Goal: Task Accomplishment & Management: Manage account settings

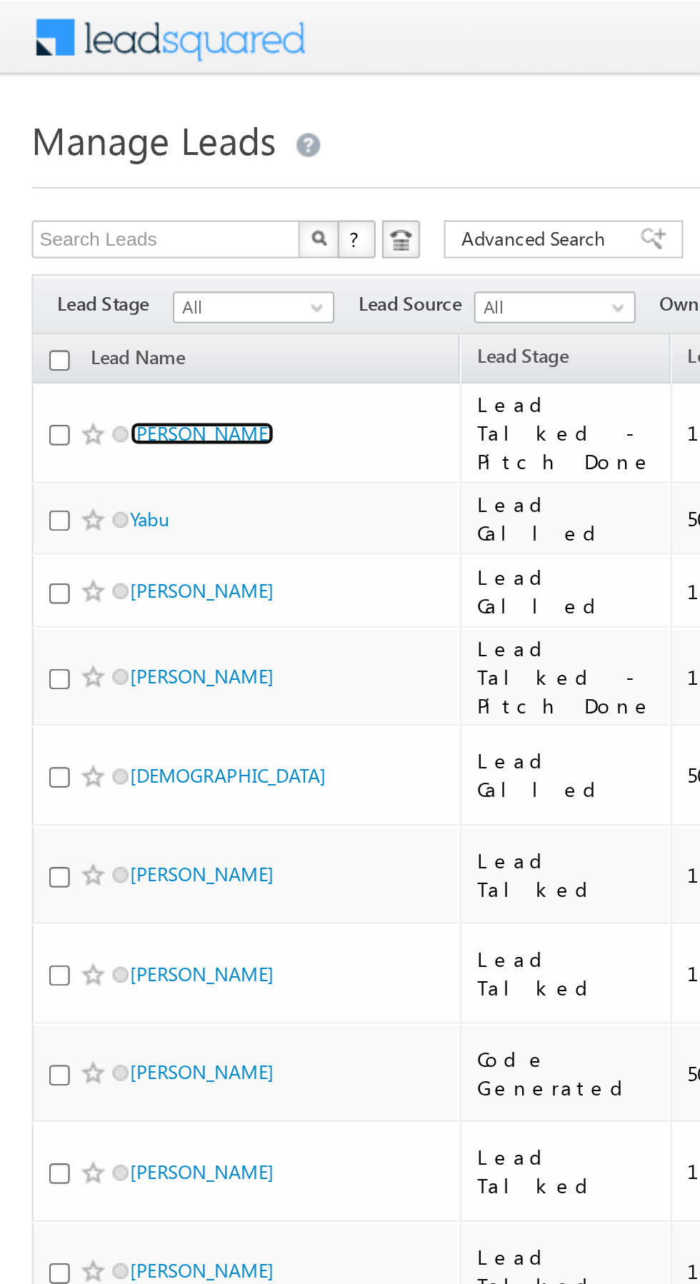
click at [84, 201] on link "Rajesh ghosh" at bounding box center [91, 195] width 65 height 11
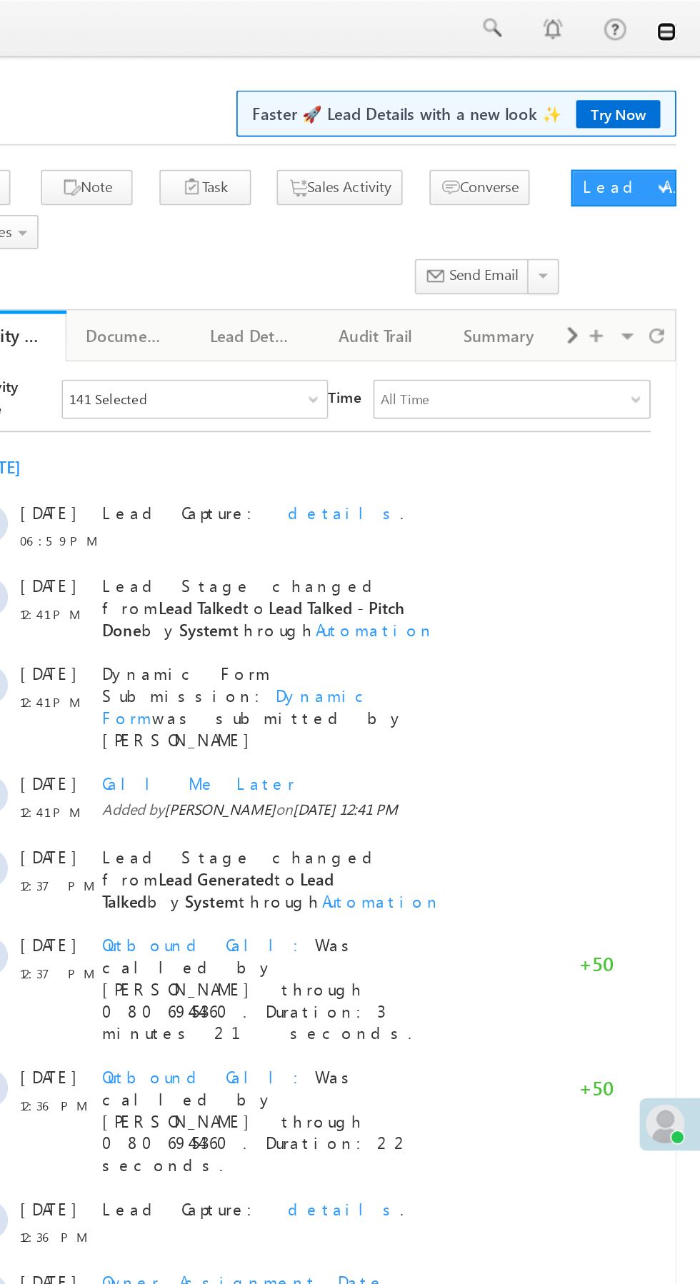
click at [680, 20] on link at bounding box center [679, 18] width 11 height 11
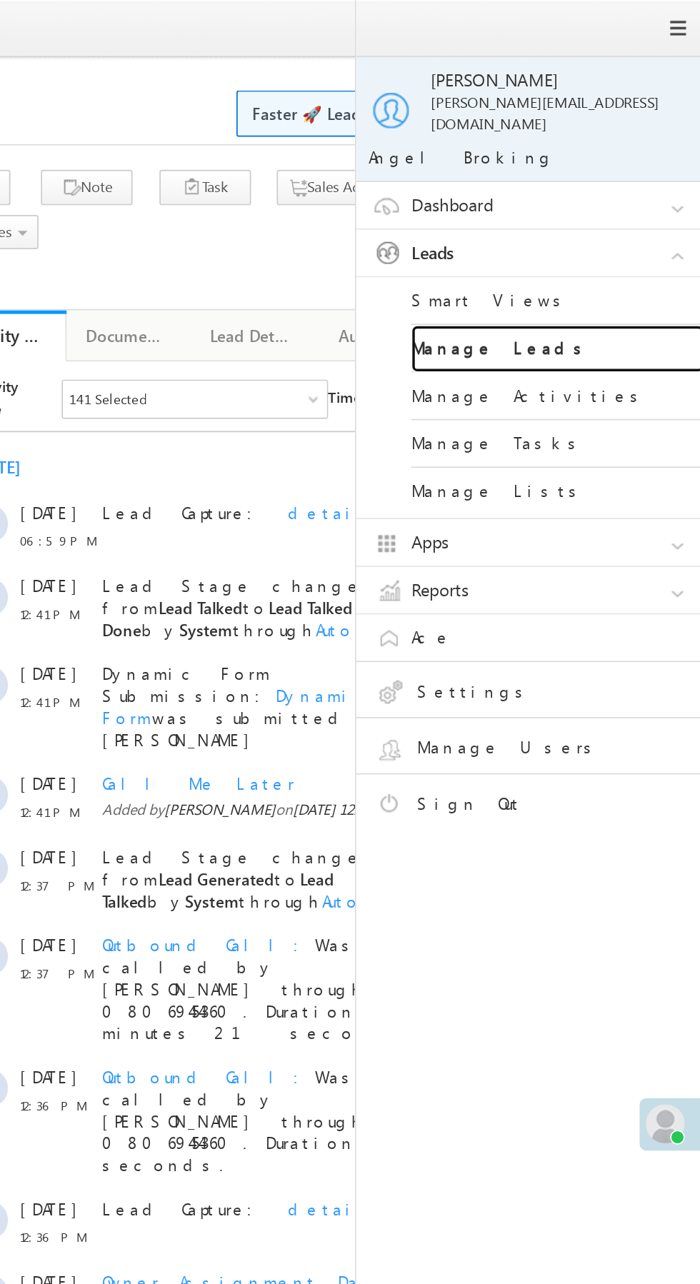
click at [606, 190] on link "Manage Leads" at bounding box center [616, 204] width 171 height 28
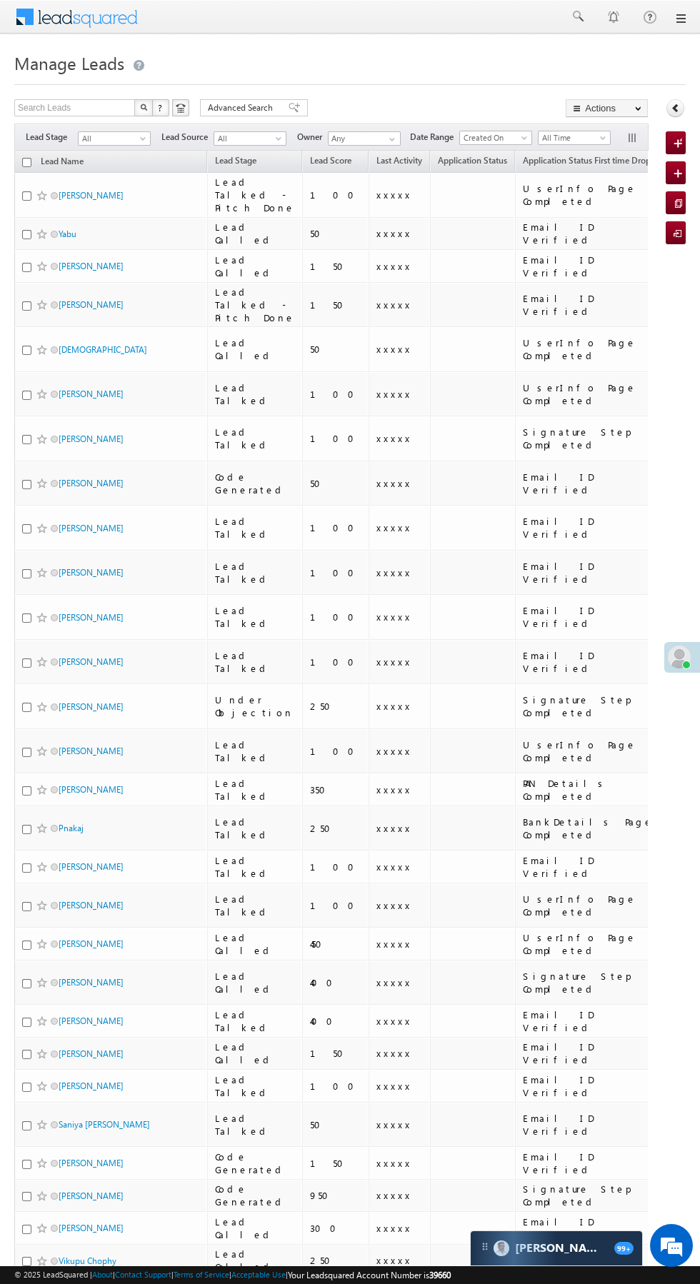
scroll to position [1, 0]
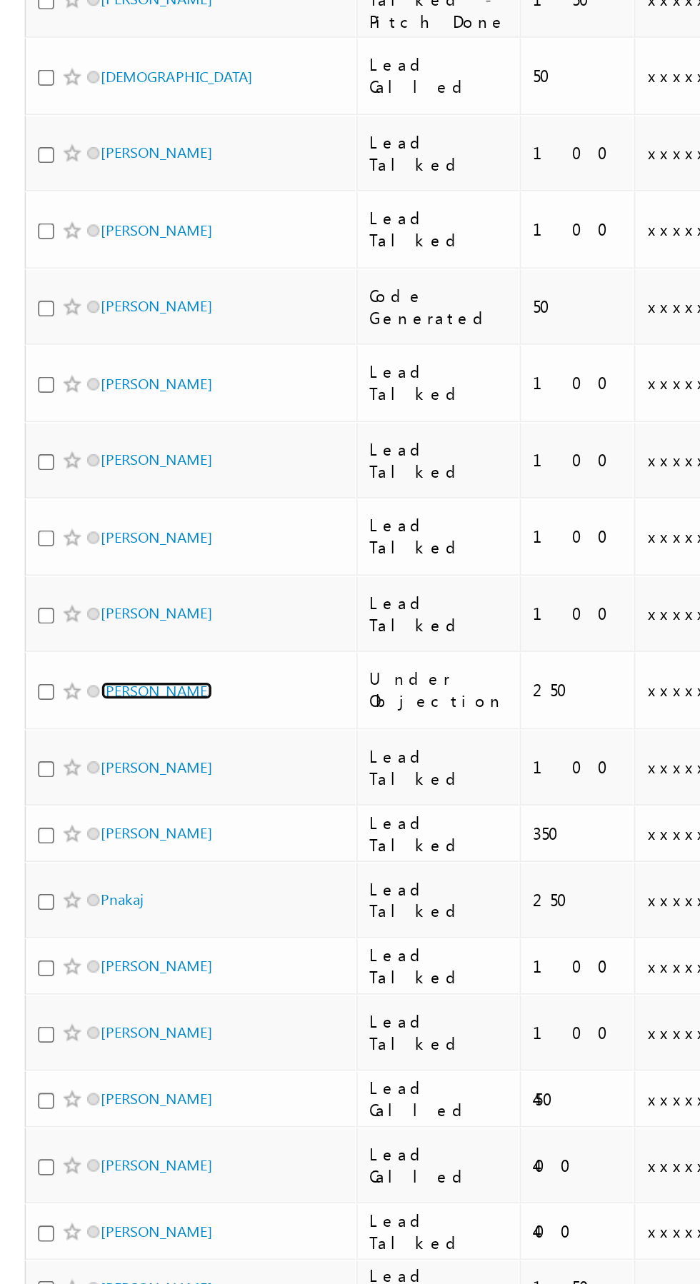
click at [86, 700] on link "[PERSON_NAME]" at bounding box center [91, 705] width 65 height 11
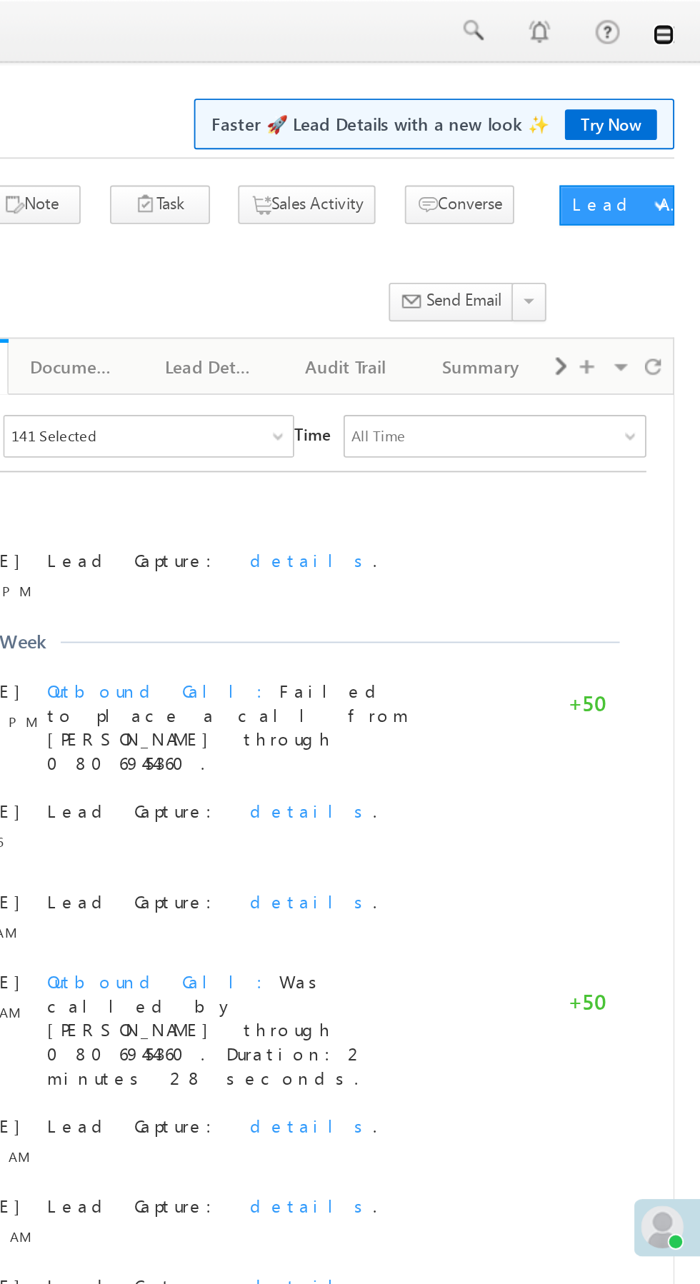
click at [680, 19] on link at bounding box center [679, 18] width 11 height 11
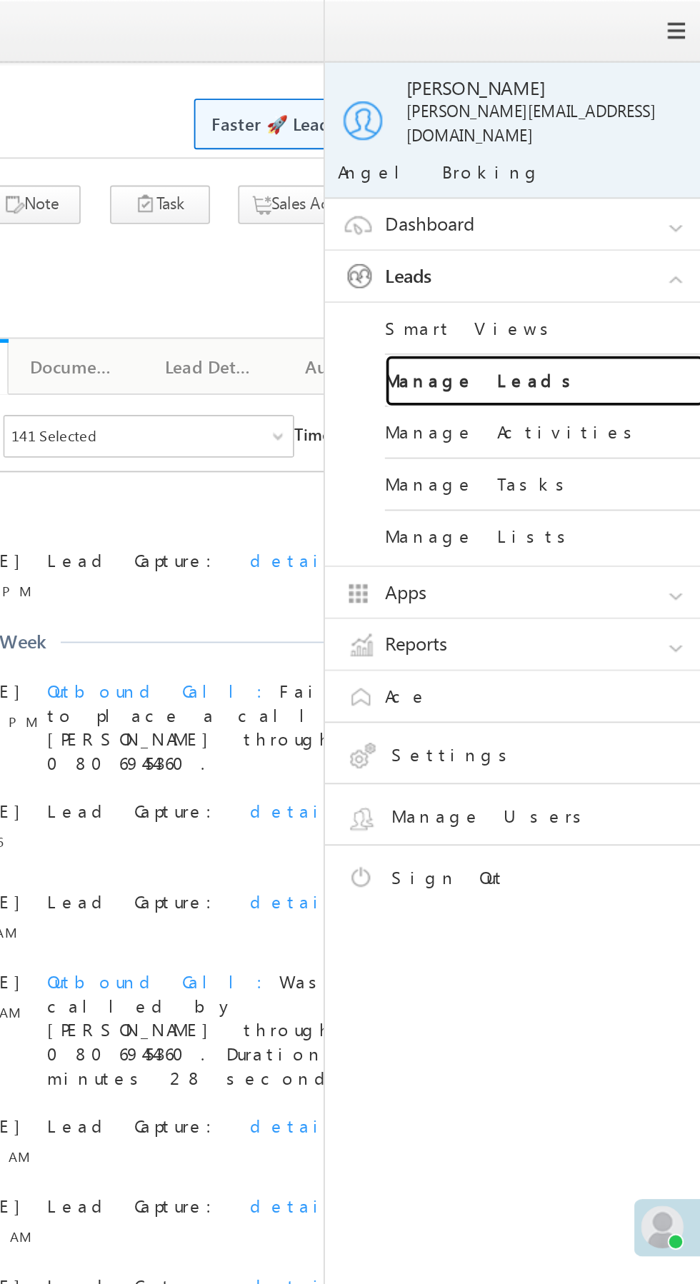
click at [624, 196] on link "Manage Leads" at bounding box center [616, 204] width 171 height 28
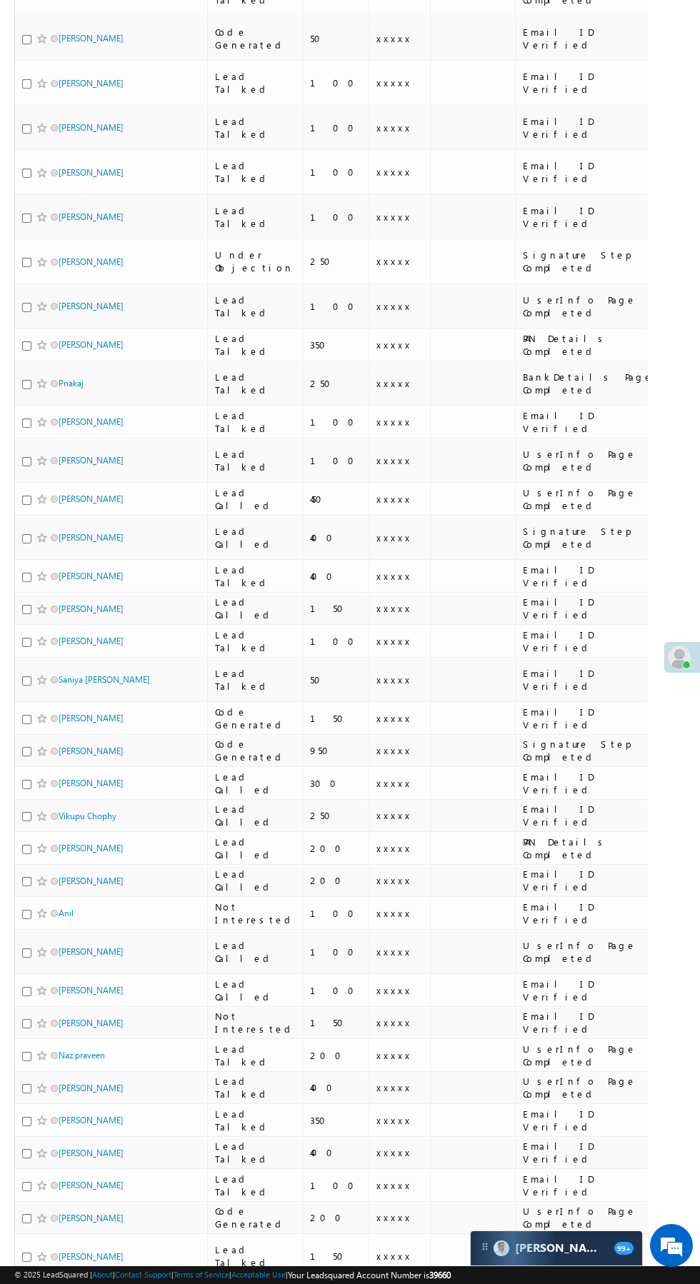
scroll to position [576, 0]
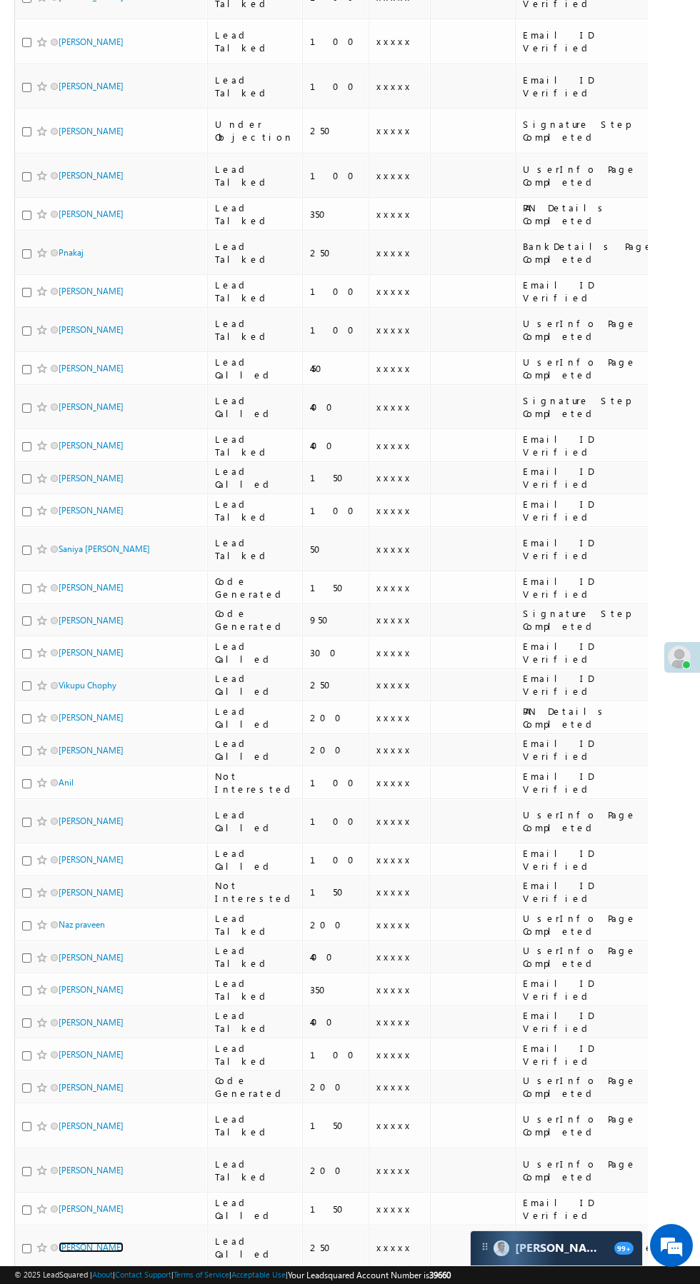
click at [96, 1242] on link "Shani Shani" at bounding box center [91, 1247] width 65 height 11
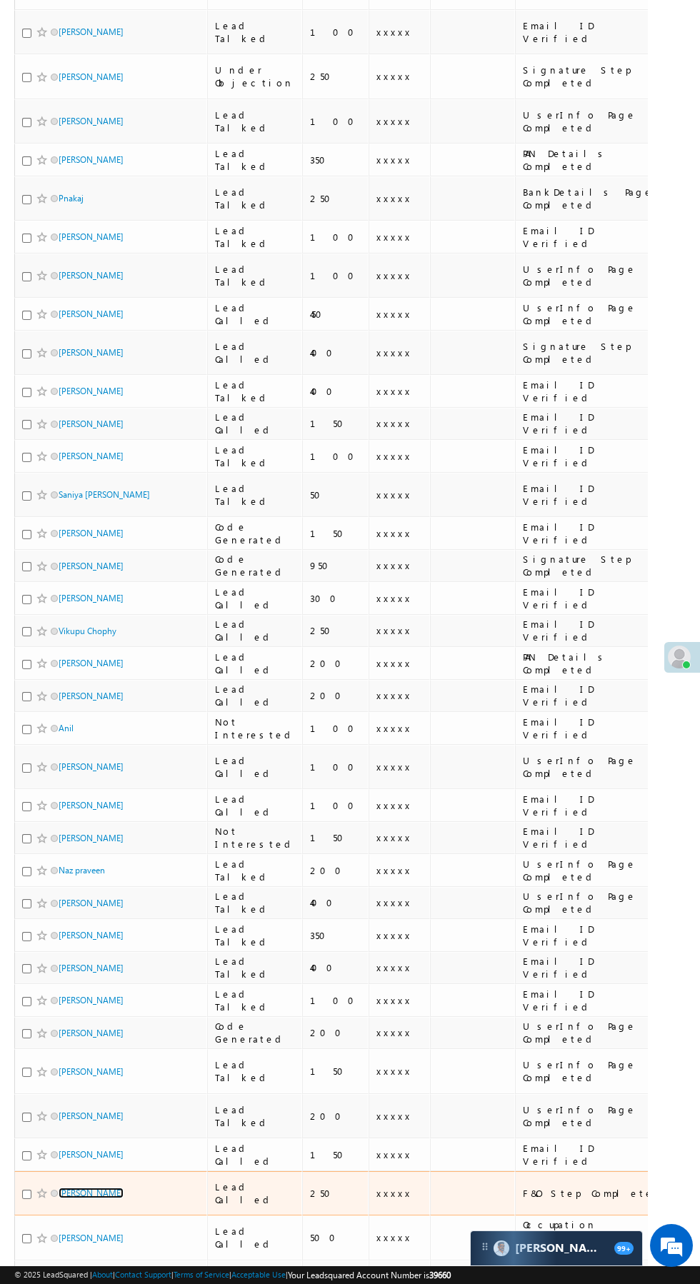
scroll to position [666, 0]
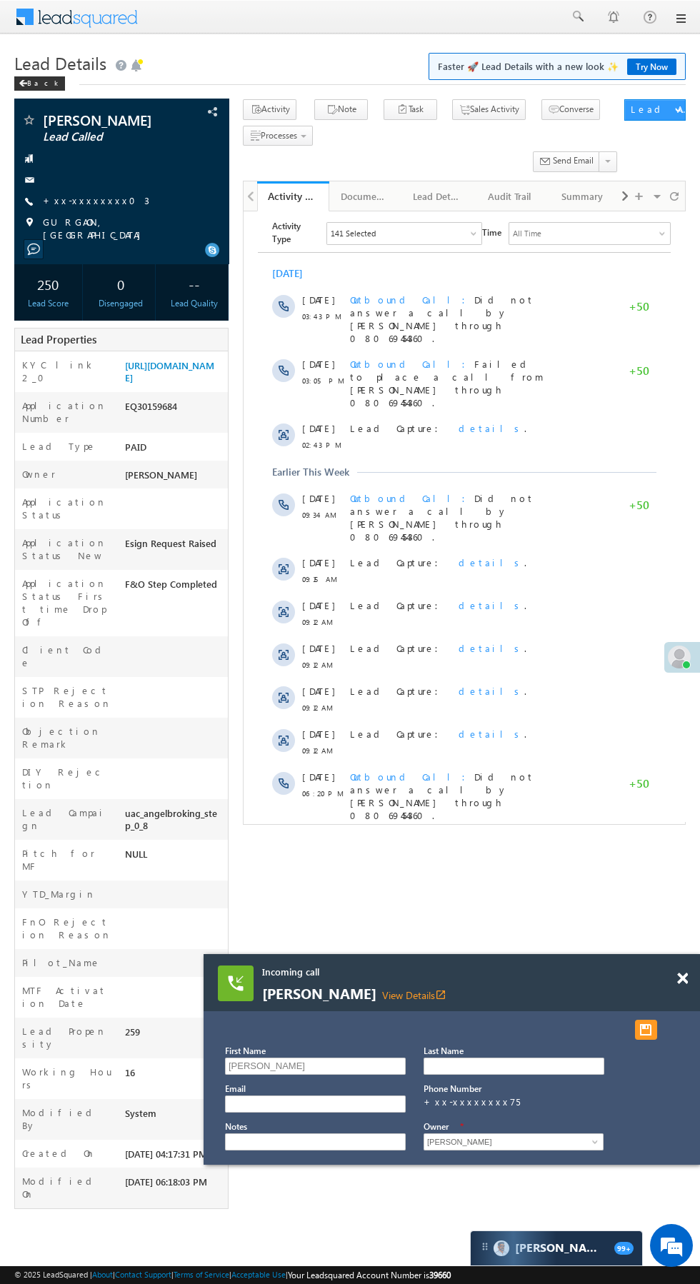
click at [680, 978] on span at bounding box center [682, 979] width 11 height 12
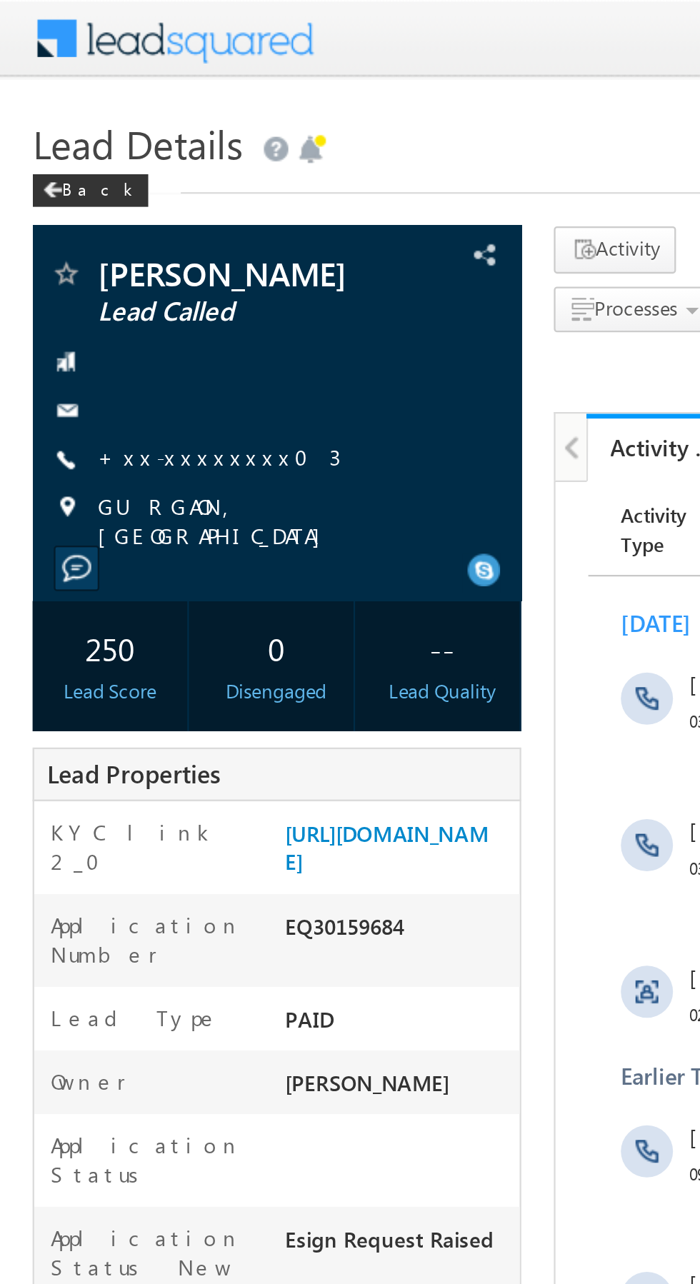
click at [76, 202] on link "+xx-xxxxxxxx03" at bounding box center [96, 200] width 106 height 12
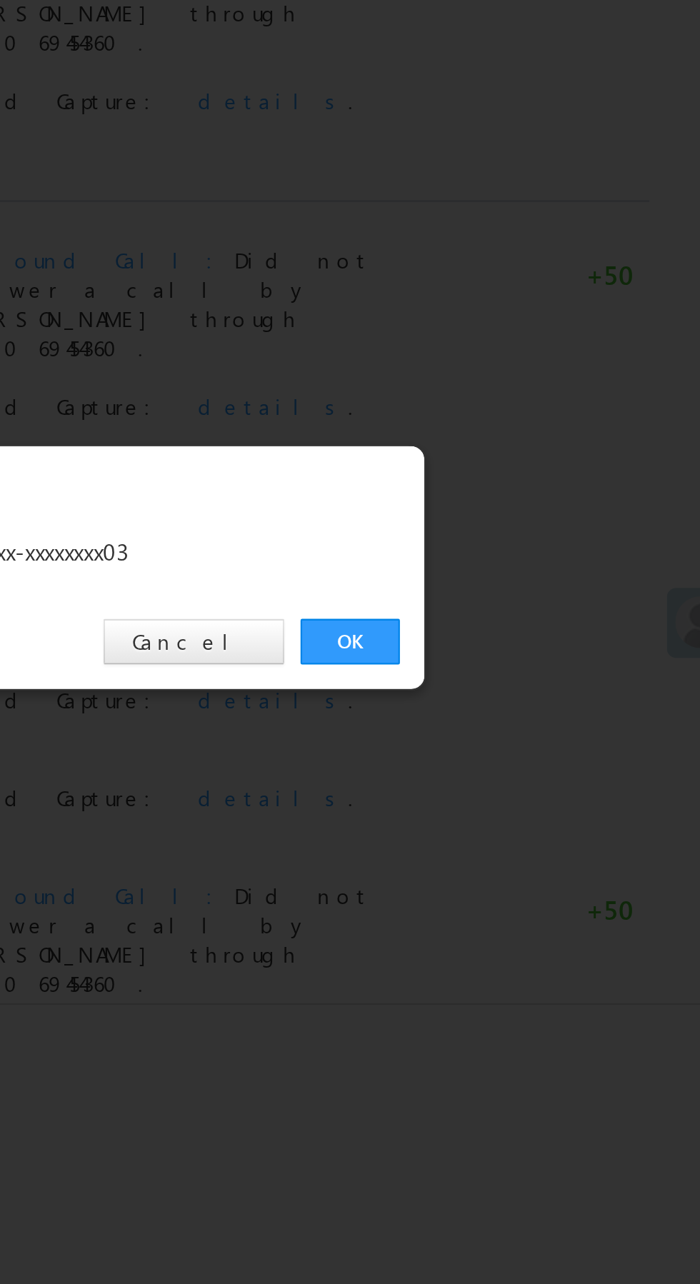
click at [526, 671] on link "OK" at bounding box center [525, 666] width 44 height 20
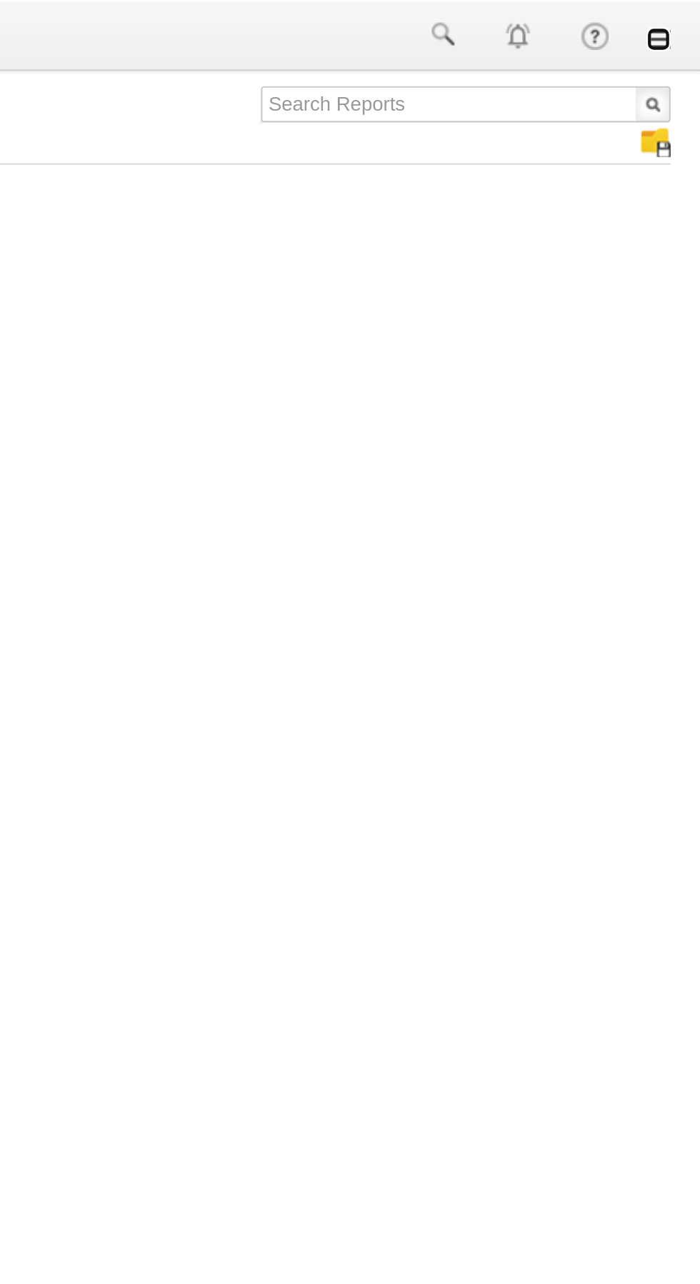
click at [682, 19] on link at bounding box center [679, 18] width 11 height 11
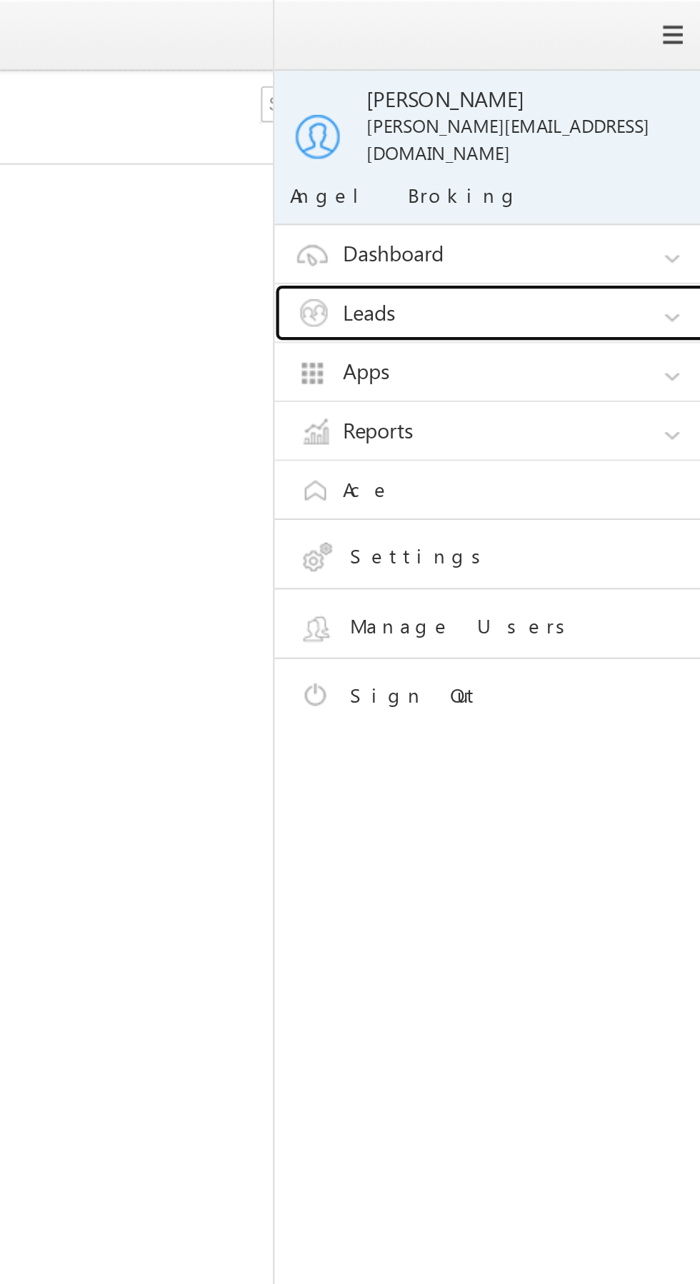
click at [620, 137] on link "Leads" at bounding box center [605, 147] width 214 height 27
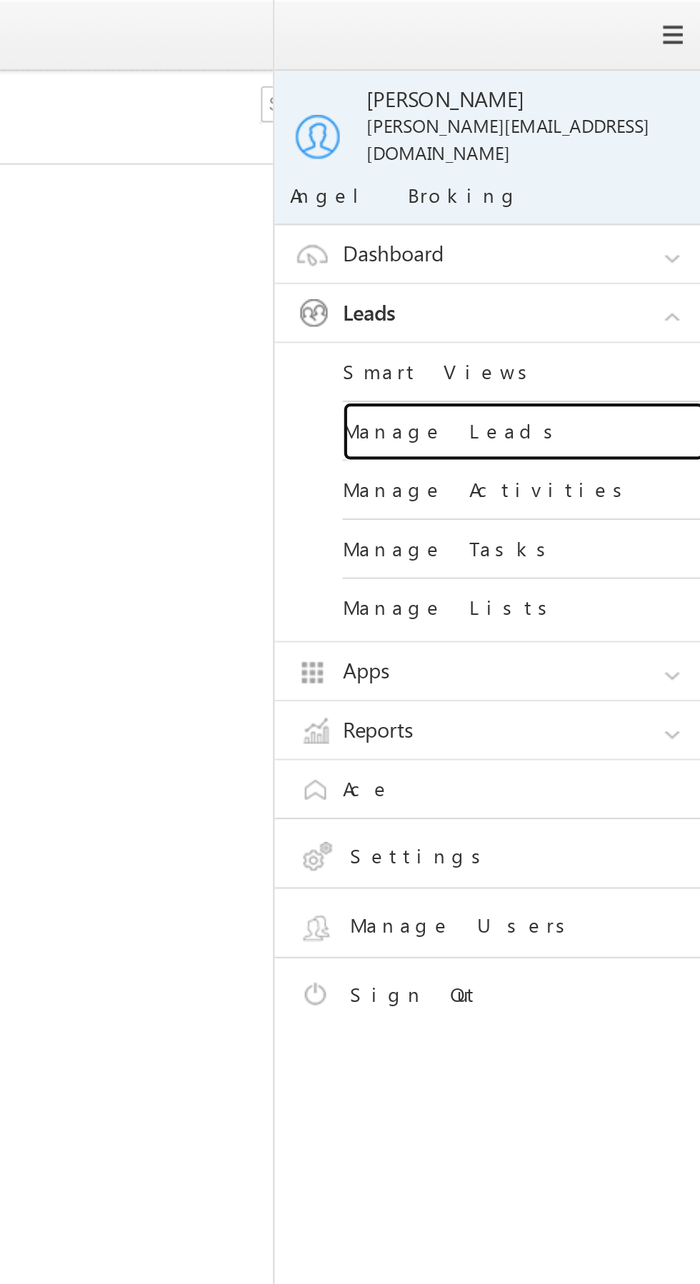
click at [619, 190] on link "Manage Leads" at bounding box center [616, 204] width 171 height 28
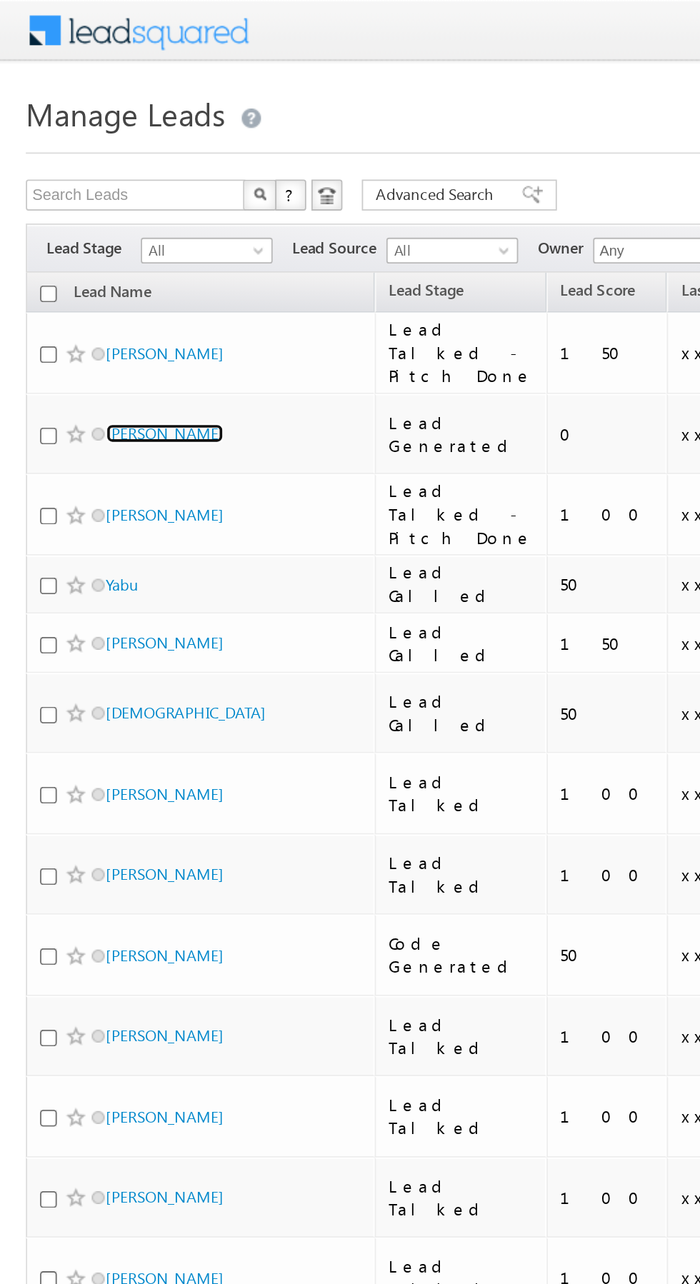
click at [89, 245] on link "[PERSON_NAME]" at bounding box center [91, 239] width 65 height 11
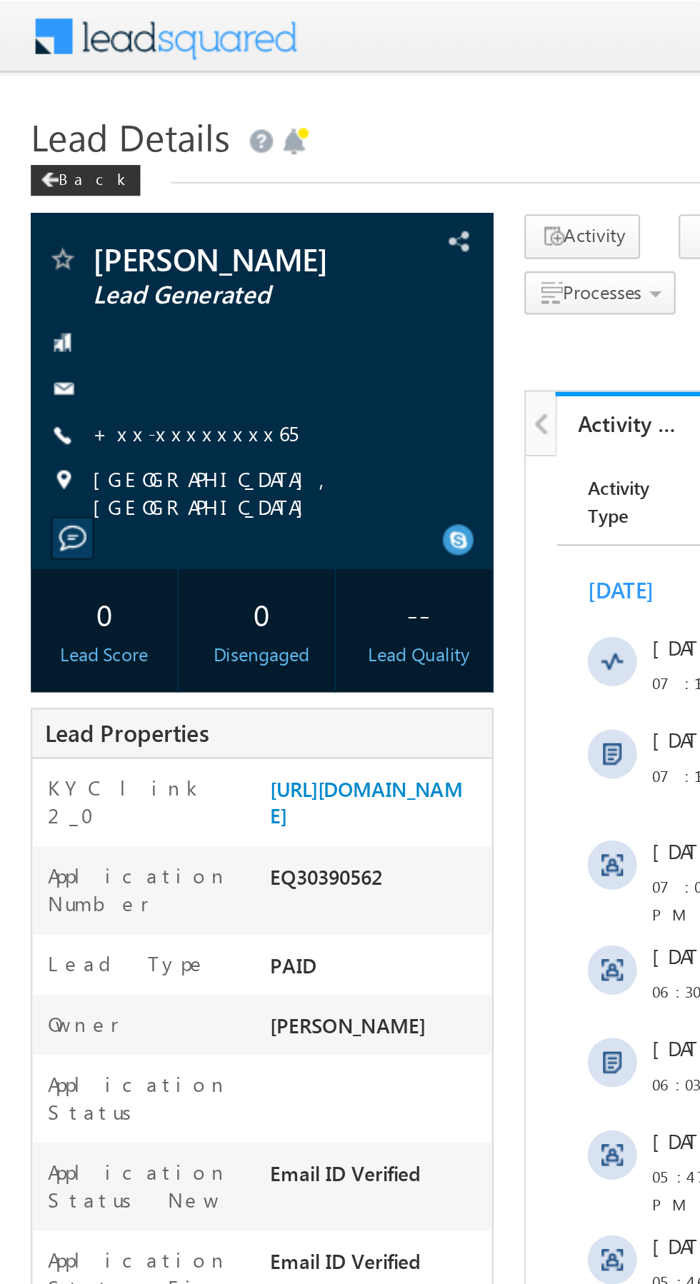
click at [91, 200] on link "+xx-xxxxxxxx65" at bounding box center [90, 200] width 95 height 12
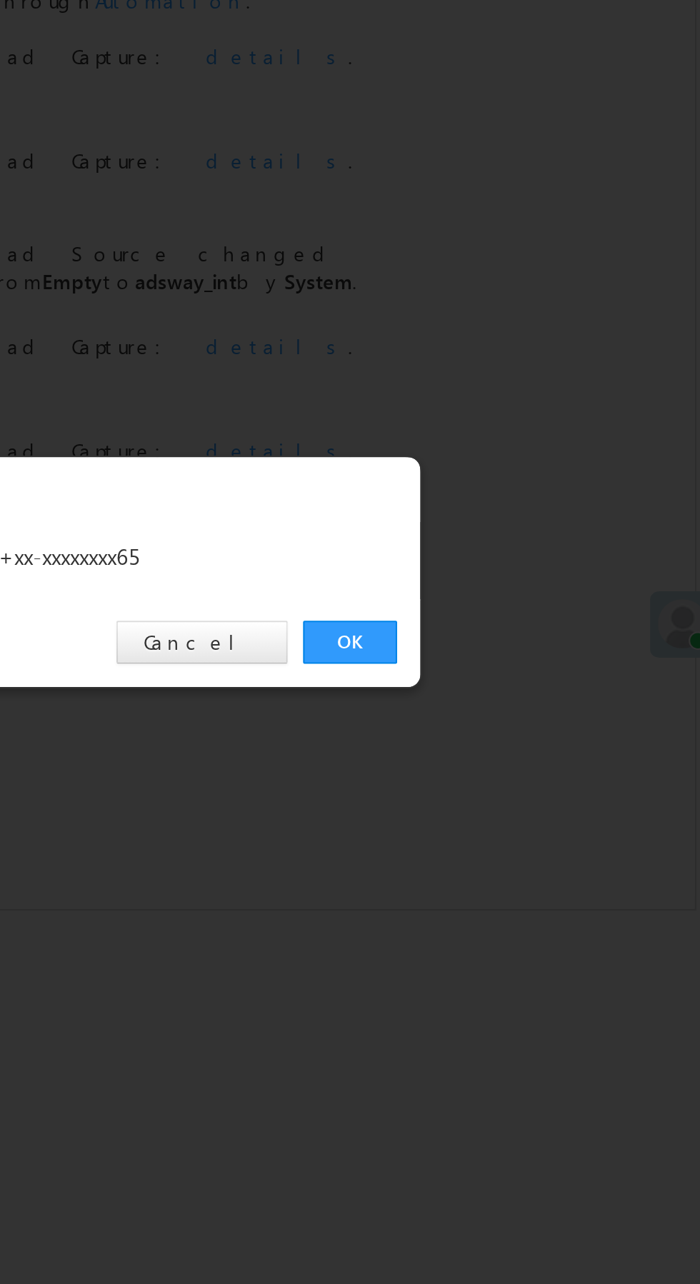
click at [527, 662] on link "OK" at bounding box center [525, 666] width 44 height 20
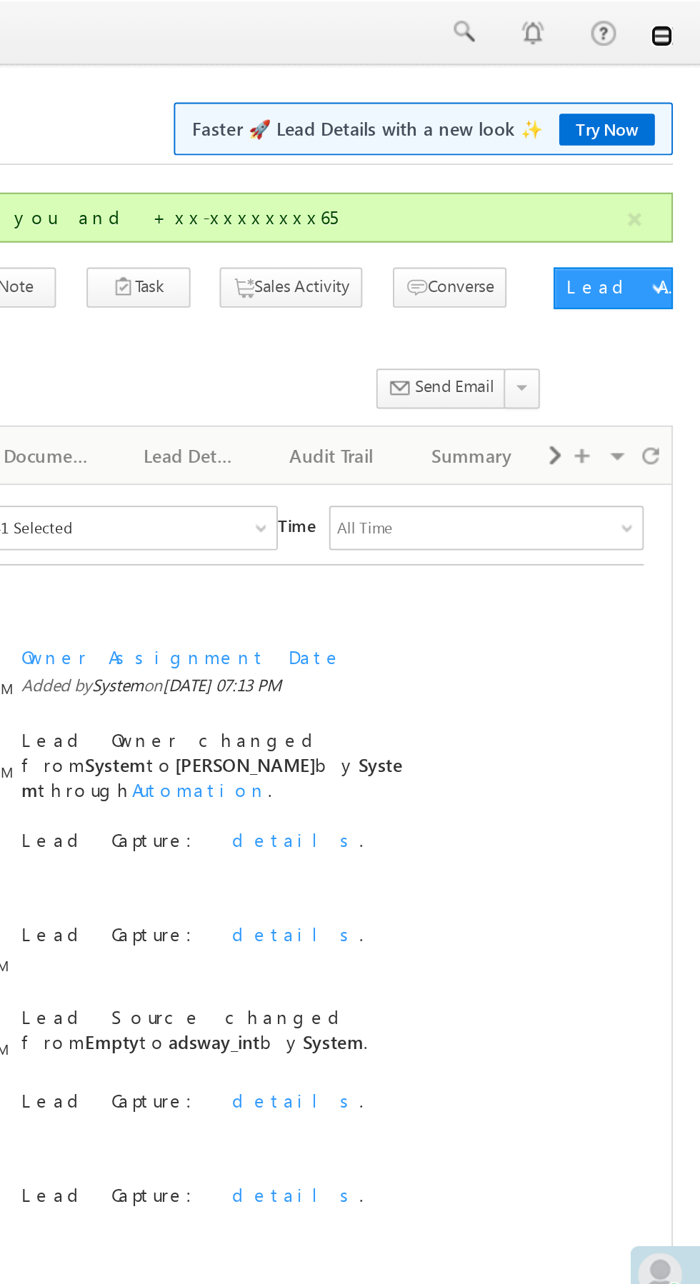
click at [680, 20] on link at bounding box center [679, 18] width 11 height 11
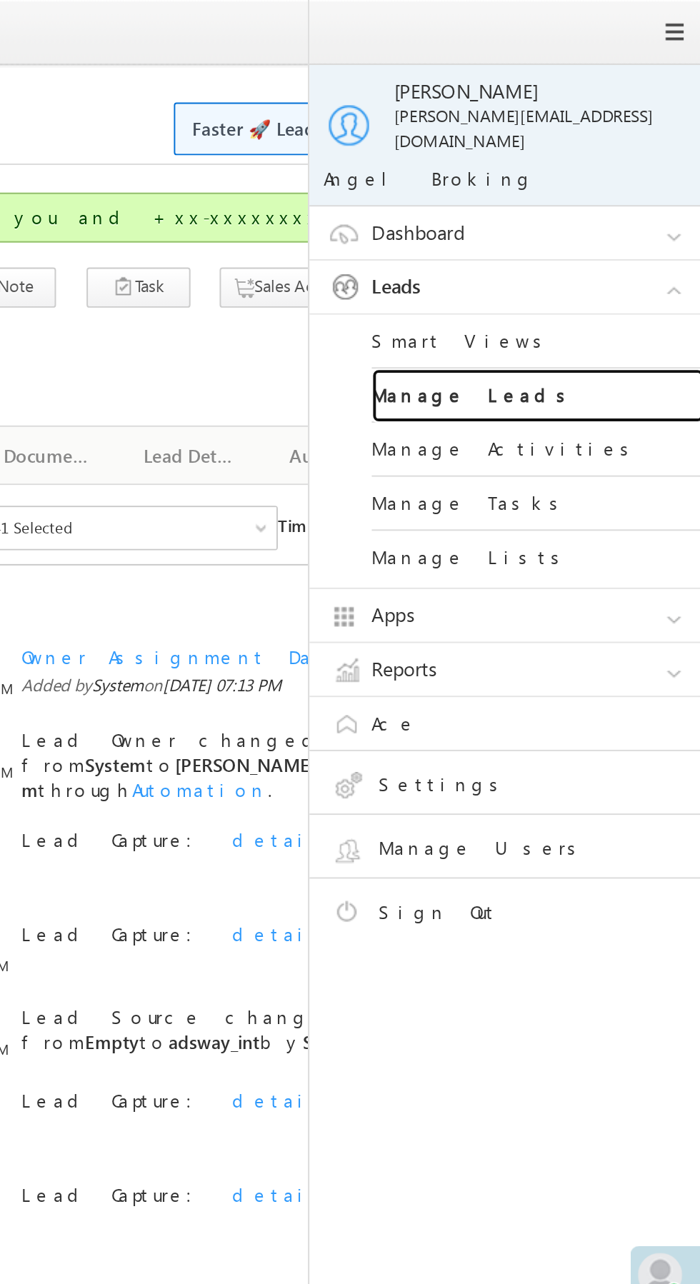
click at [639, 191] on link "Manage Leads" at bounding box center [616, 204] width 171 height 28
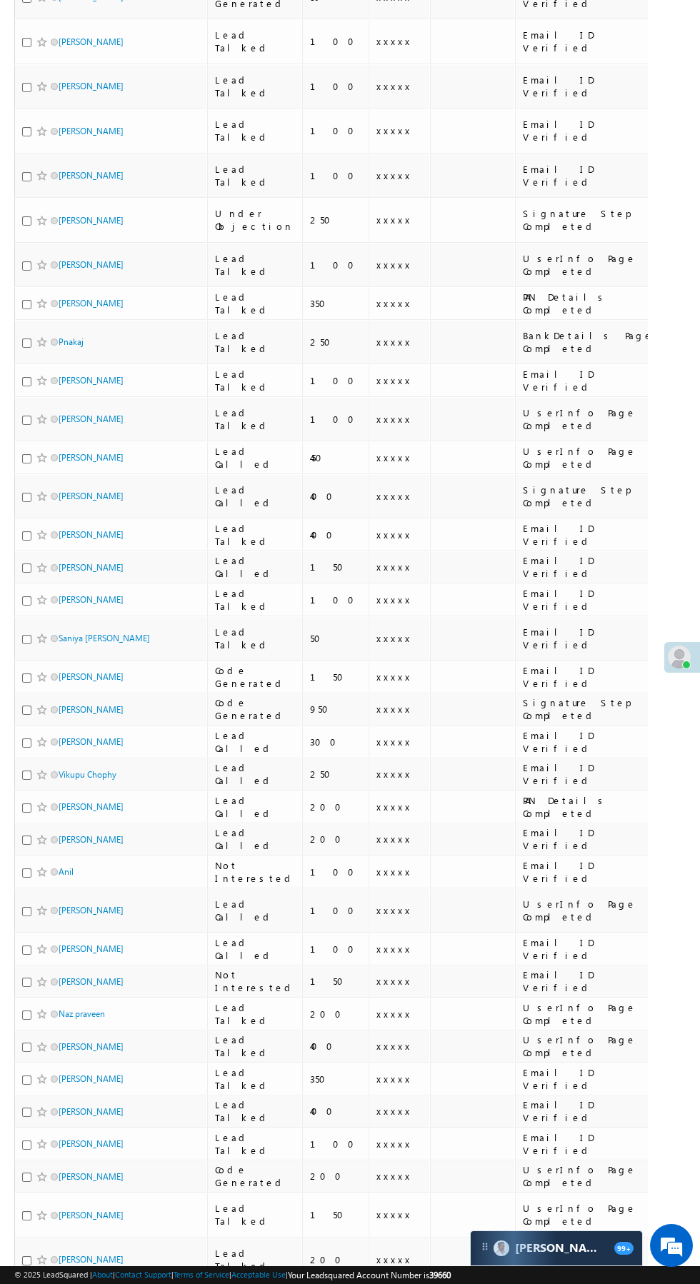
scroll to position [576, 0]
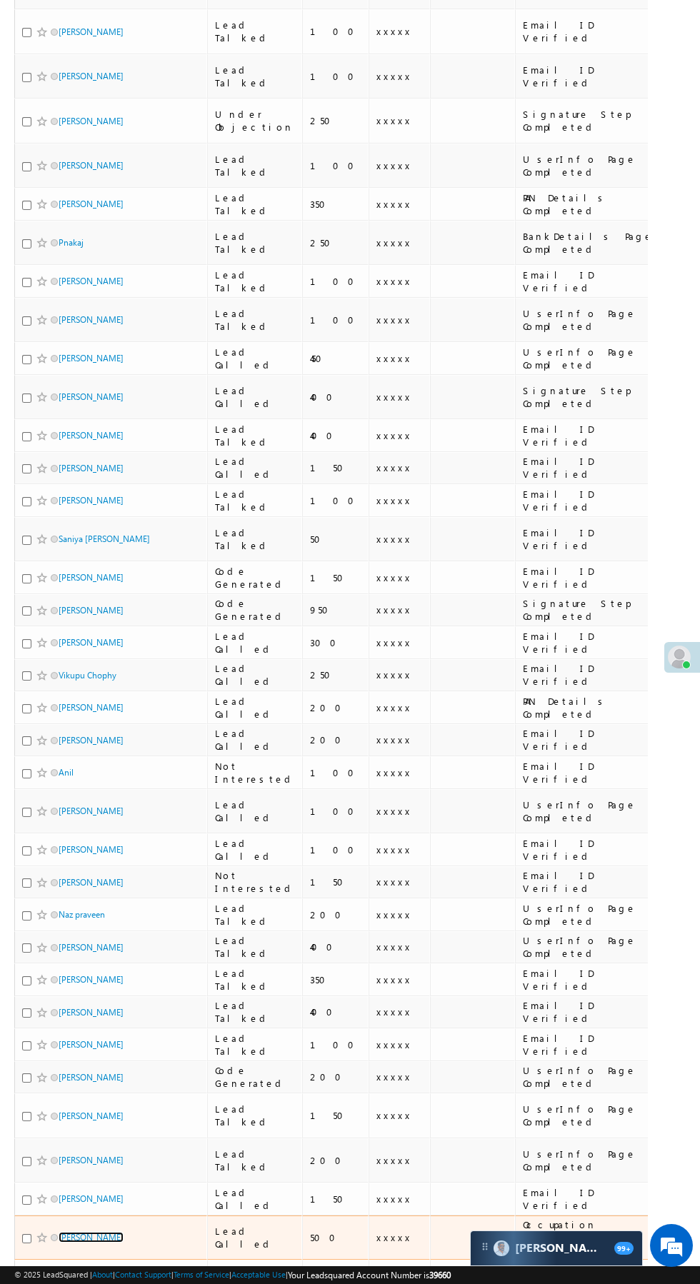
scroll to position [0, 0]
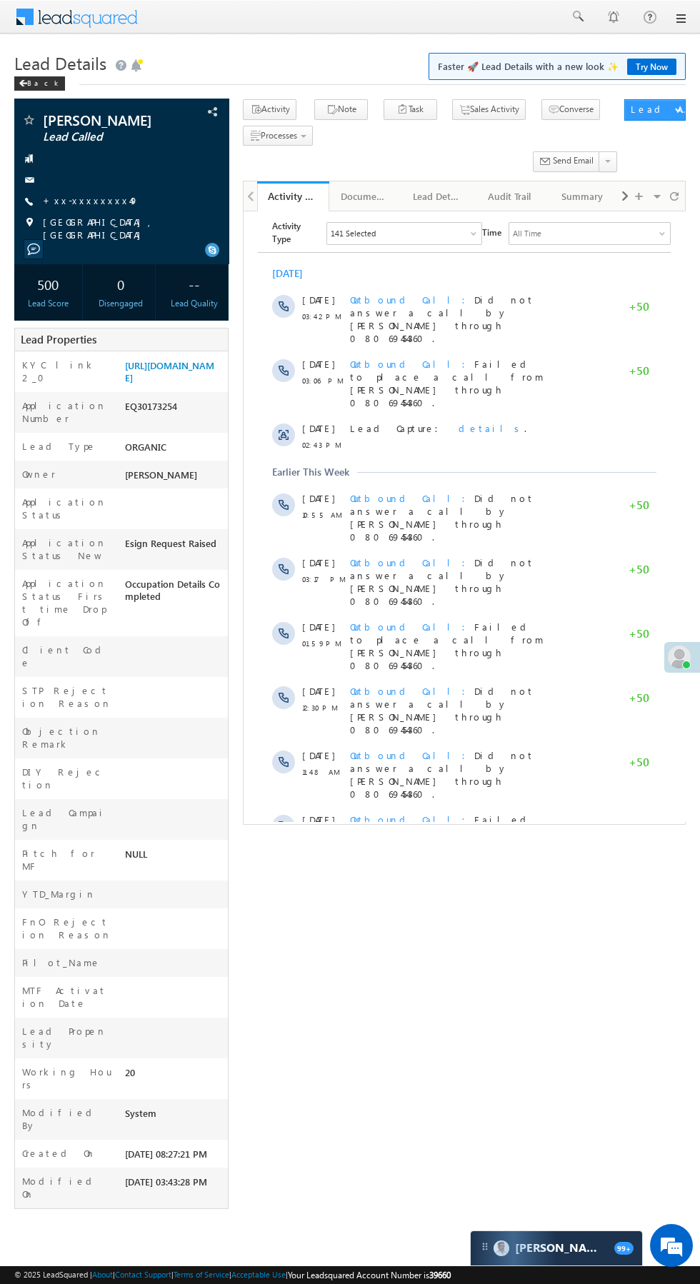
click at [96, 199] on link "+xx-xxxxxxxx49" at bounding box center [91, 200] width 96 height 12
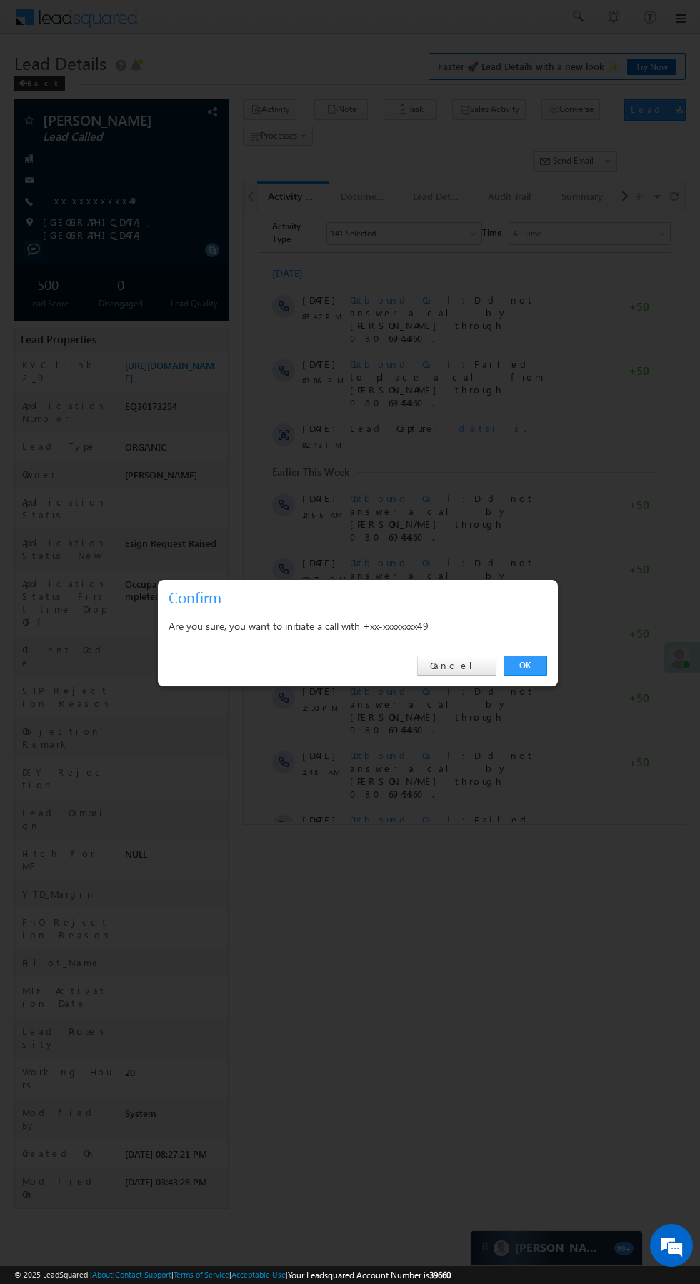
click at [542, 671] on link "OK" at bounding box center [525, 666] width 44 height 20
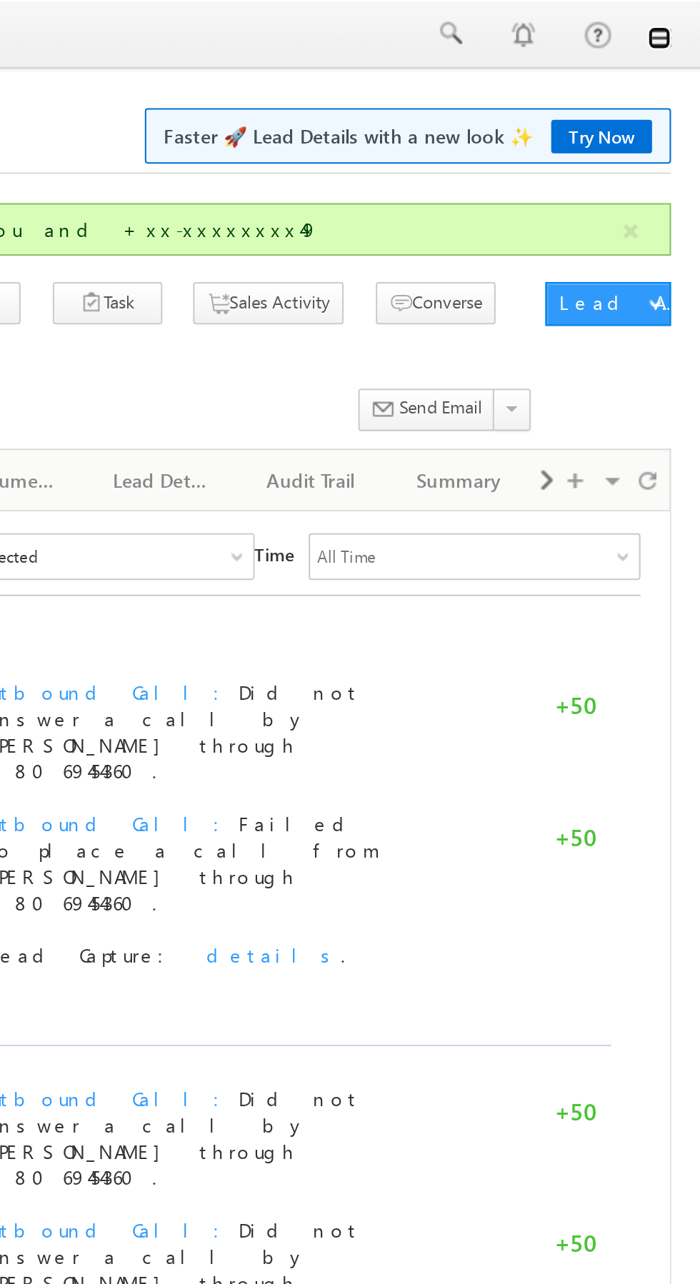
click at [681, 19] on link at bounding box center [679, 18] width 11 height 11
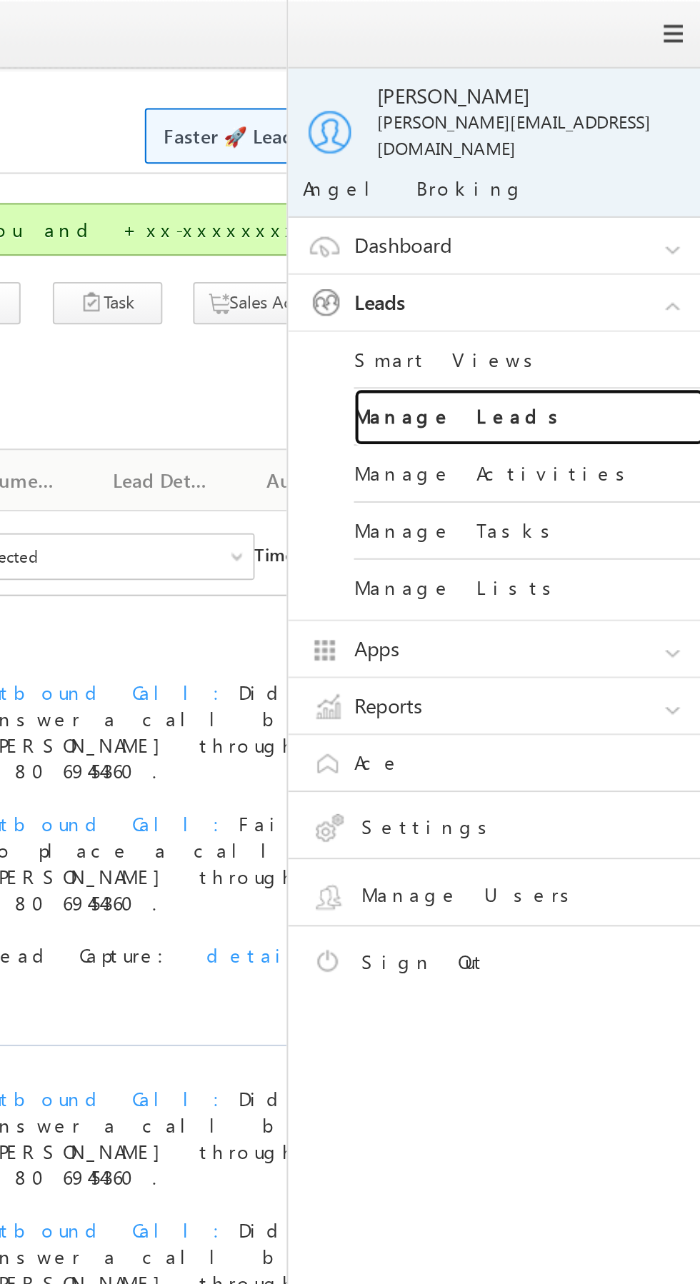
click at [641, 193] on link "Manage Leads" at bounding box center [616, 204] width 171 height 28
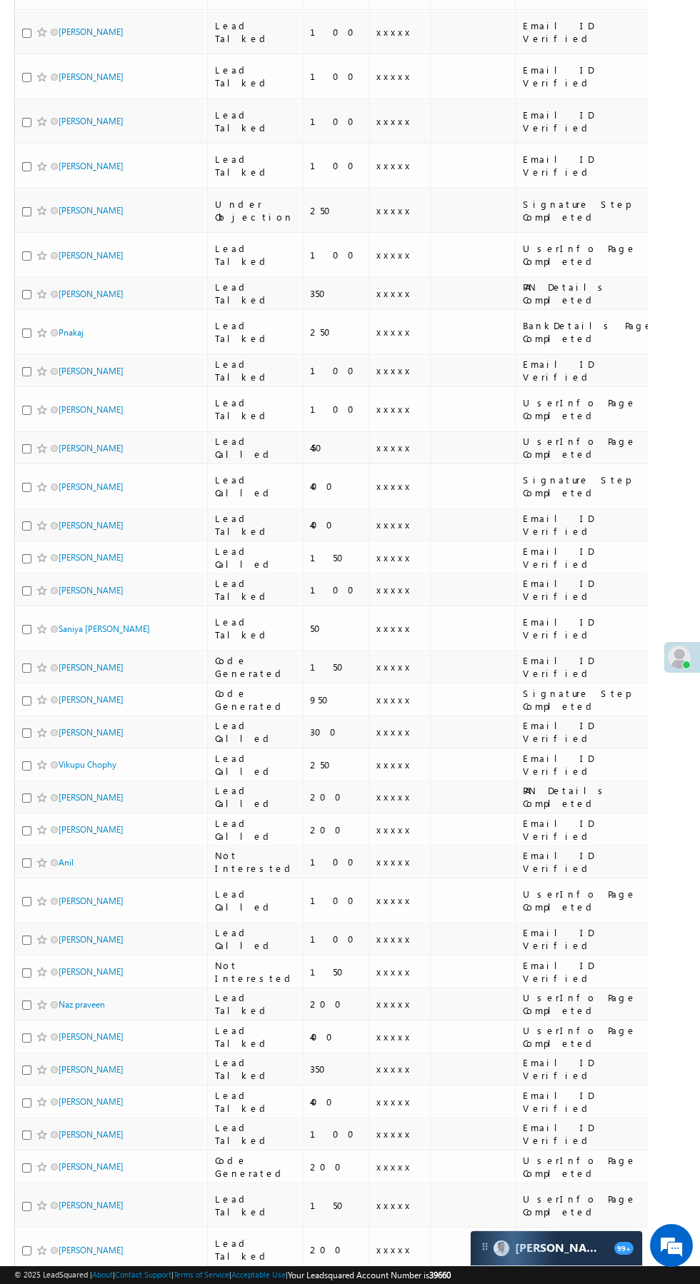
scroll to position [675, 0]
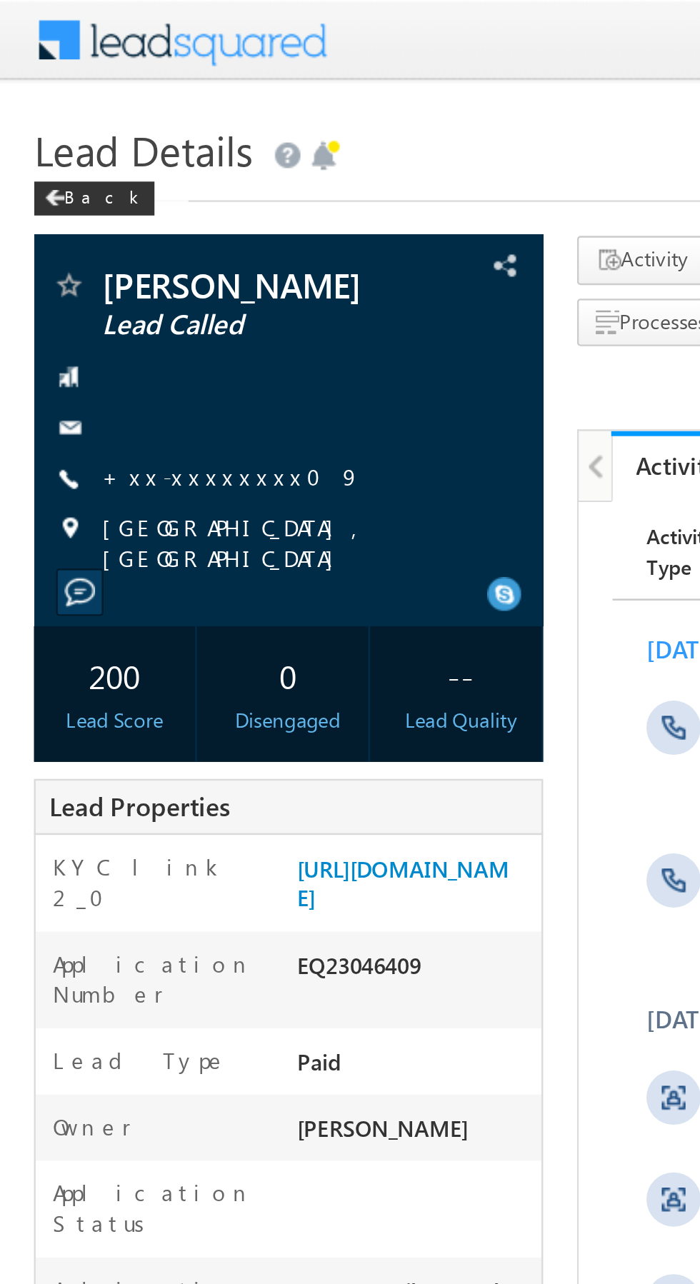
click at [84, 204] on link "+xx-xxxxxxxx09" at bounding box center [97, 200] width 109 height 12
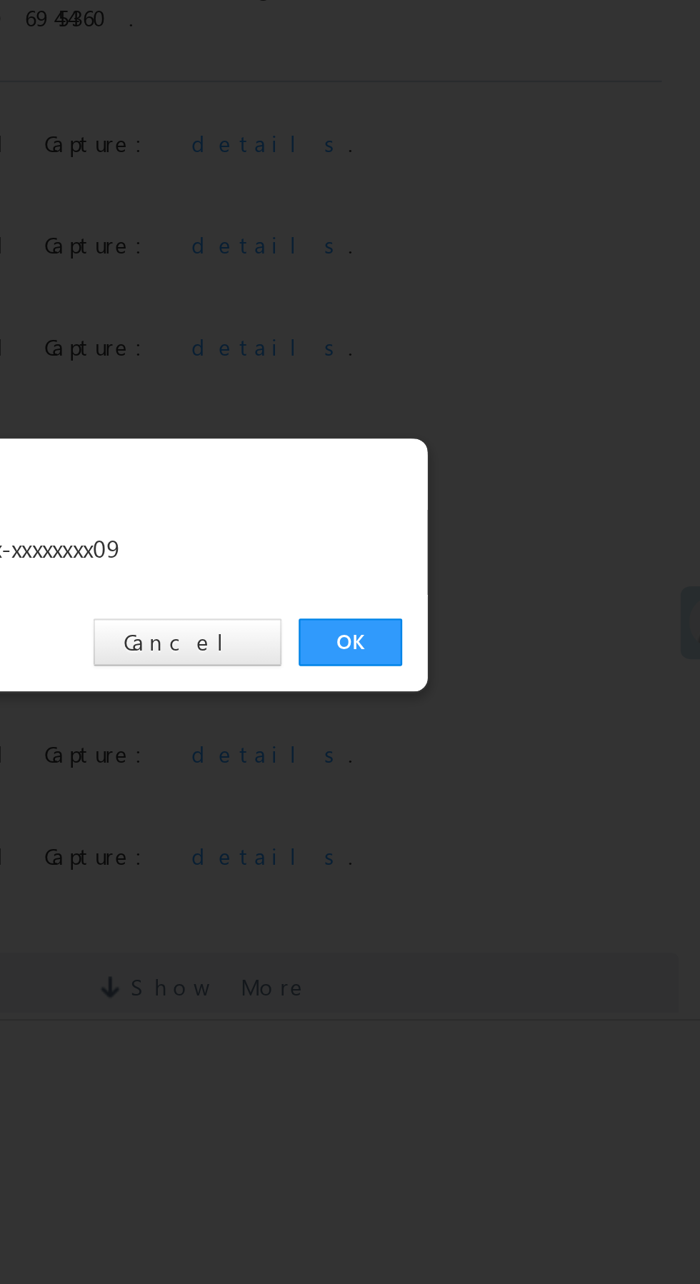
click at [525, 659] on link "OK" at bounding box center [525, 666] width 44 height 20
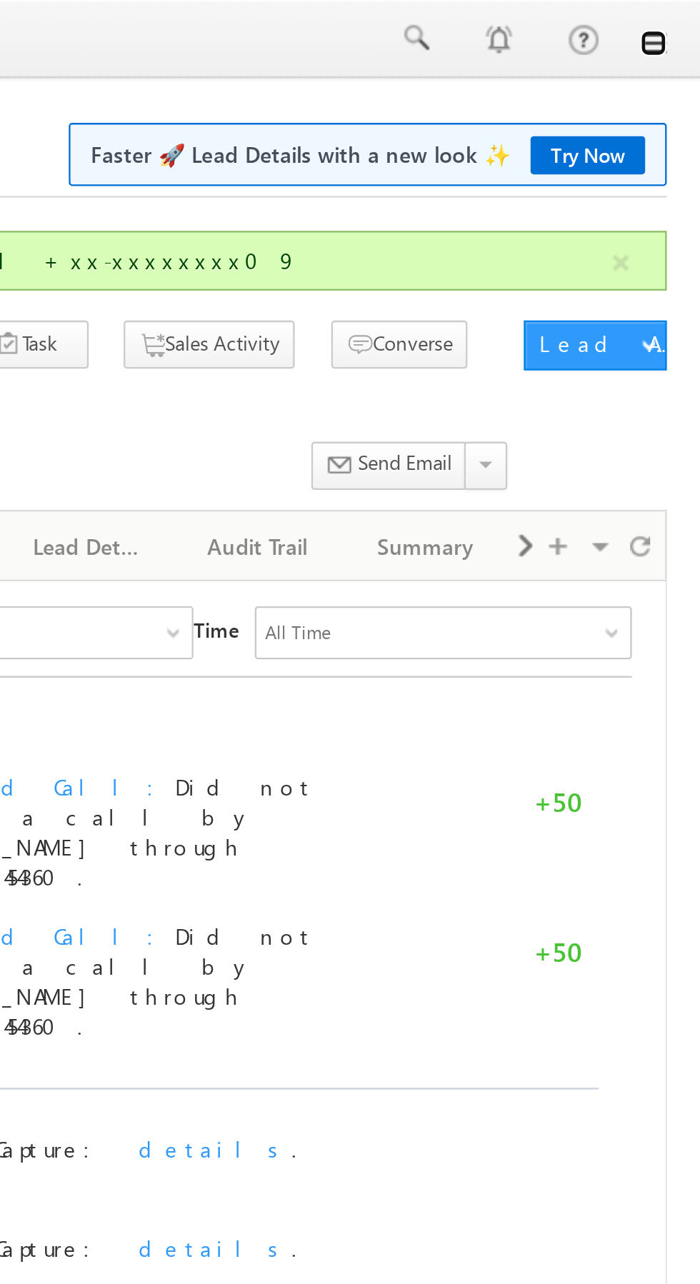
click at [681, 24] on link at bounding box center [679, 18] width 11 height 11
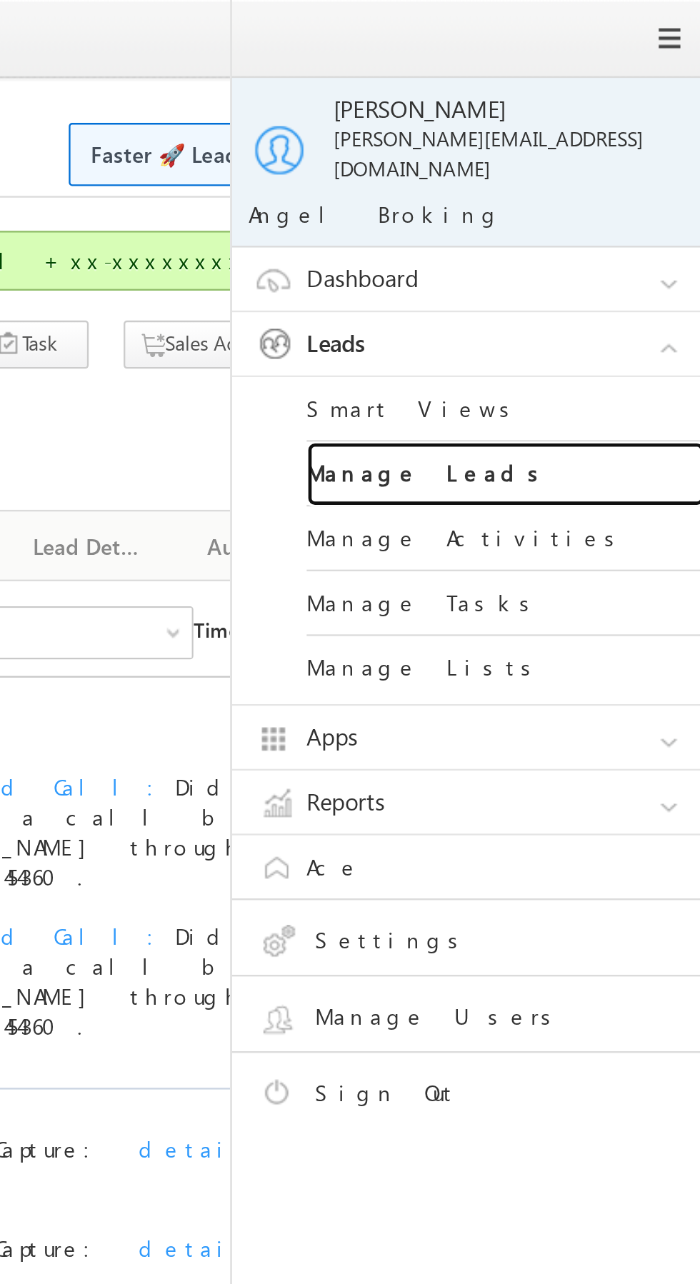
click at [632, 192] on link "Manage Leads" at bounding box center [616, 204] width 171 height 28
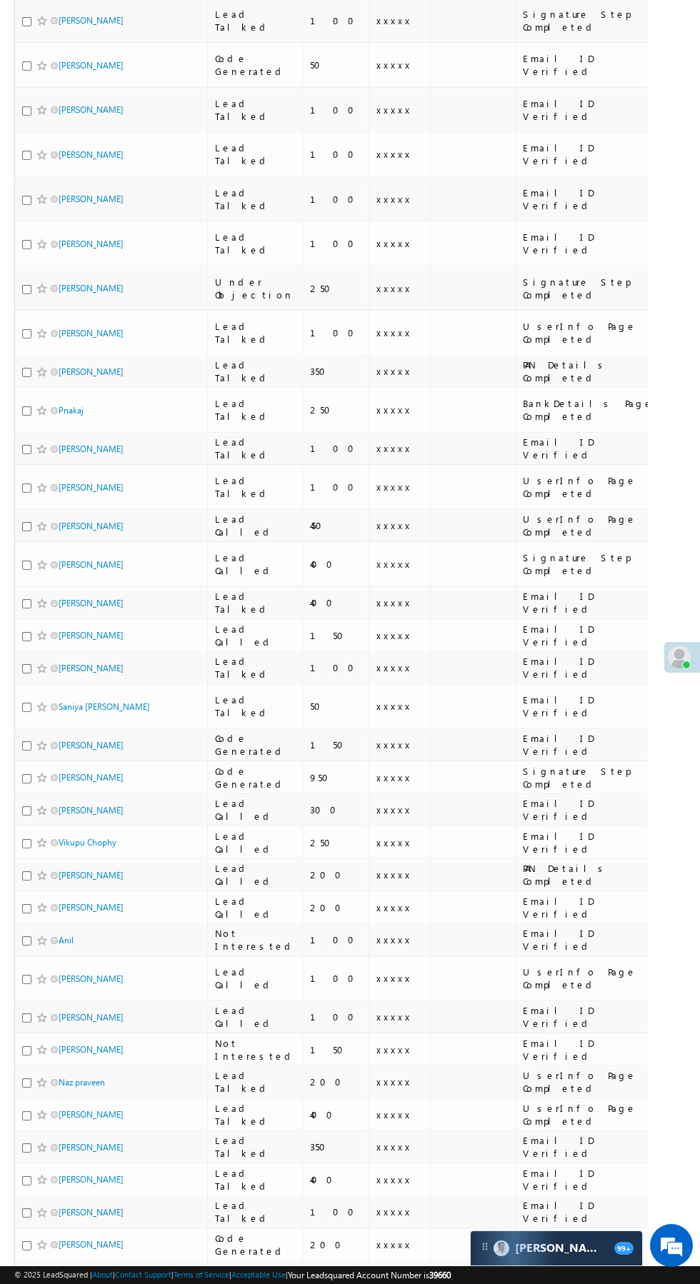
scroll to position [553, 0]
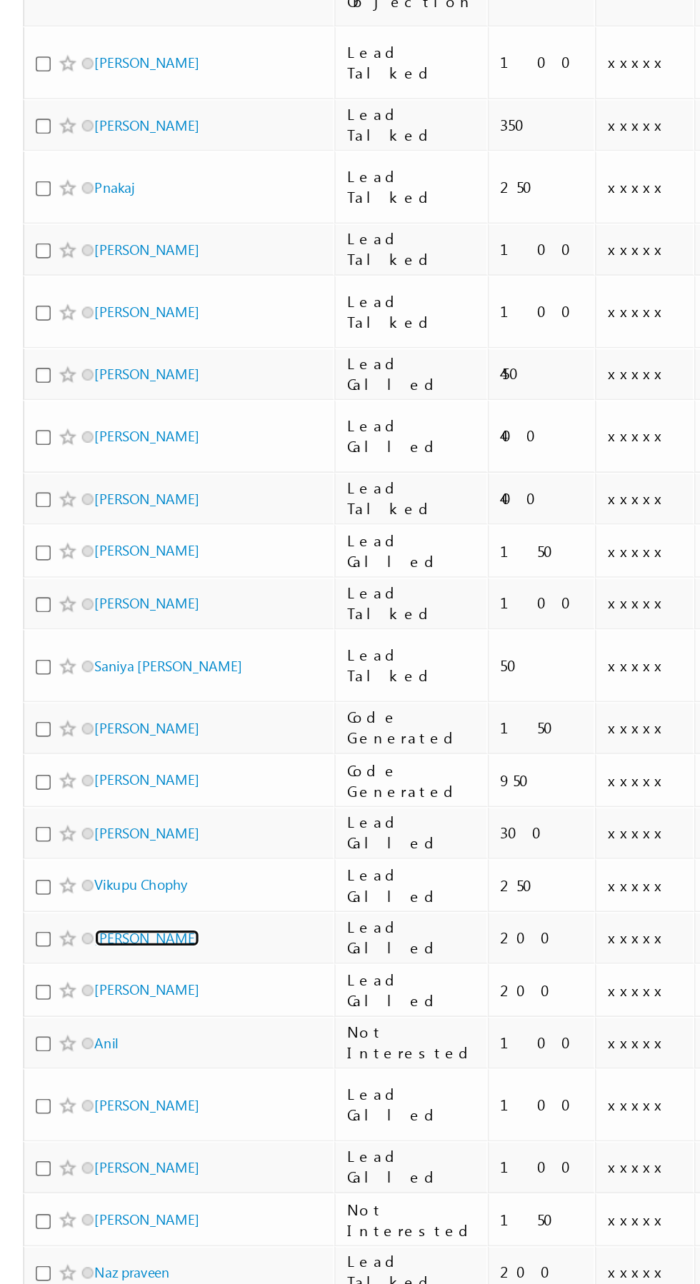
click at [89, 868] on link "Virender saini" at bounding box center [91, 873] width 65 height 11
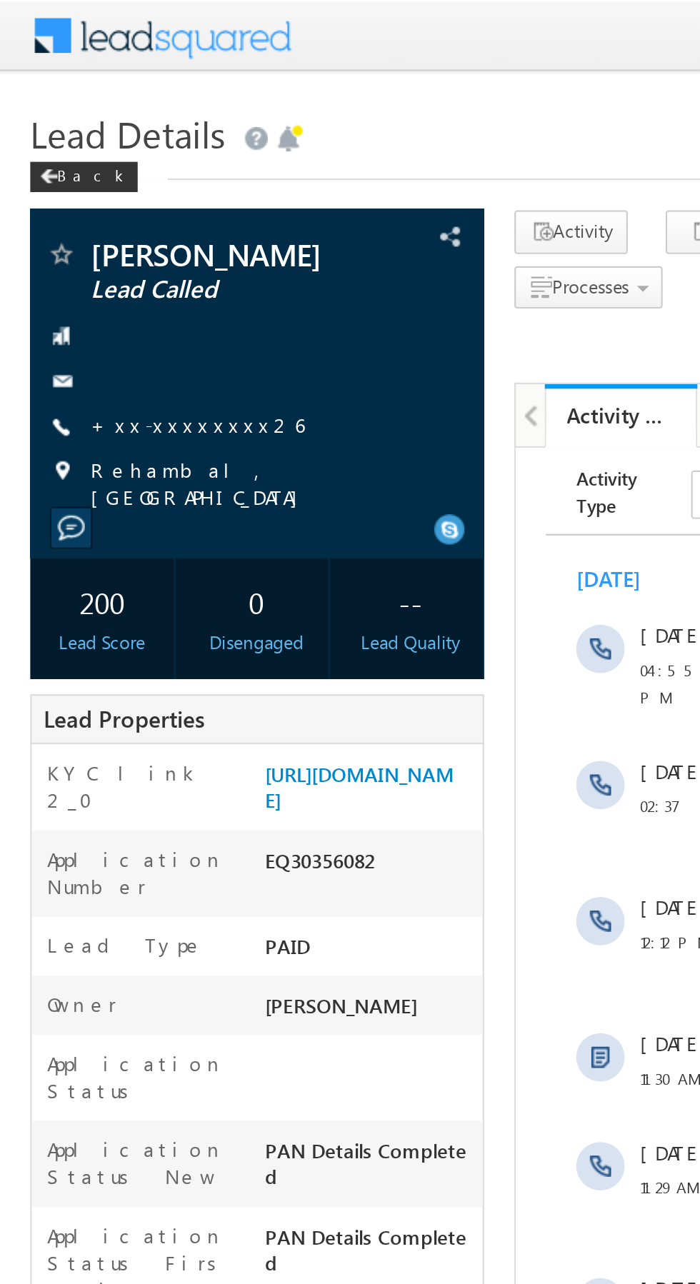
click at [86, 201] on link "+xx-xxxxxxxx26" at bounding box center [93, 200] width 101 height 12
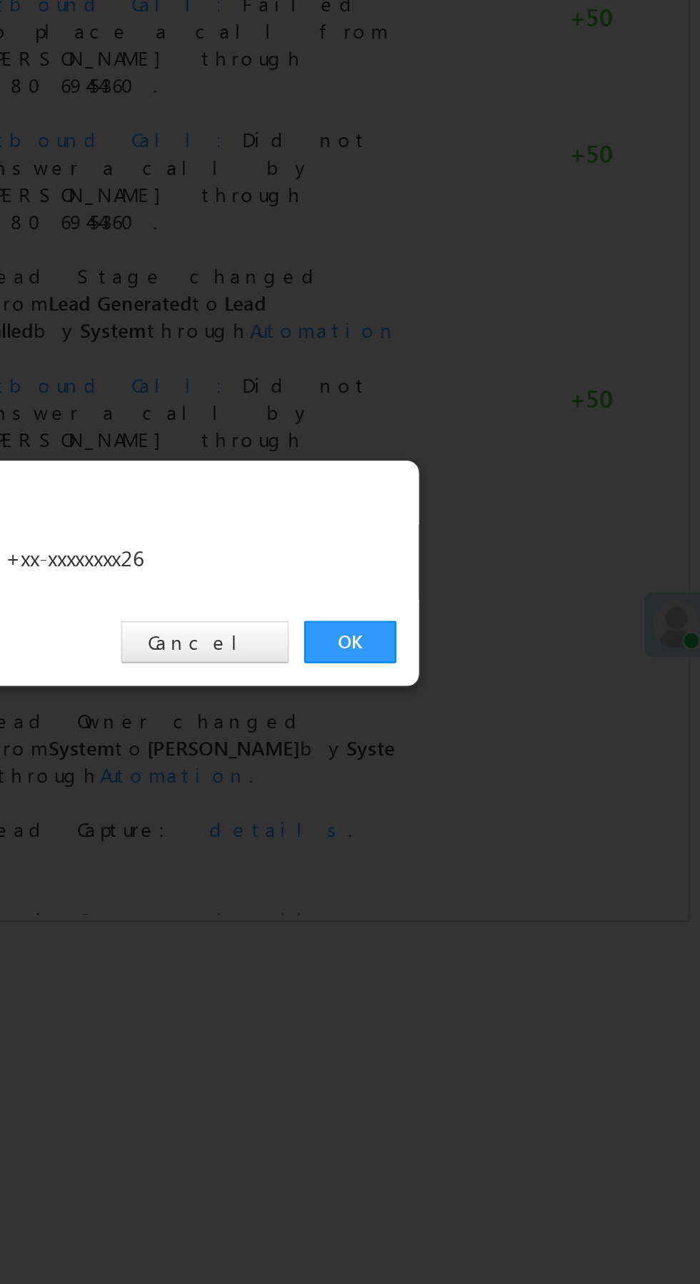
click at [524, 665] on link "OK" at bounding box center [525, 666] width 44 height 20
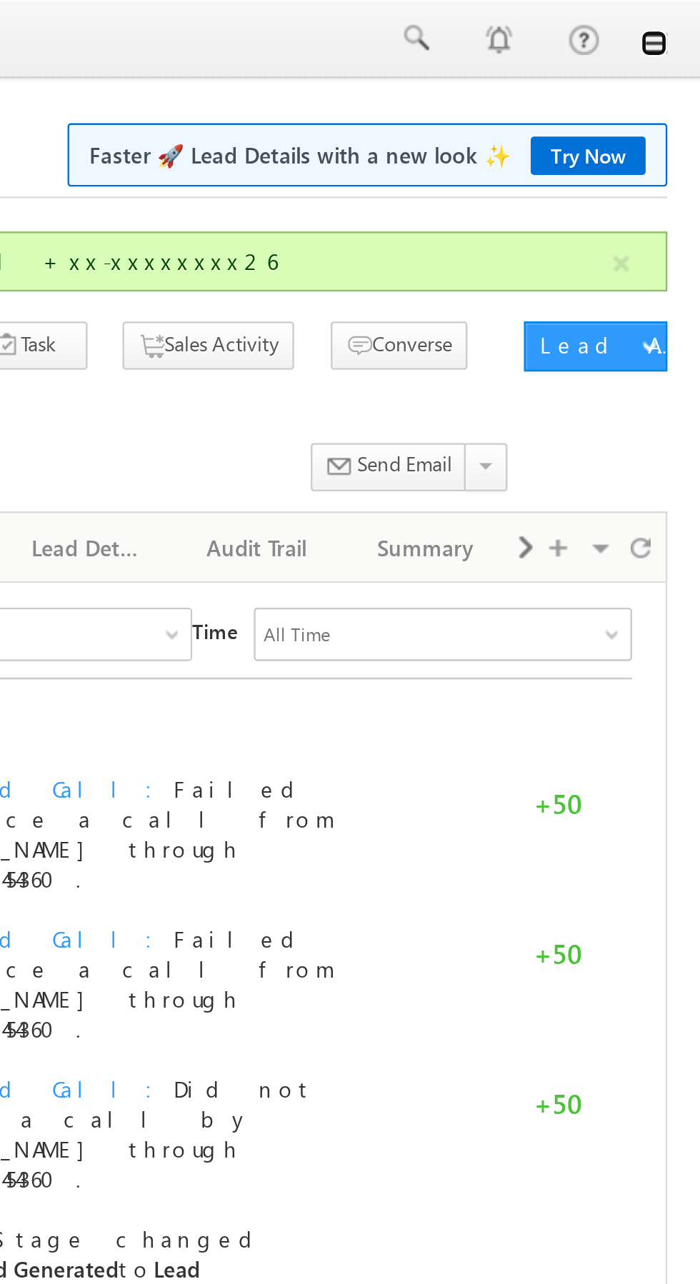
click at [681, 19] on link at bounding box center [679, 18] width 11 height 11
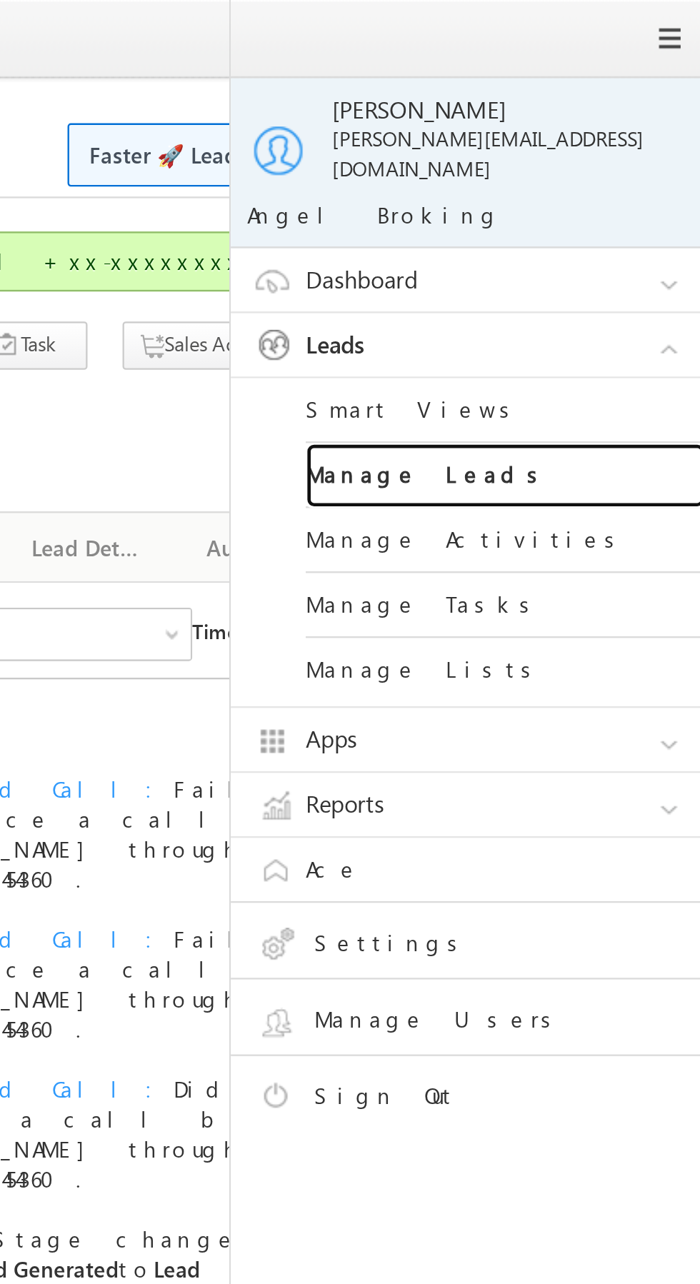
click at [623, 191] on link "Manage Leads" at bounding box center [616, 204] width 171 height 28
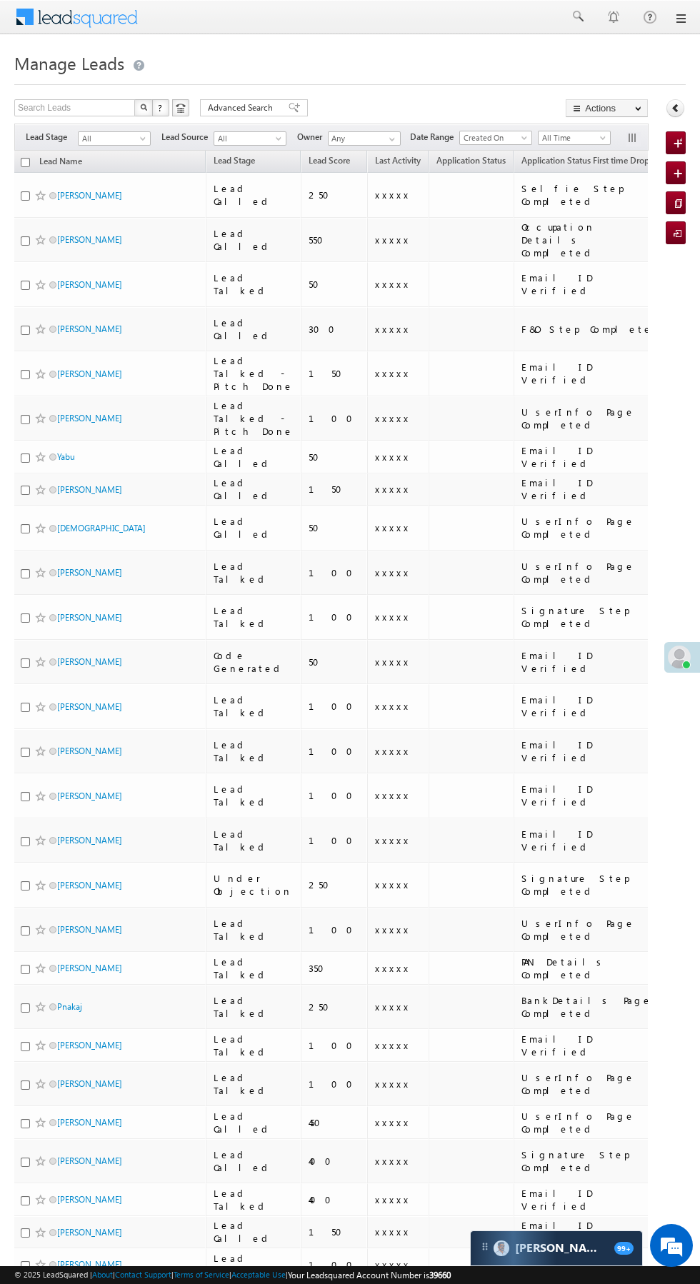
scroll to position [0, 12]
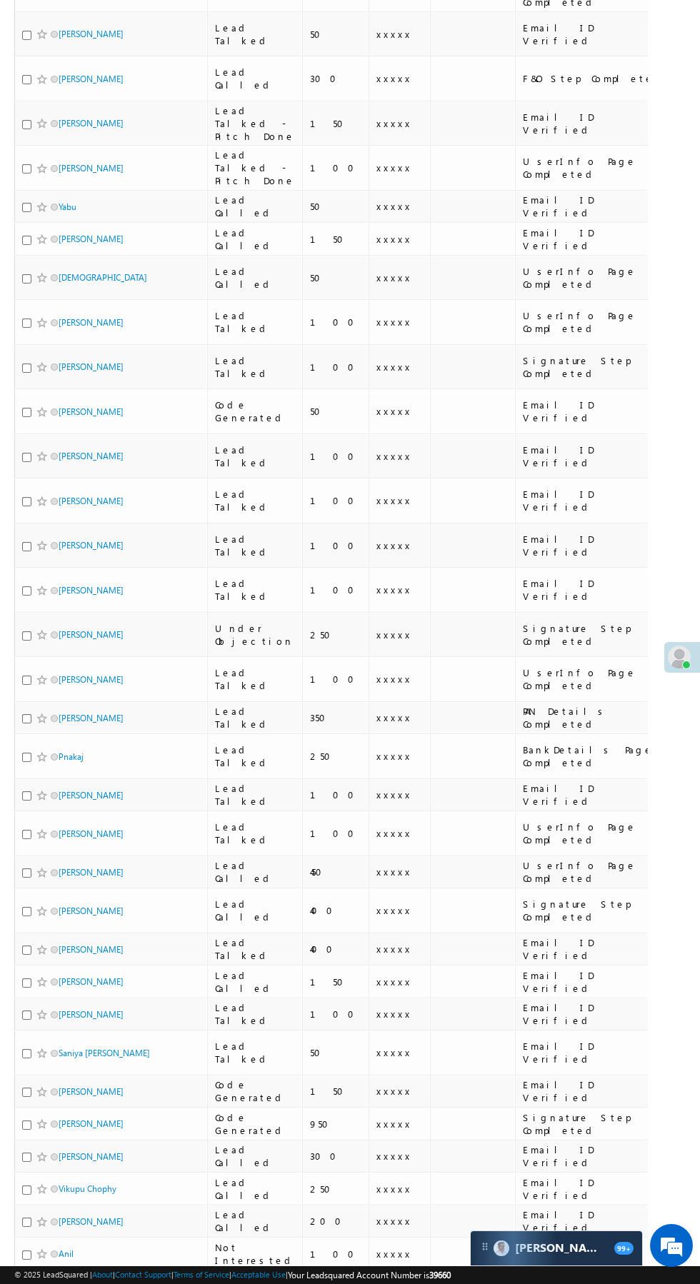
scroll to position [576, 0]
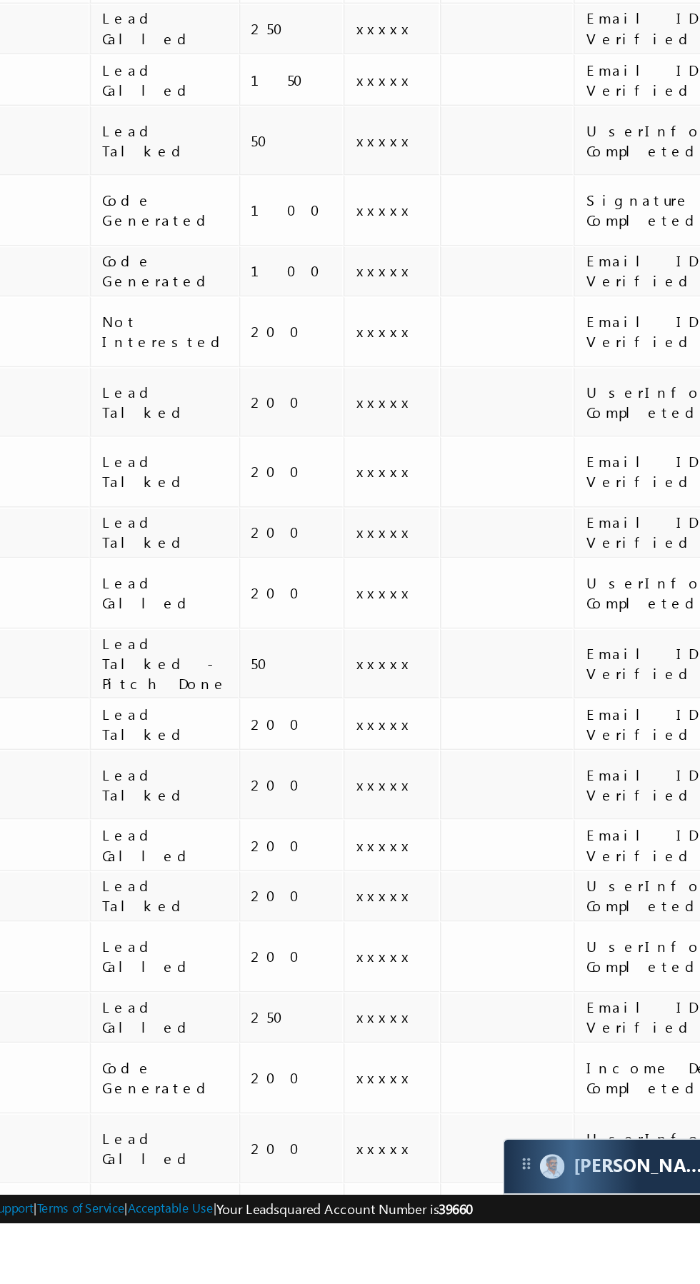
scroll to position [0, 0]
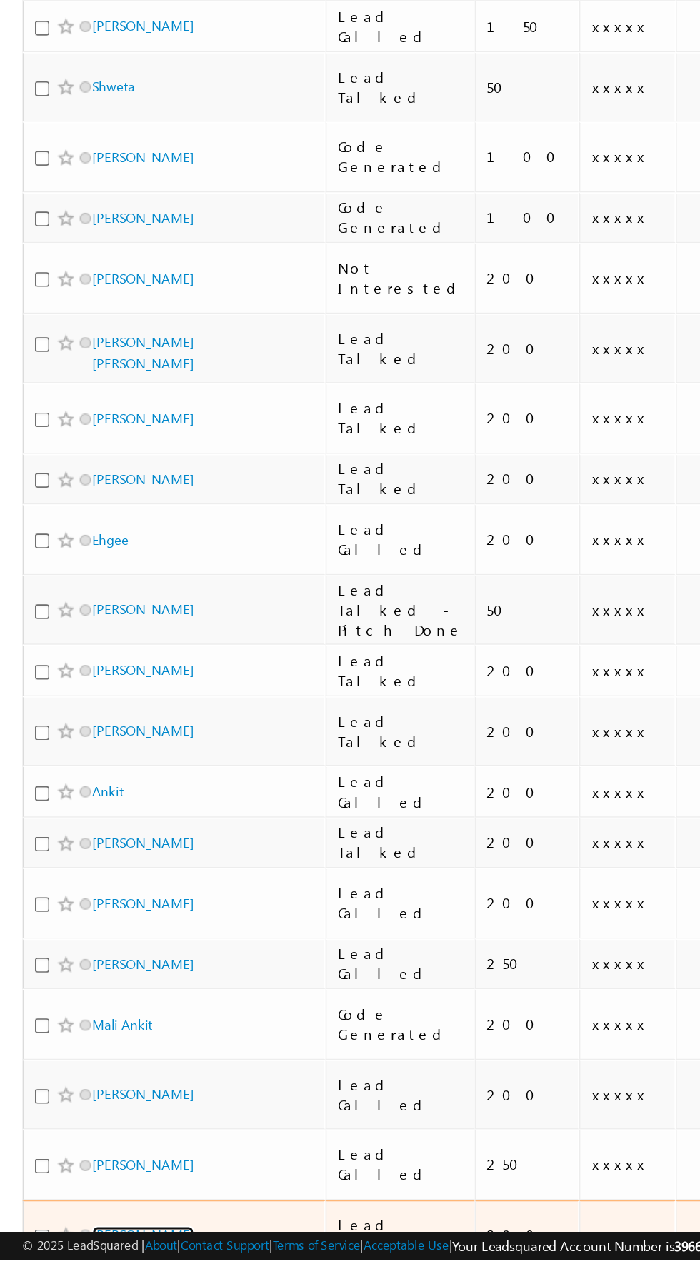
scroll to position [672, 0]
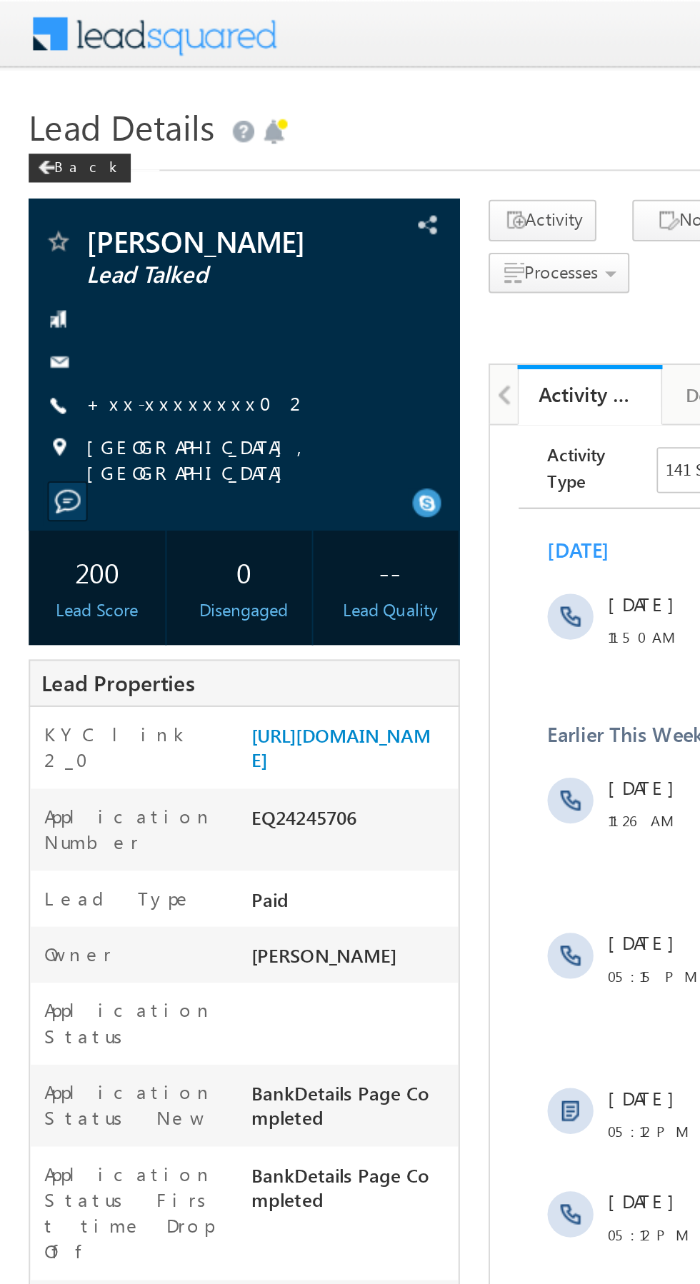
click at [85, 195] on link "+xx-xxxxxxxx02" at bounding box center [98, 200] width 111 height 12
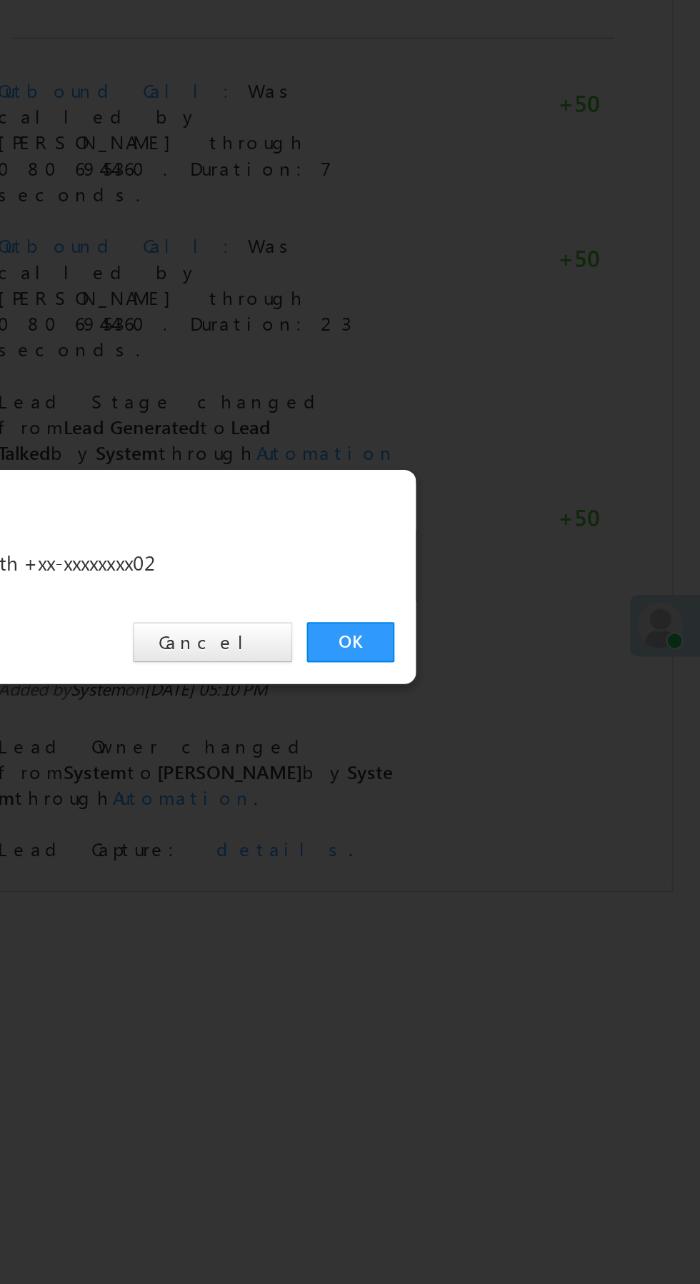
click at [524, 665] on link "OK" at bounding box center [525, 666] width 44 height 20
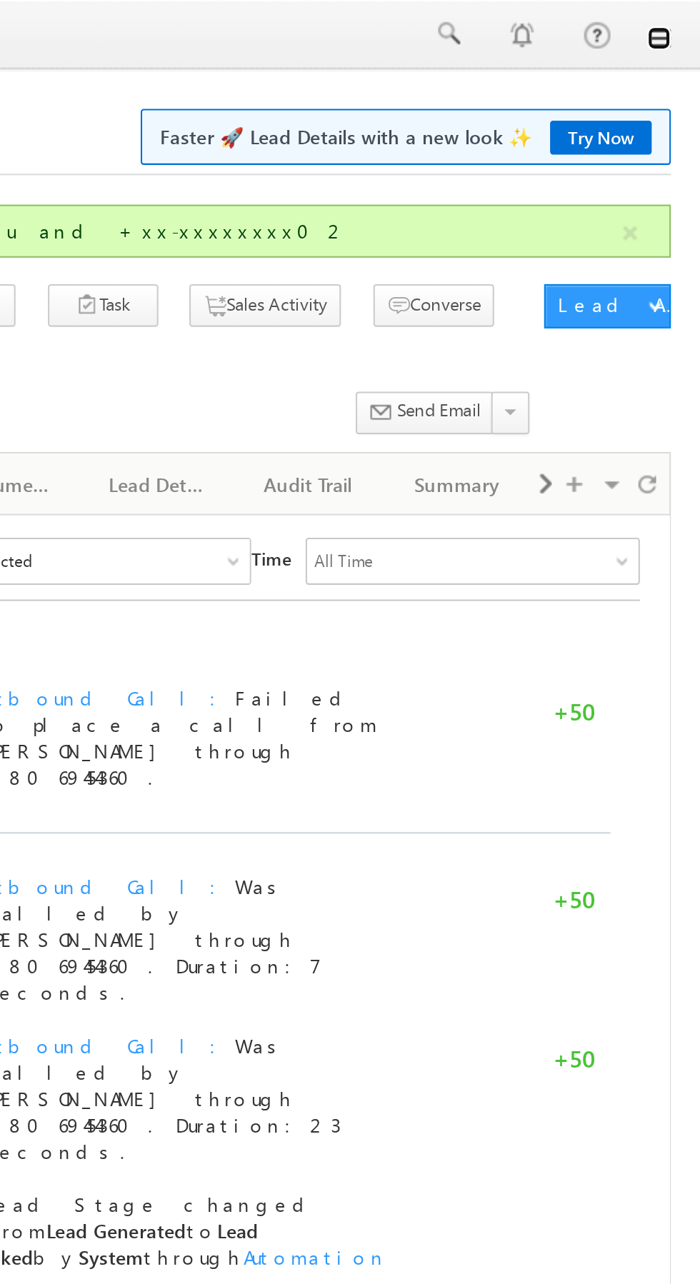
click at [679, 22] on link at bounding box center [679, 18] width 11 height 11
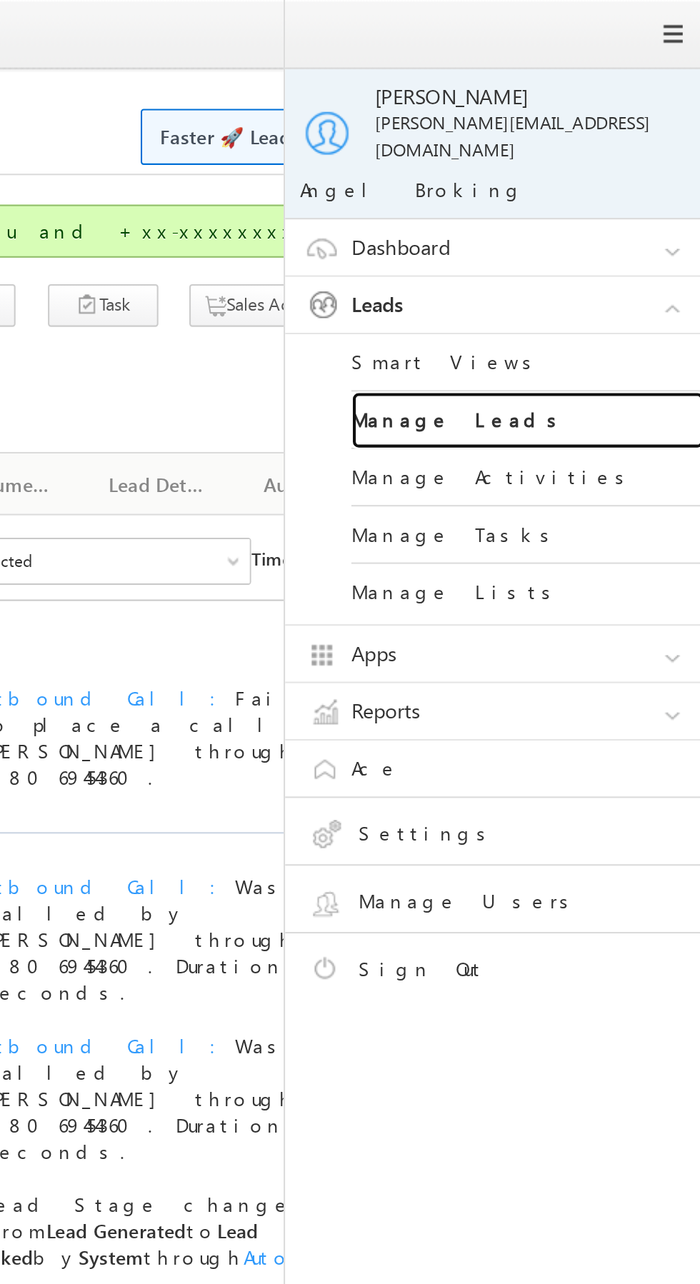
click at [618, 190] on link "Manage Leads" at bounding box center [616, 204] width 171 height 28
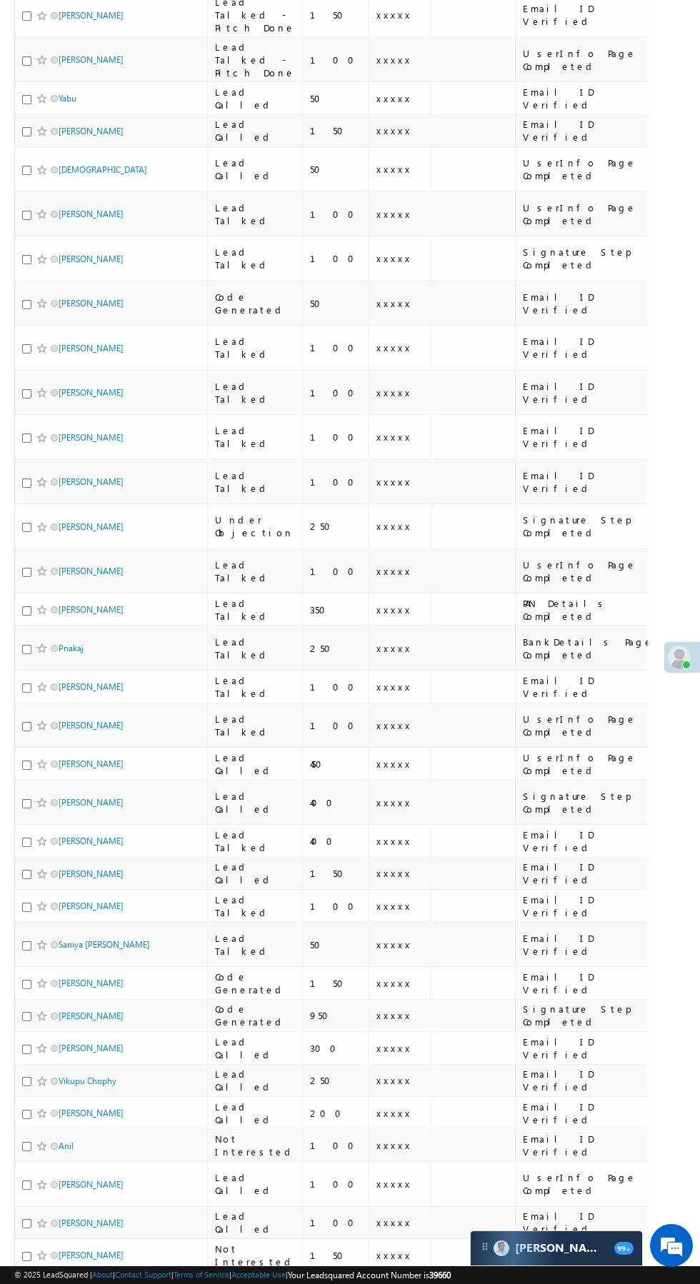
scroll to position [431, 0]
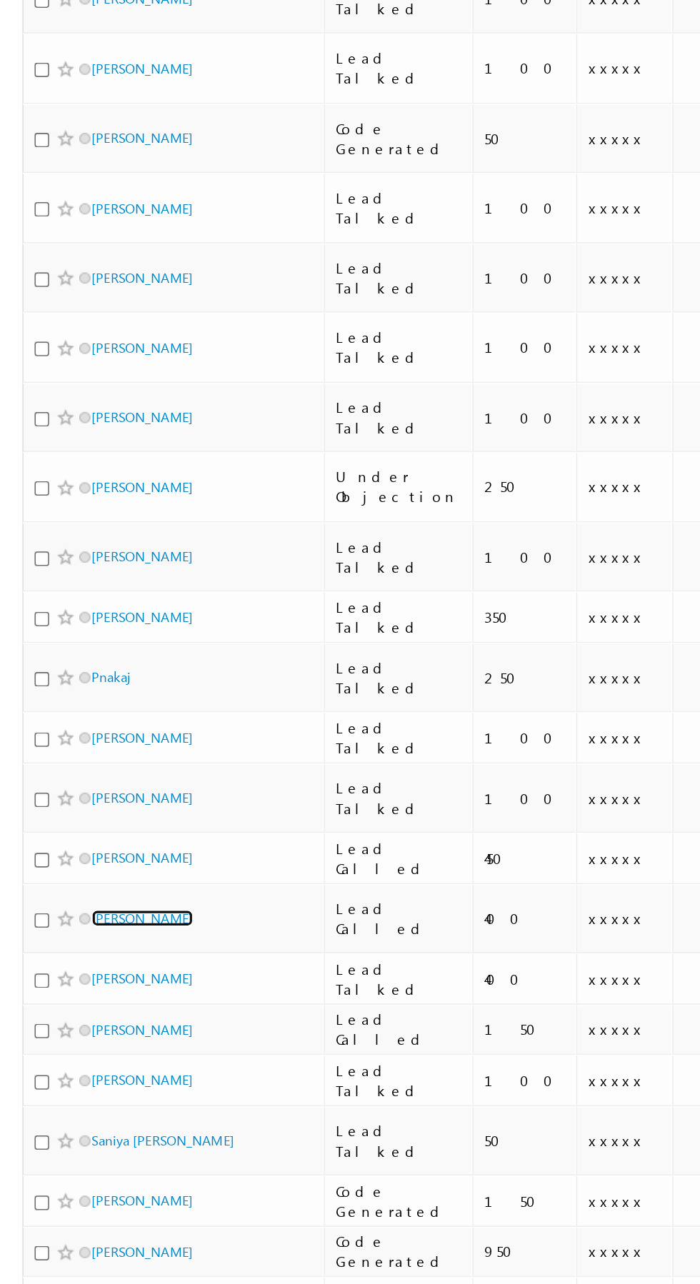
click at [92, 801] on link "[PERSON_NAME]" at bounding box center [91, 806] width 65 height 11
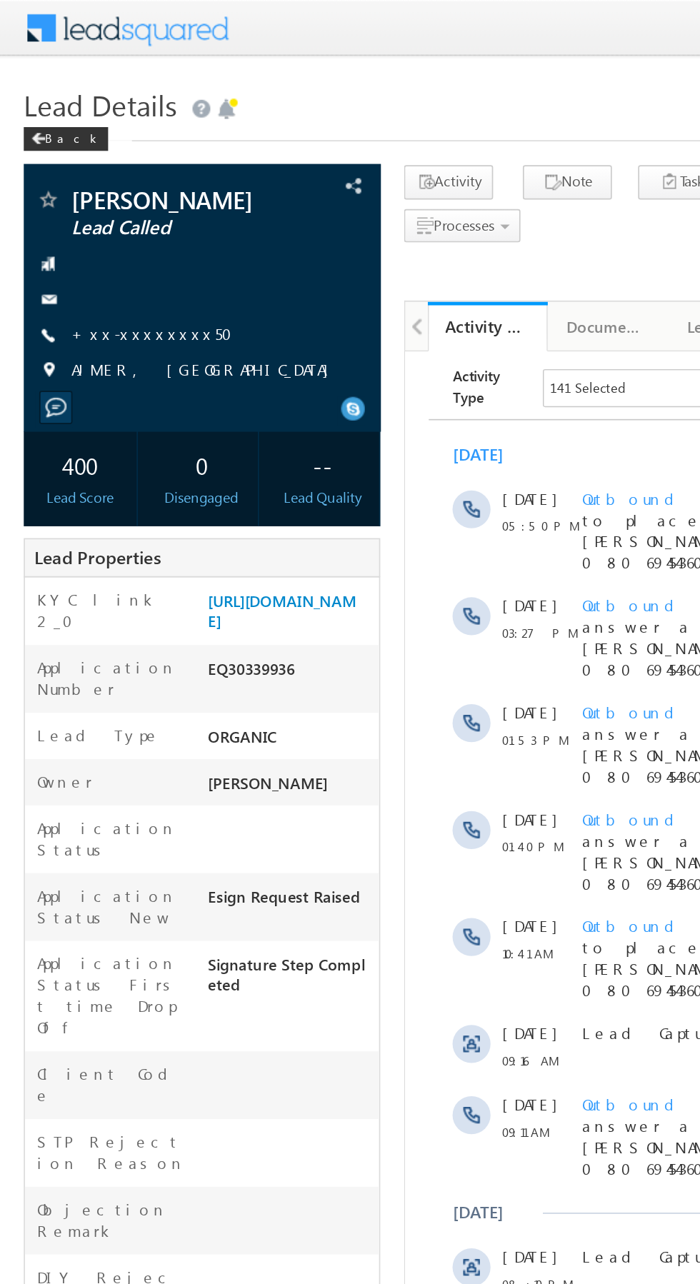
click at [91, 204] on link "+xx-xxxxxxxx50" at bounding box center [96, 200] width 106 height 12
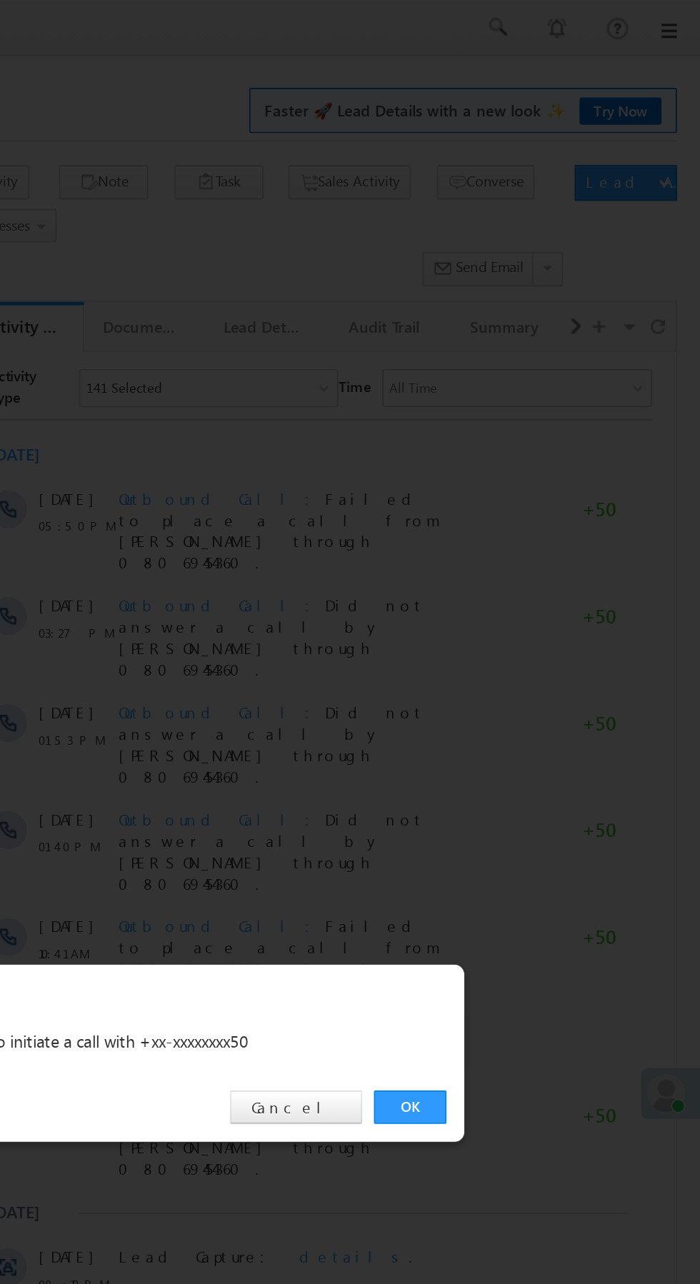
click at [528, 658] on link "OK" at bounding box center [525, 666] width 44 height 20
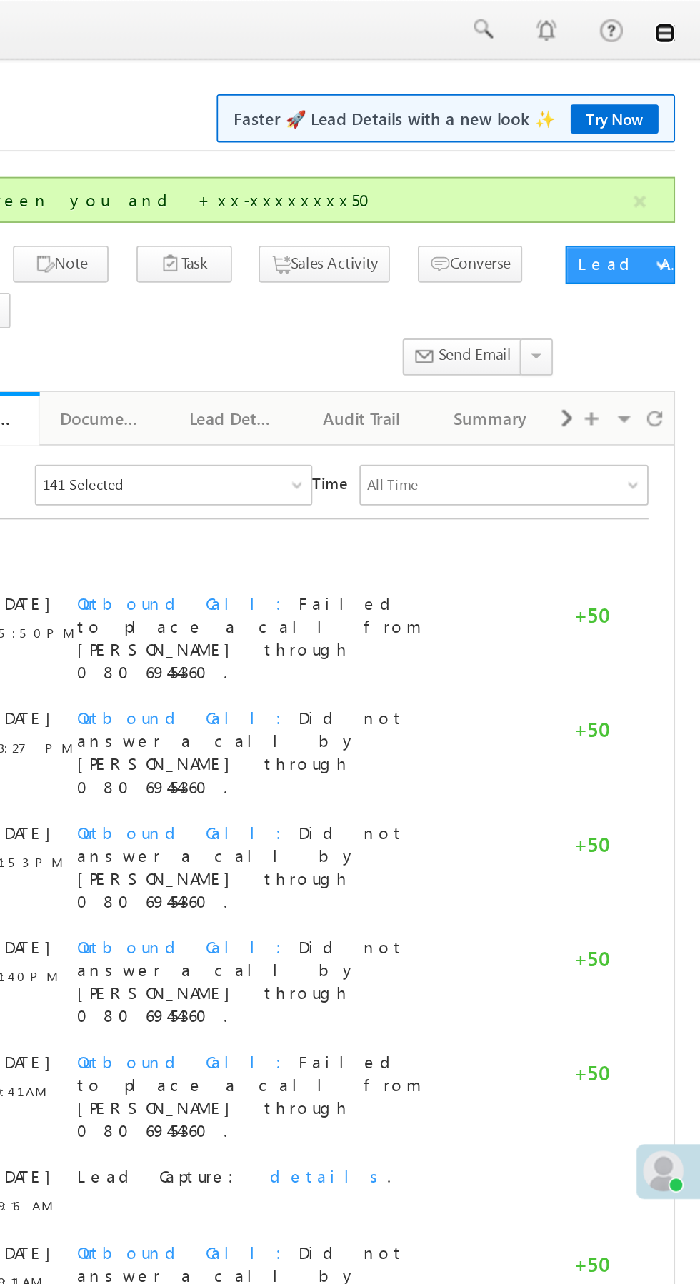
click at [680, 19] on link at bounding box center [679, 18] width 11 height 11
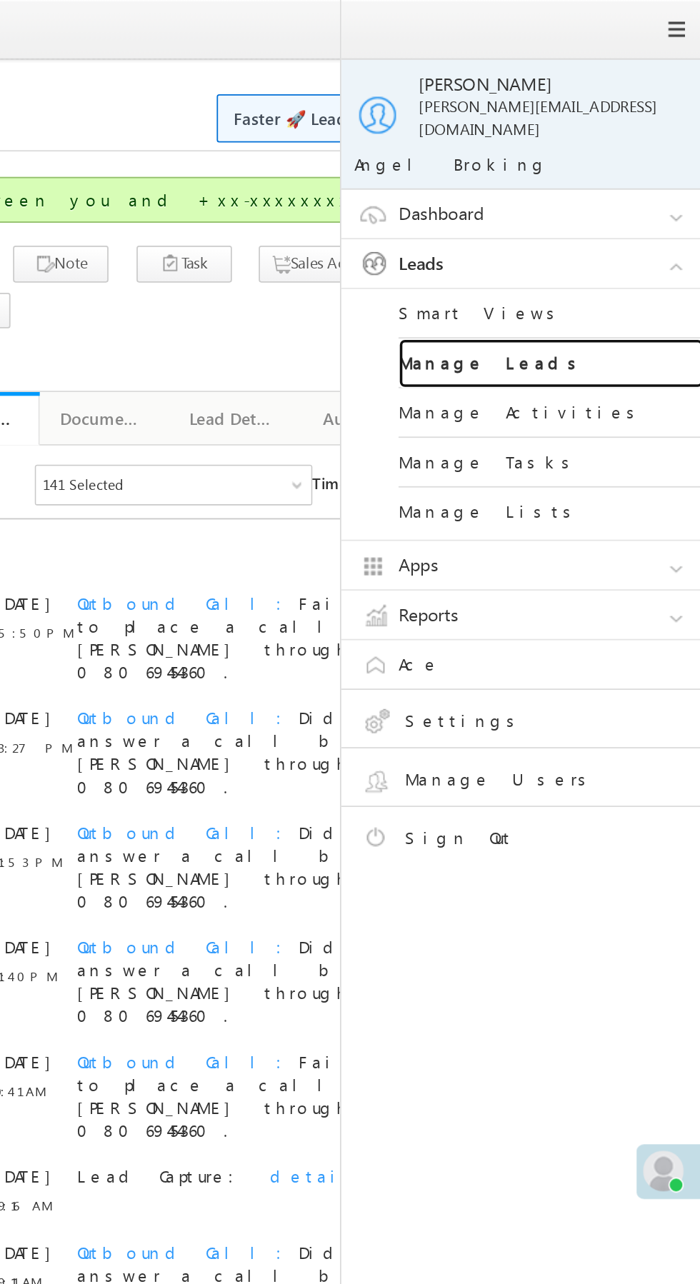
click at [652, 190] on link "Manage Leads" at bounding box center [616, 204] width 171 height 28
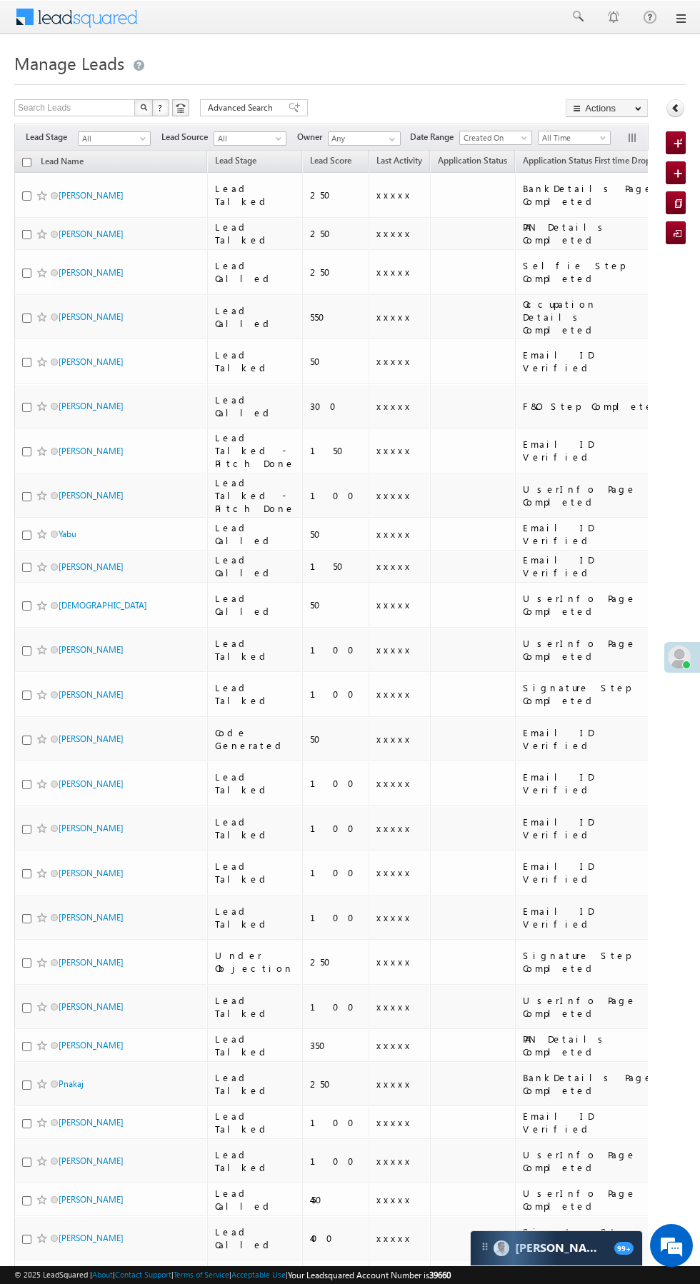
scroll to position [0, 5]
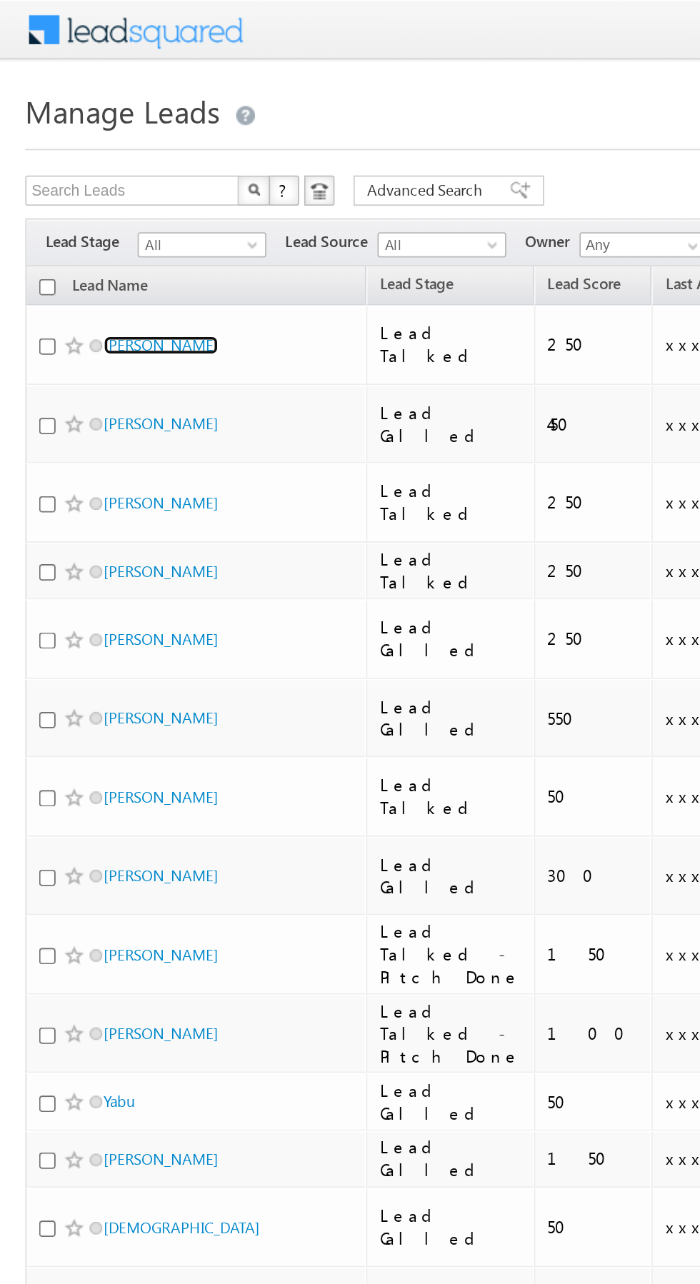
click at [82, 190] on link "[PERSON_NAME]" at bounding box center [91, 195] width 65 height 11
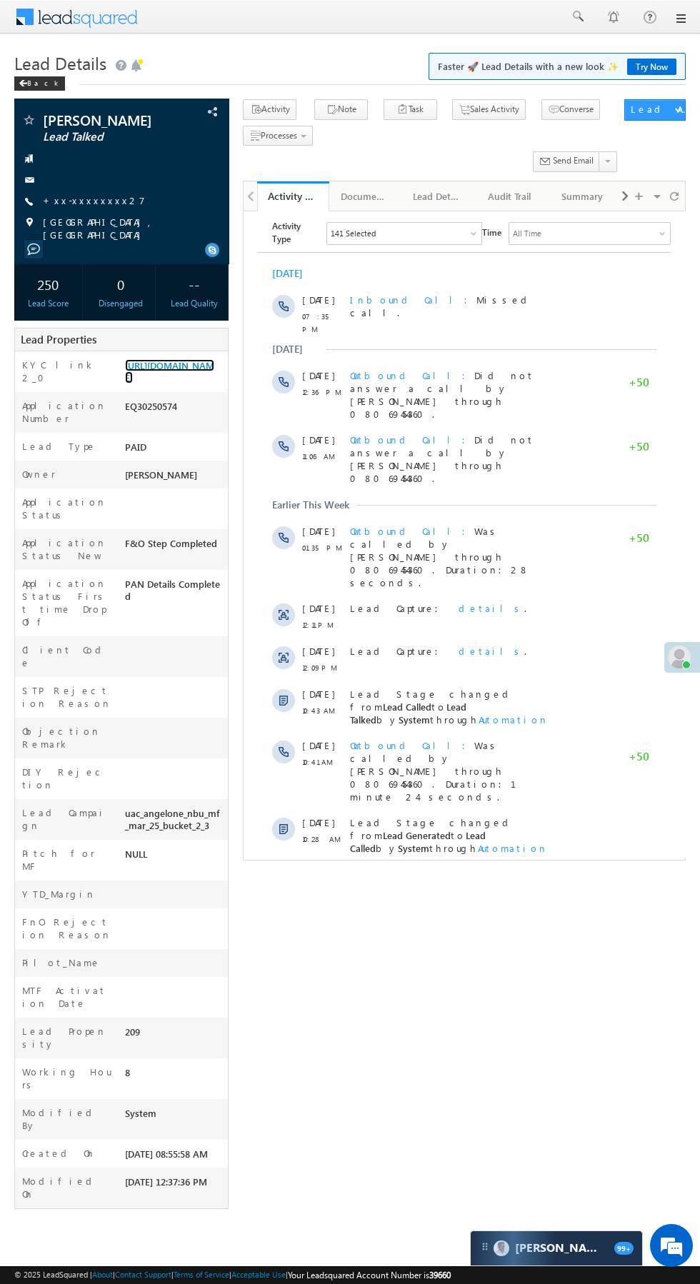
click at [169, 383] on link "https://angelbroking1-pk3em7sa.customui-test.leadsquared.com?leadId=41713c10-21…" at bounding box center [169, 371] width 89 height 24
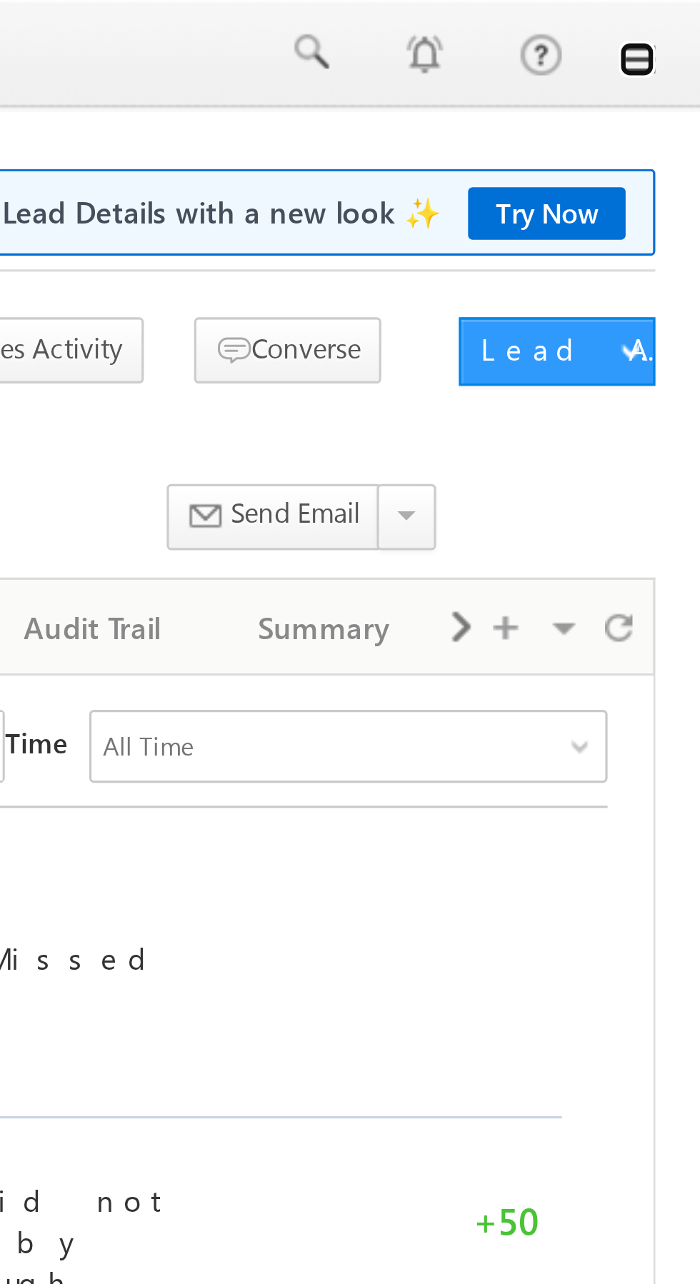
click at [685, 21] on link at bounding box center [679, 18] width 11 height 11
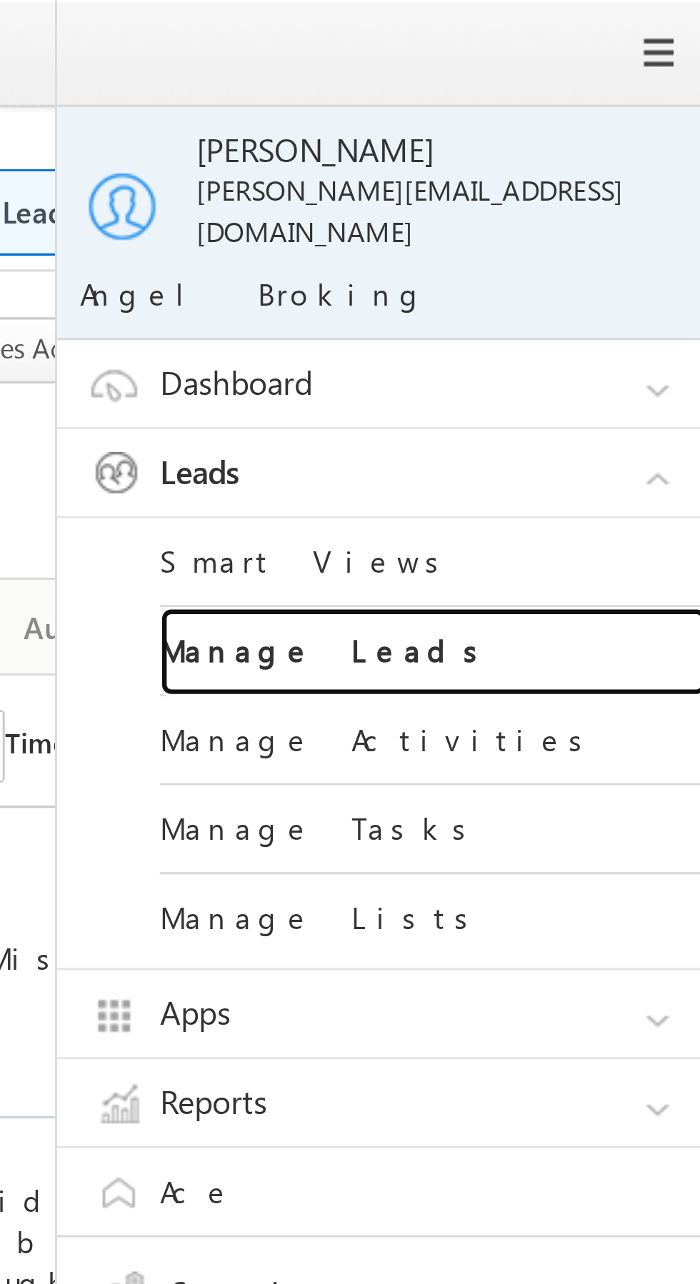
click at [625, 197] on link "Manage Leads" at bounding box center [616, 204] width 171 height 28
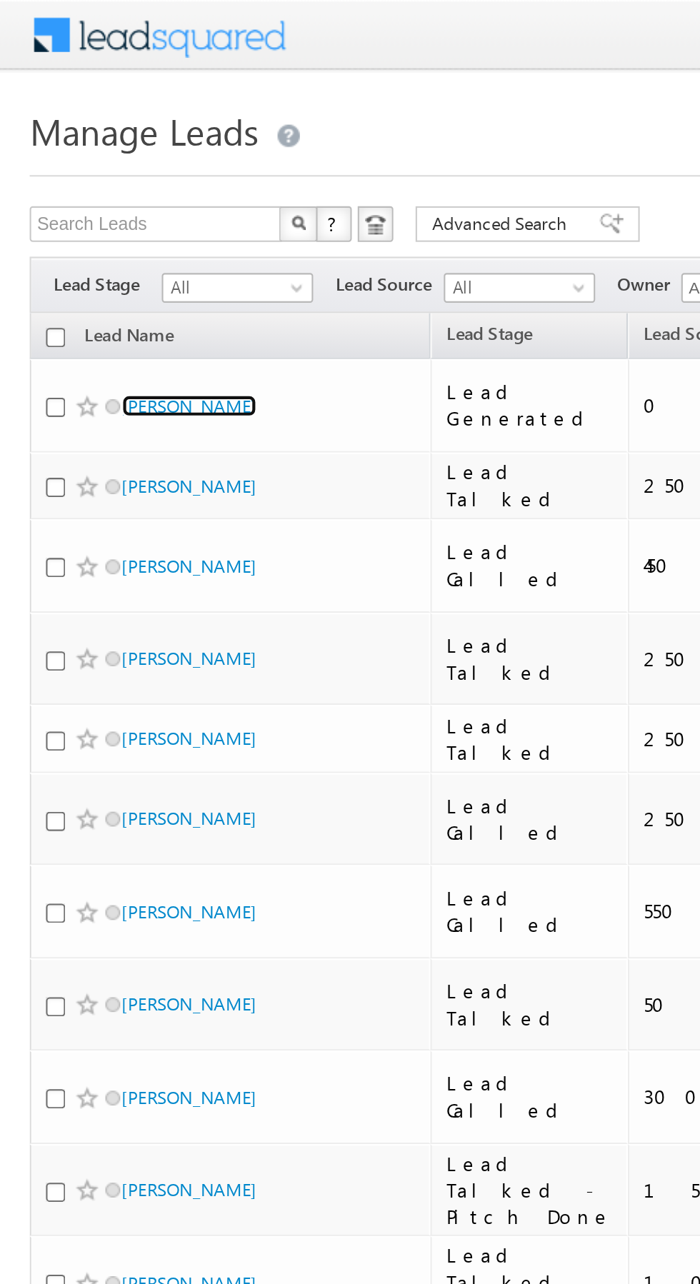
click at [99, 191] on link "[PERSON_NAME]" at bounding box center [91, 195] width 65 height 11
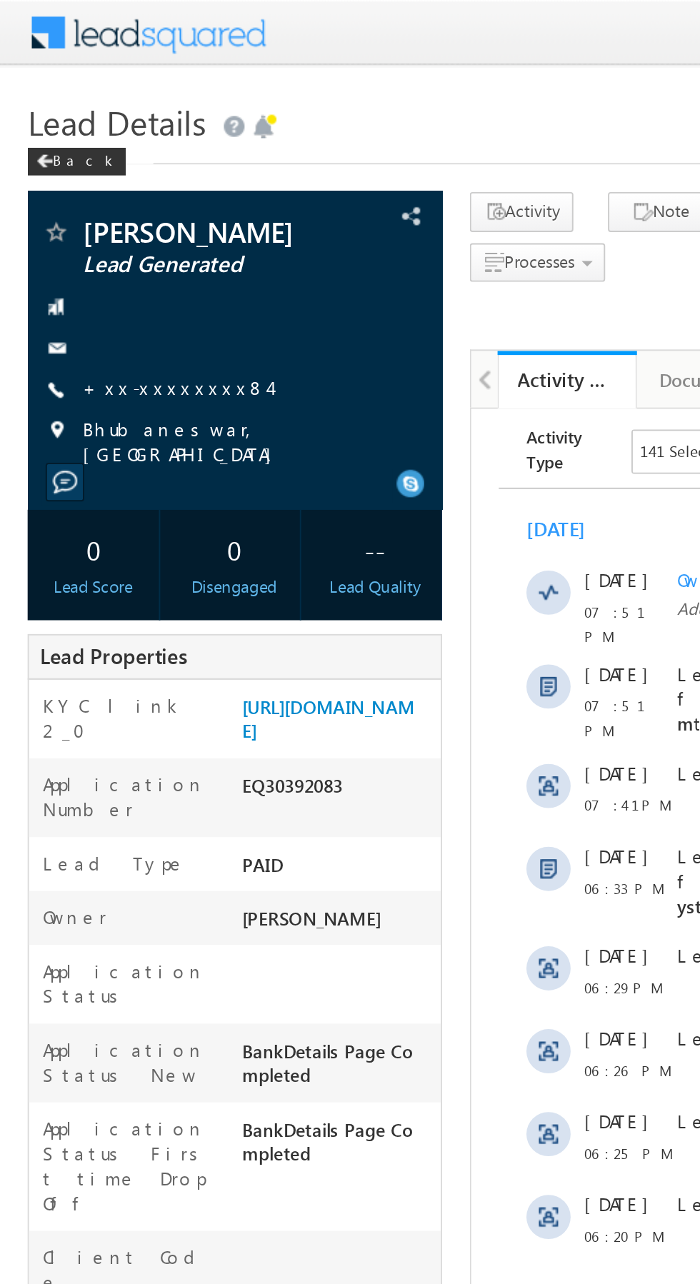
click at [88, 200] on link "+xx-xxxxxxxx84" at bounding box center [91, 200] width 96 height 12
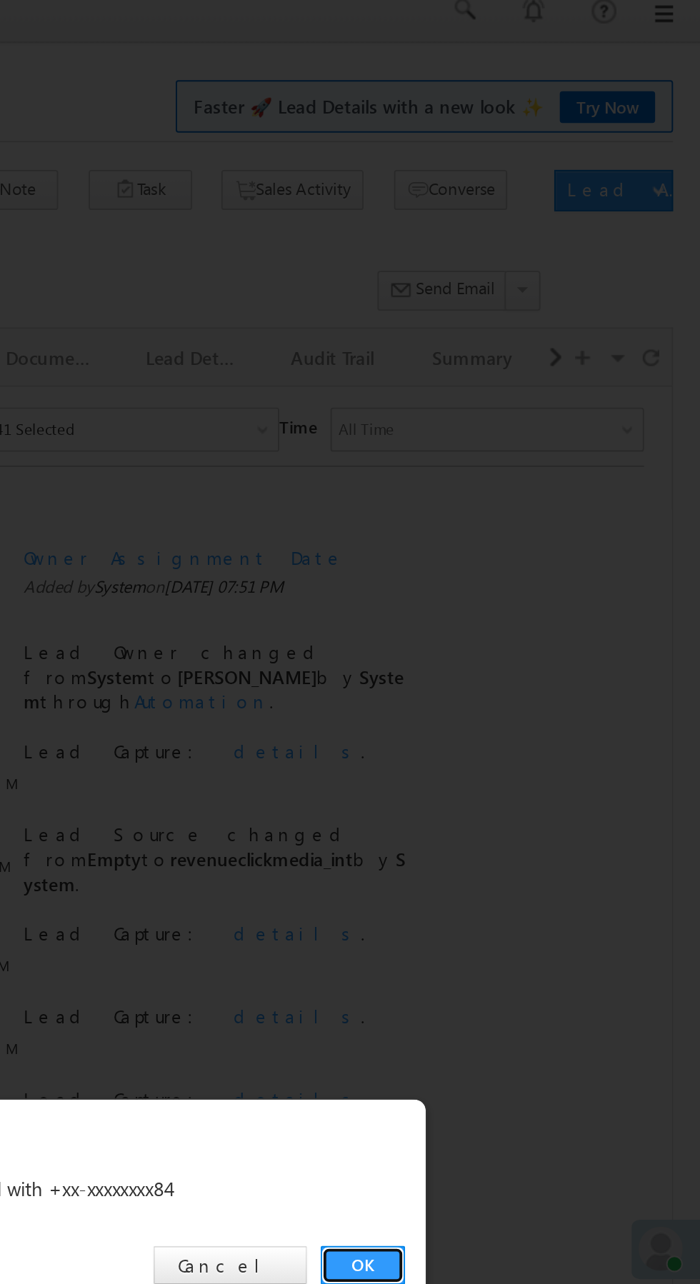
click at [527, 663] on link "OK" at bounding box center [525, 666] width 44 height 20
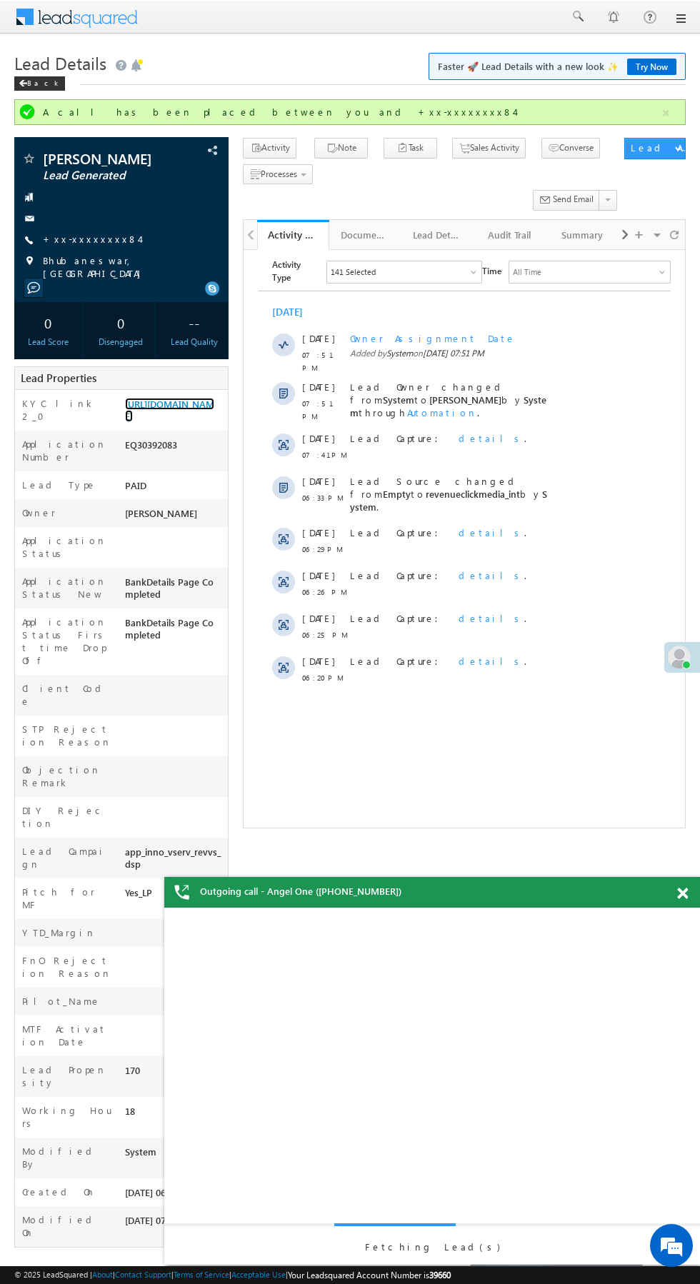
click at [177, 412] on link "[URL][DOMAIN_NAME]" at bounding box center [169, 410] width 89 height 24
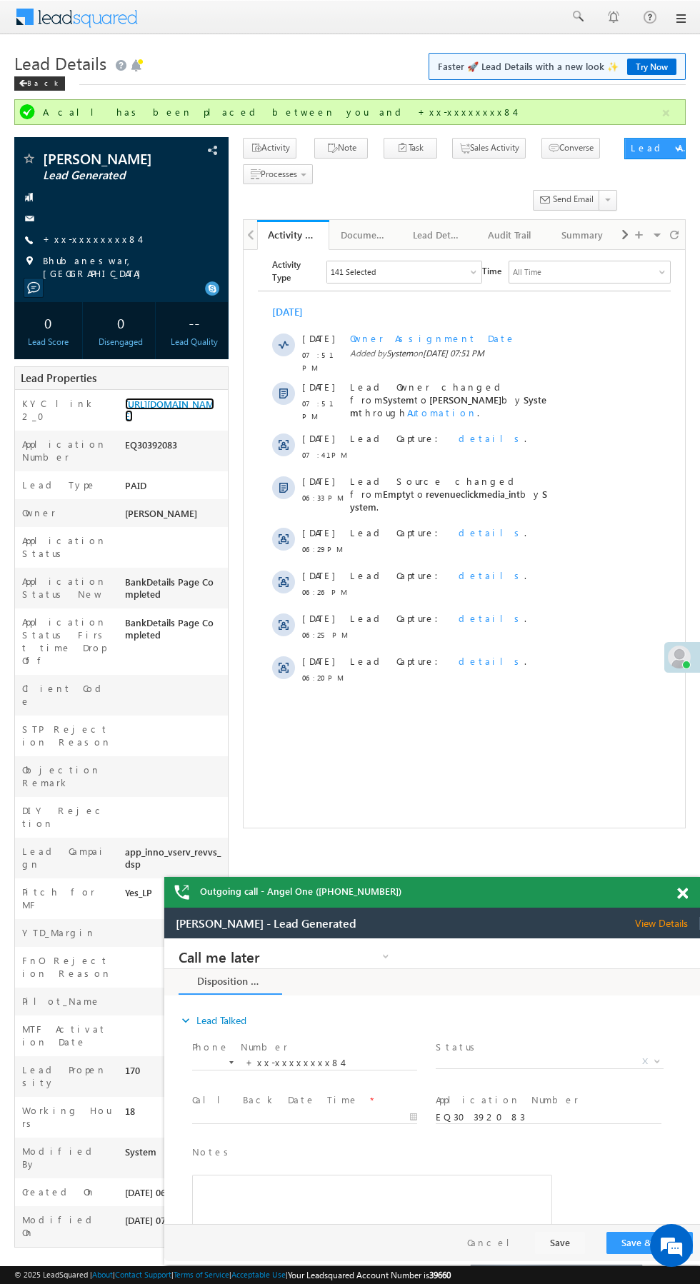
click at [158, 422] on link "https://angelbroking1-pk3em7sa.customui-test.leadsquared.com?leadId=0950887d-7c…" at bounding box center [169, 410] width 89 height 24
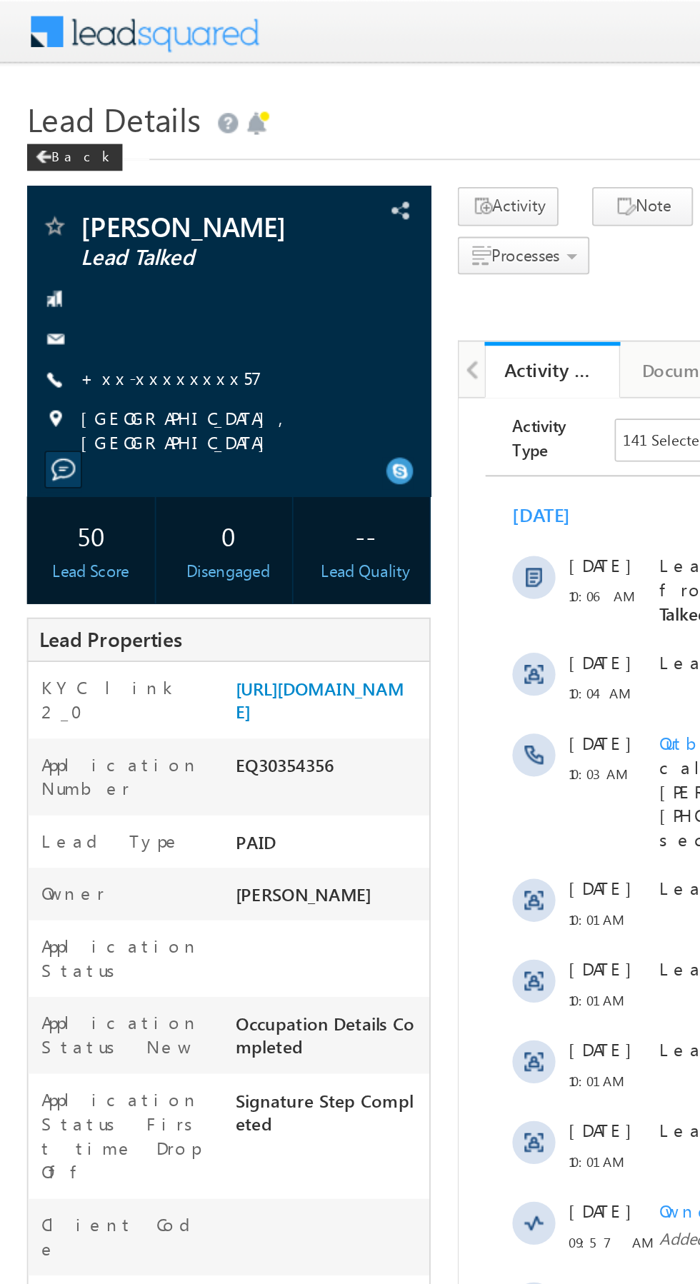
click at [86, 201] on link "+xx-xxxxxxxx57" at bounding box center [91, 200] width 96 height 12
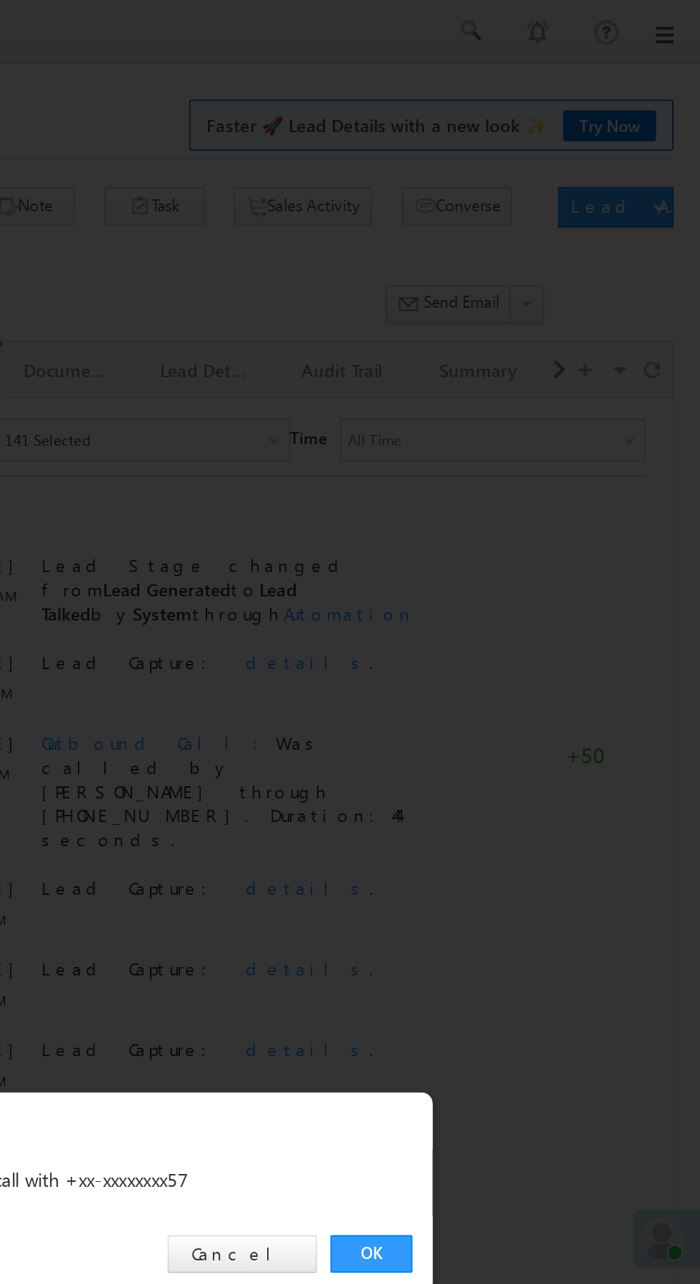
click at [526, 668] on link "OK" at bounding box center [525, 666] width 44 height 20
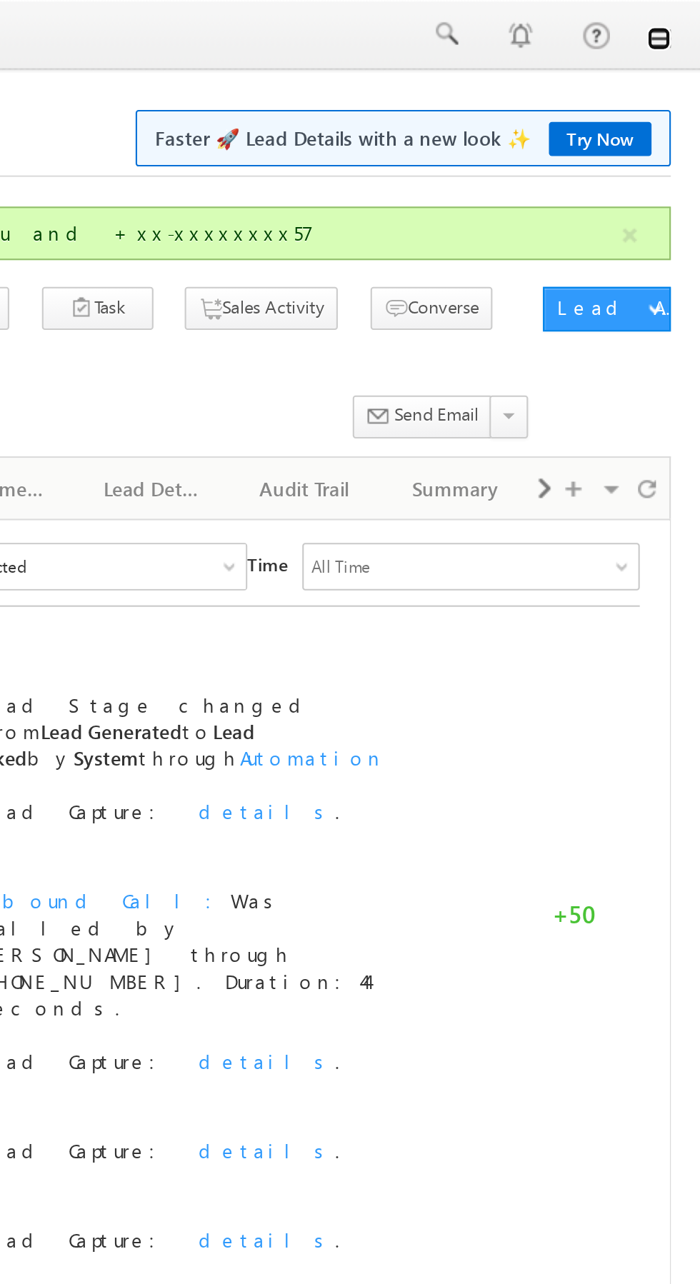
click at [684, 16] on link at bounding box center [679, 18] width 11 height 11
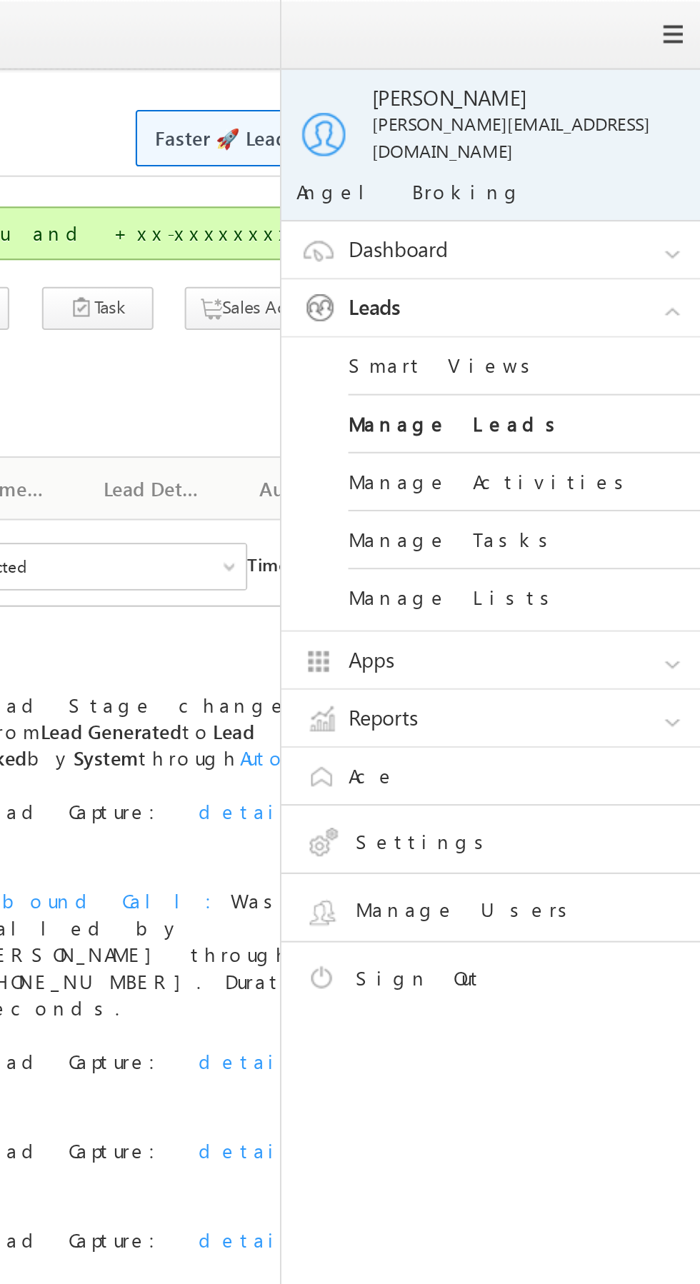
click at [447, 213] on div "Activity Note Task Sales Activity Seeded" at bounding box center [431, 177] width 376 height 79
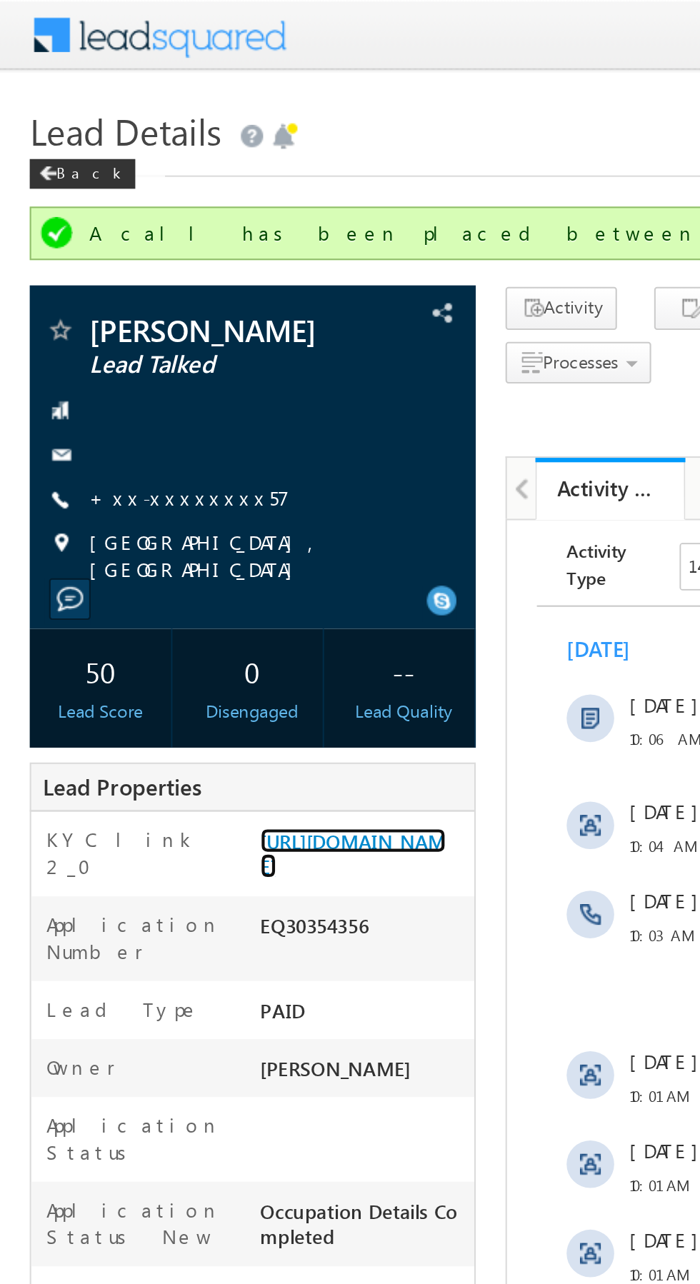
click at [169, 421] on link "[URL][DOMAIN_NAME]" at bounding box center [169, 410] width 89 height 24
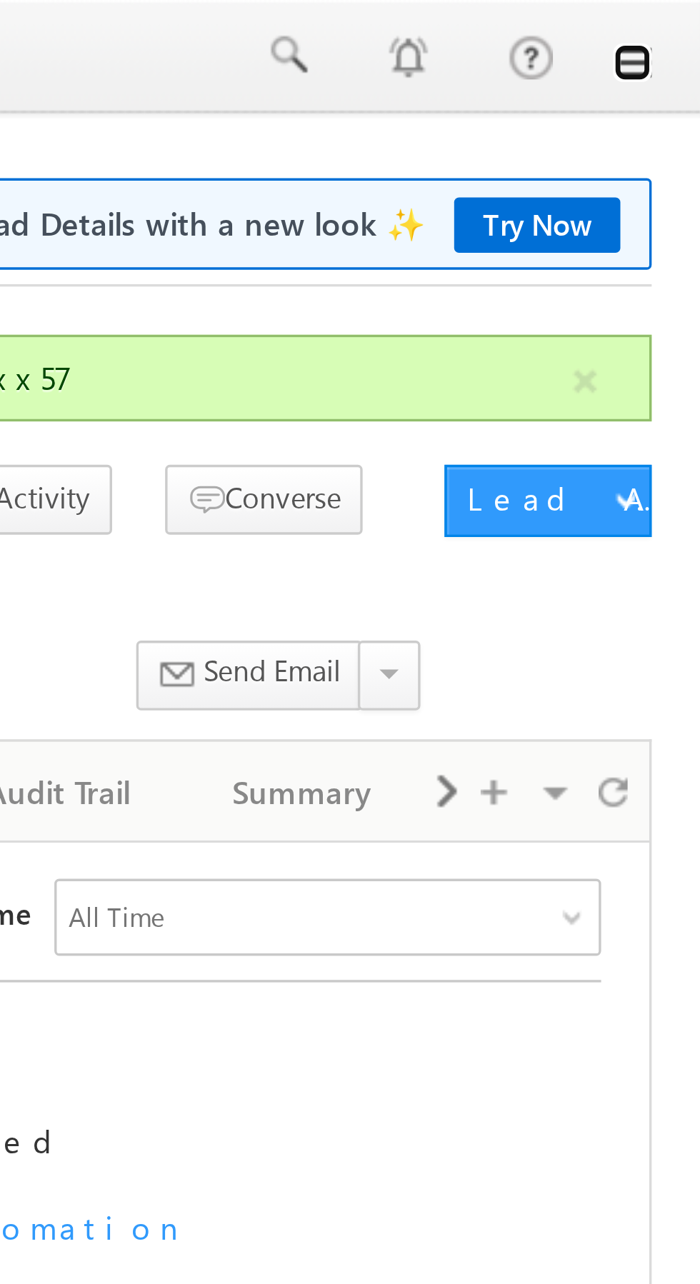
click at [683, 21] on link at bounding box center [679, 18] width 11 height 11
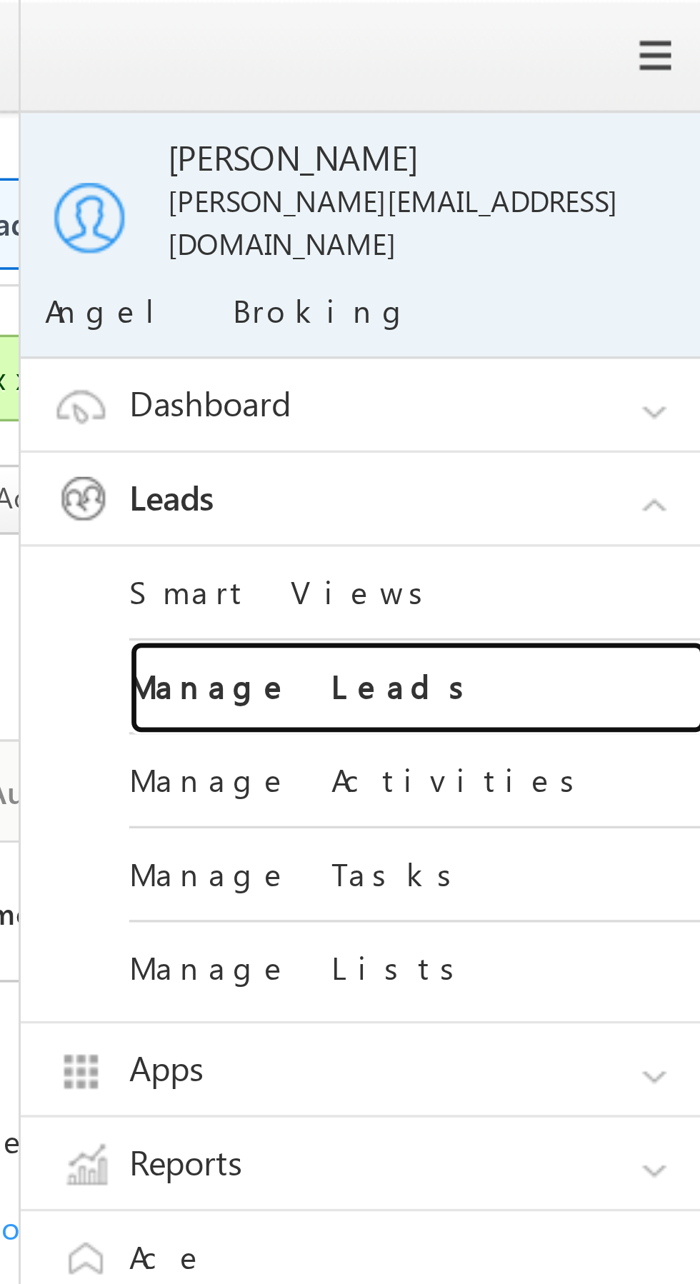
click at [630, 193] on link "Manage Leads" at bounding box center [616, 204] width 171 height 28
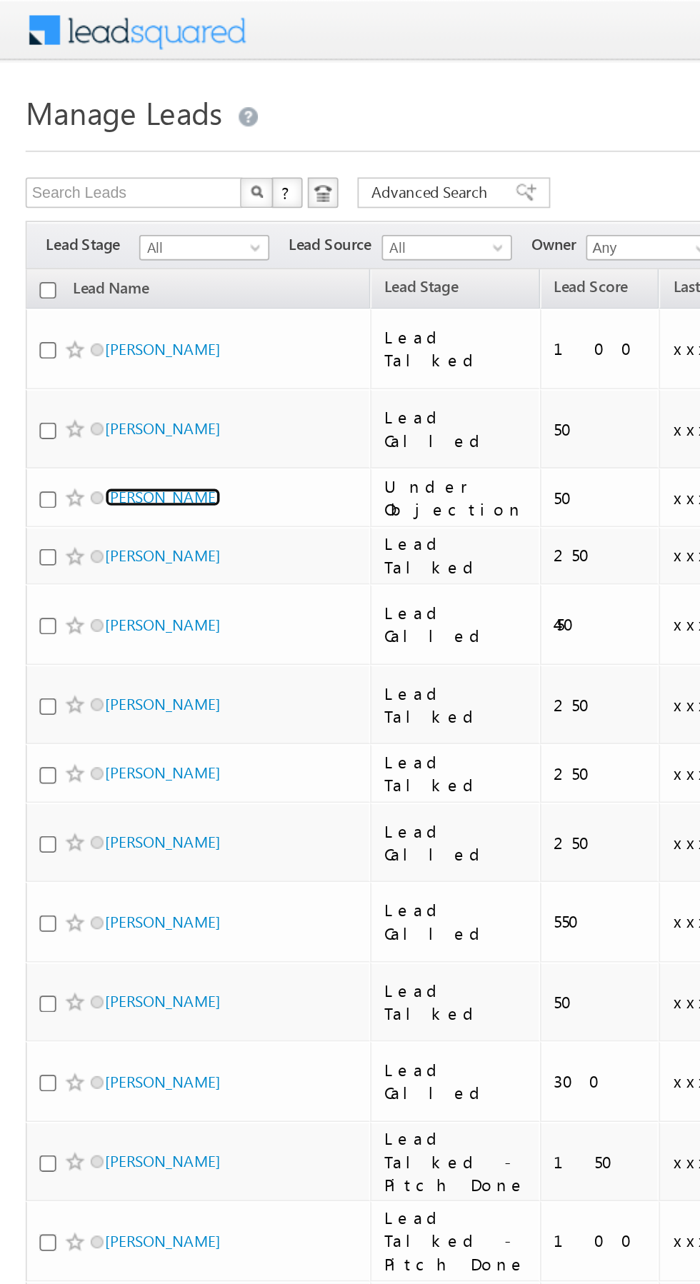
click at [95, 273] on link "Mohd Husain" at bounding box center [91, 278] width 65 height 11
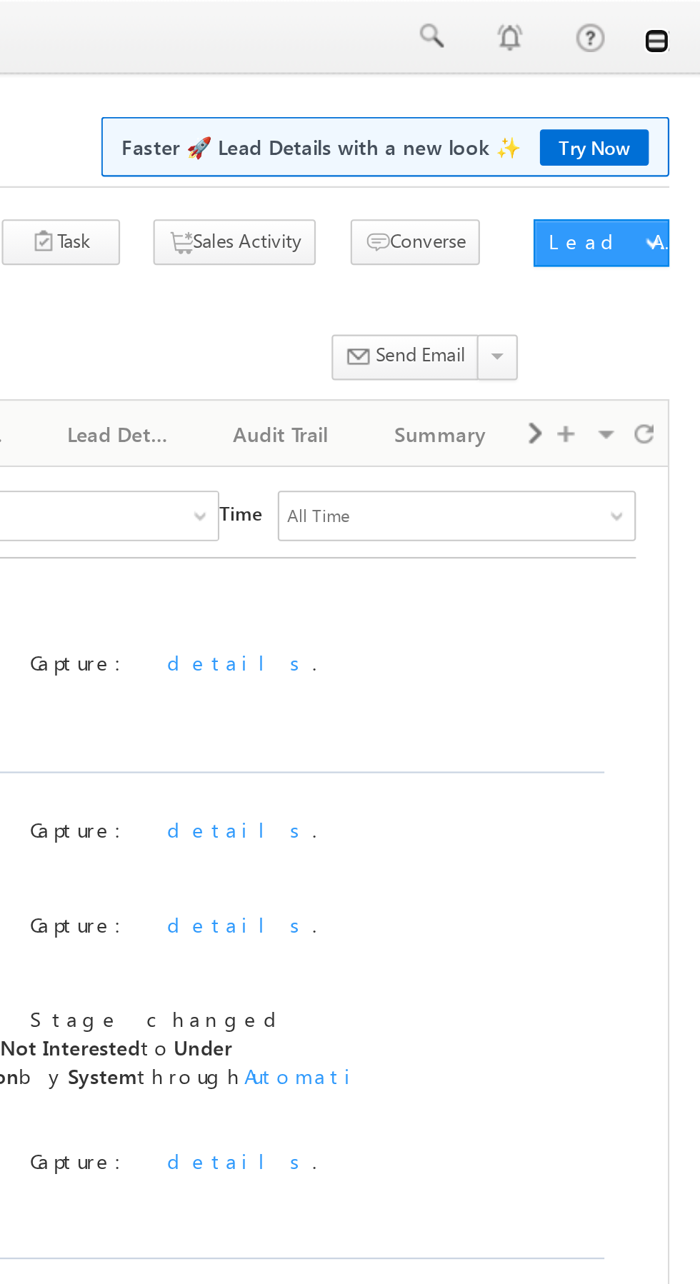
click at [680, 20] on link at bounding box center [679, 18] width 11 height 11
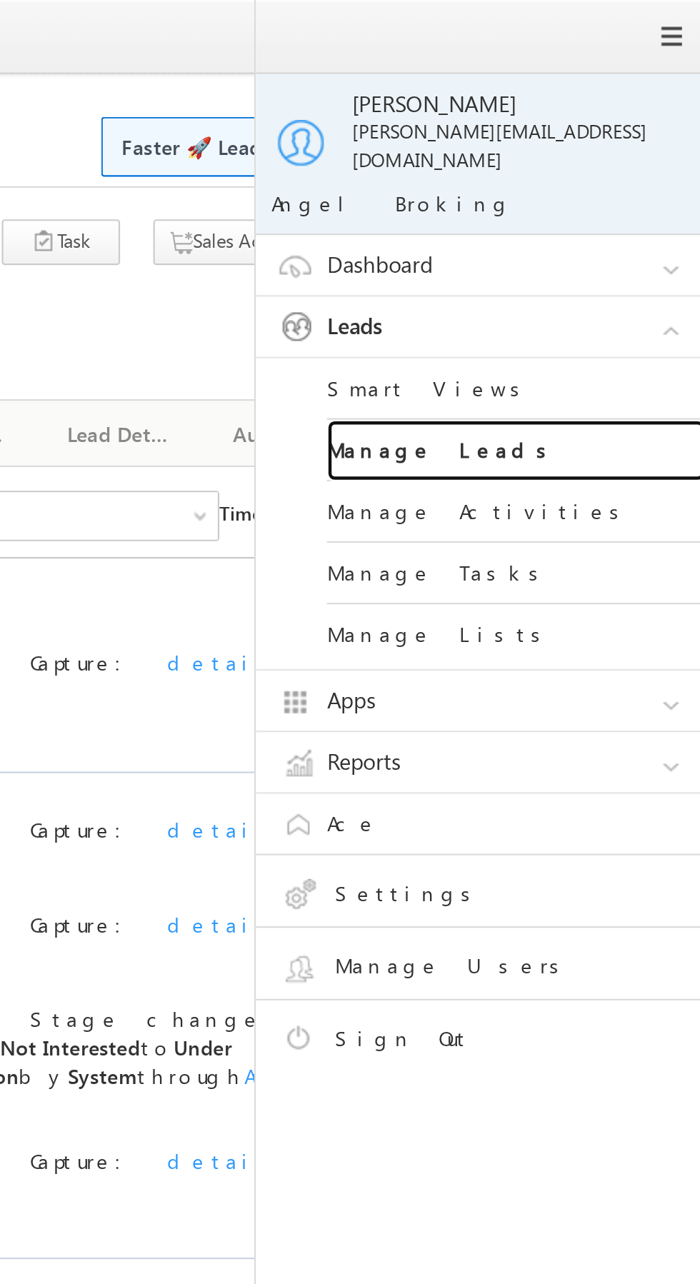
click at [634, 192] on link "Manage Leads" at bounding box center [616, 204] width 171 height 28
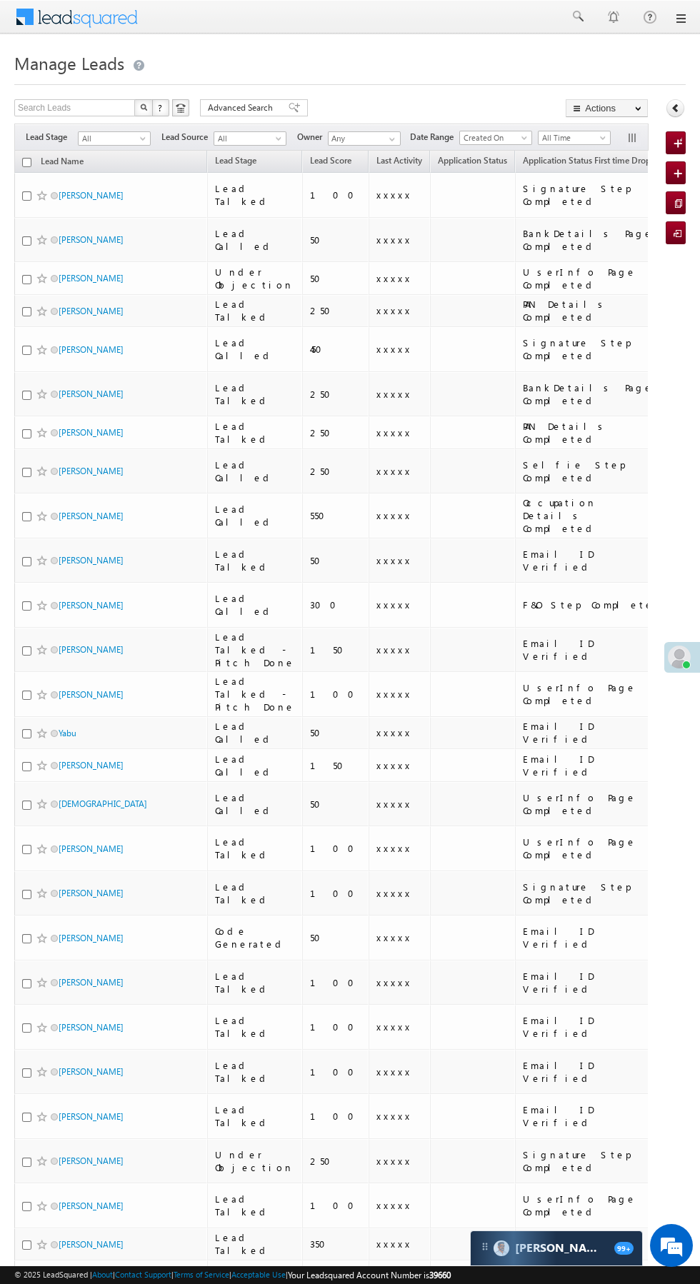
scroll to position [0, 5]
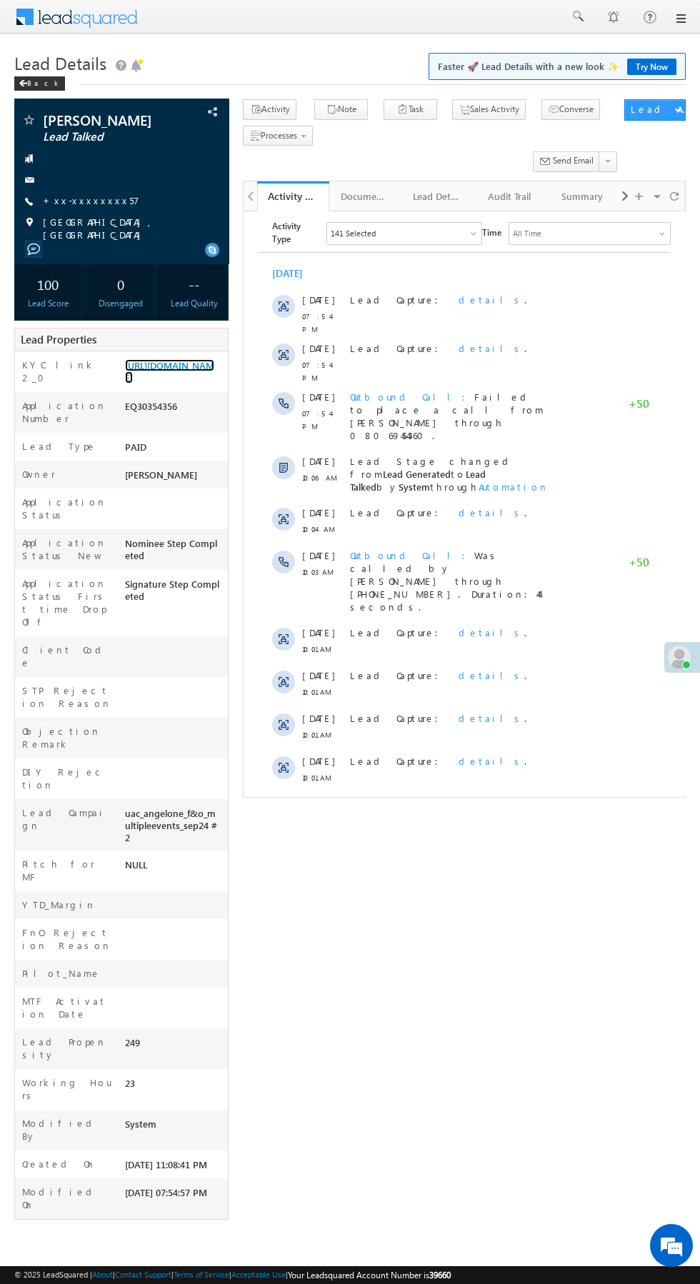
click at [169, 383] on link "https://angelbroking1-pk3em7sa.customui-test.leadsquared.com?leadId=09211a96-c1…" at bounding box center [169, 371] width 89 height 24
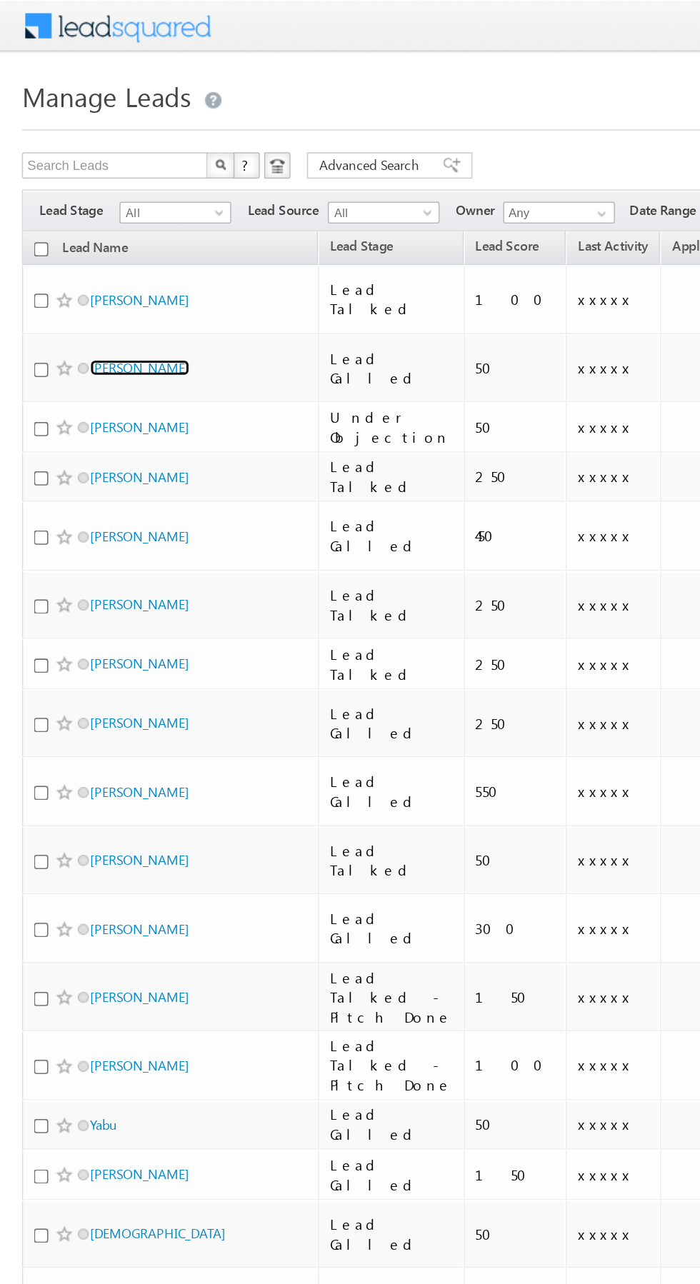
click at [108, 234] on link "[PERSON_NAME]" at bounding box center [91, 239] width 65 height 11
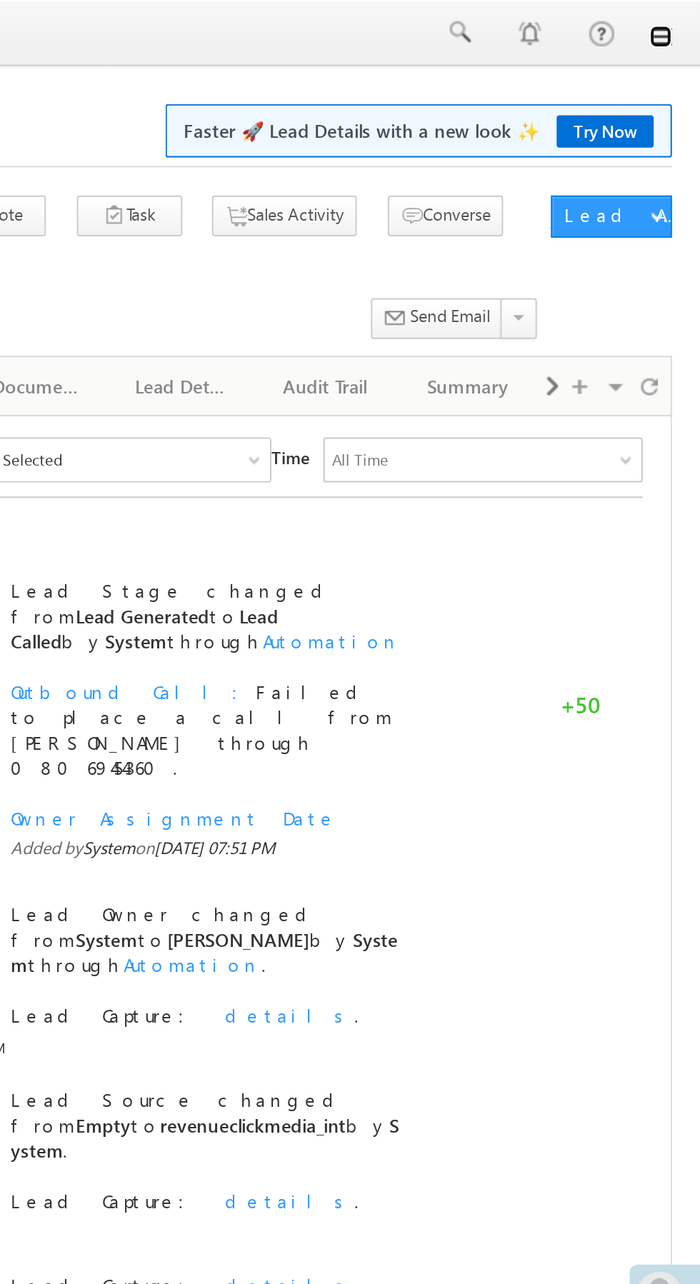
click at [680, 21] on link at bounding box center [679, 18] width 11 height 11
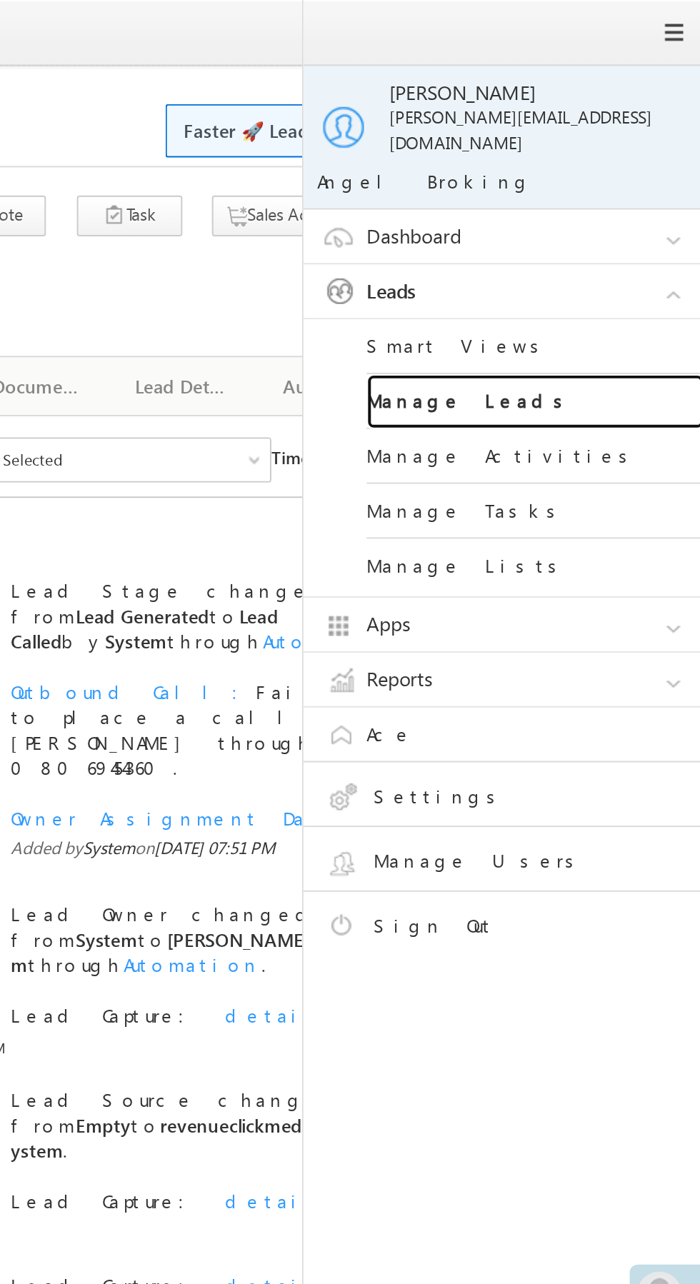
click at [630, 194] on link "Manage Leads" at bounding box center [616, 204] width 171 height 28
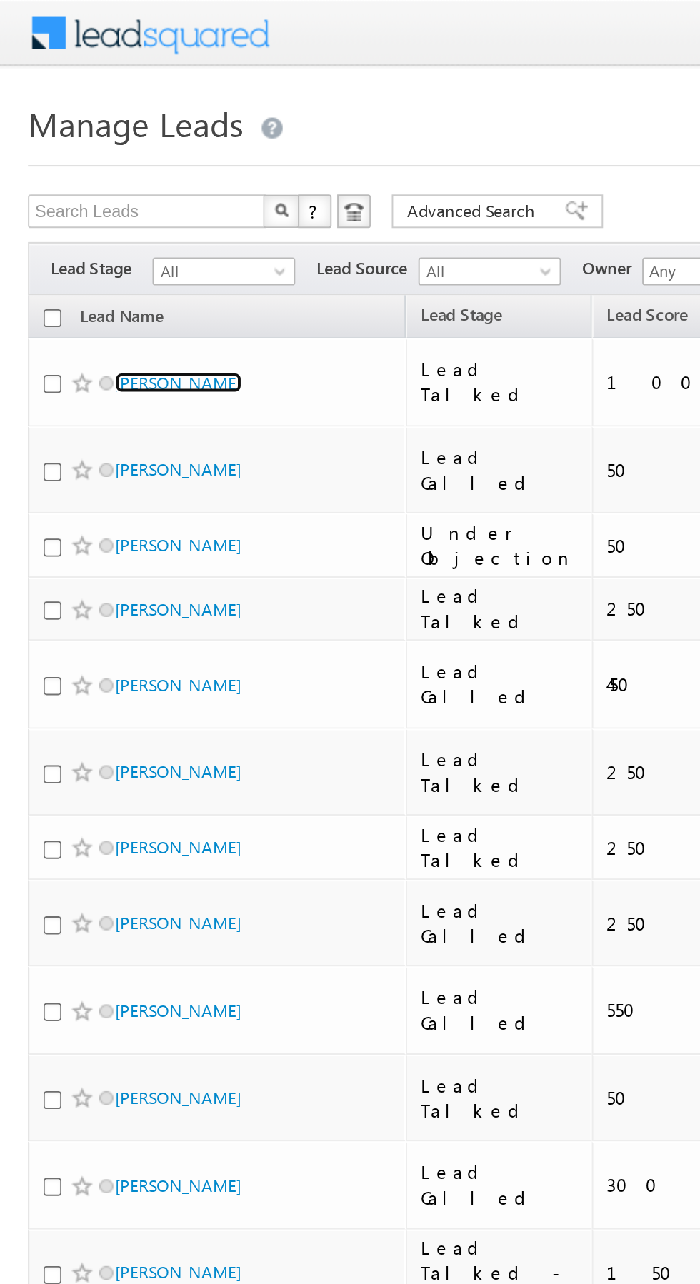
click at [89, 190] on link "[PERSON_NAME]" at bounding box center [91, 195] width 65 height 11
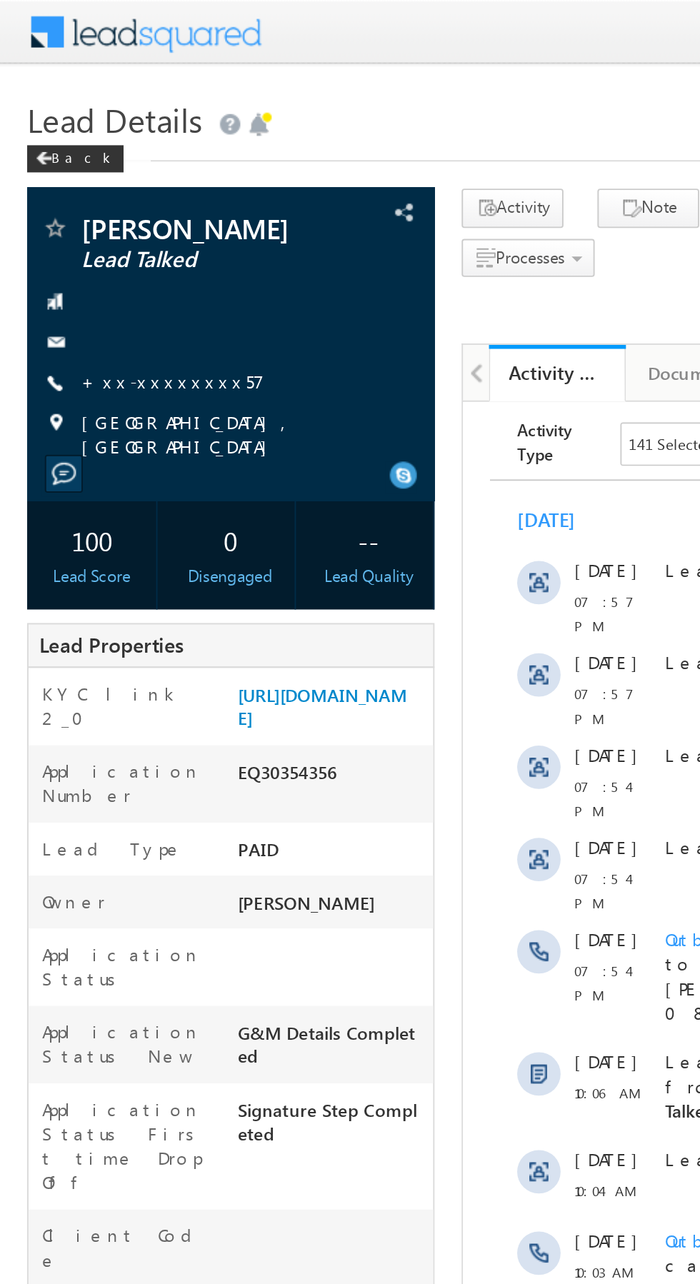
click at [88, 200] on link "+xx-xxxxxxxx57" at bounding box center [91, 200] width 96 height 12
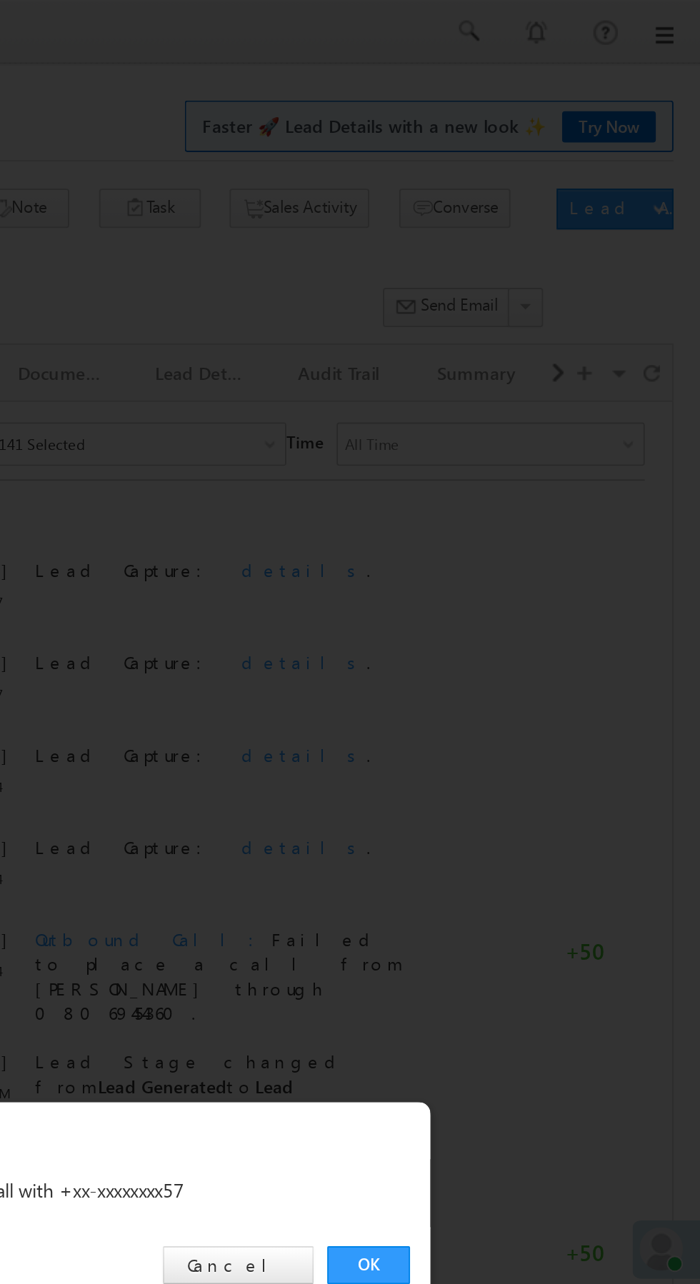
click at [525, 660] on link "OK" at bounding box center [525, 666] width 44 height 20
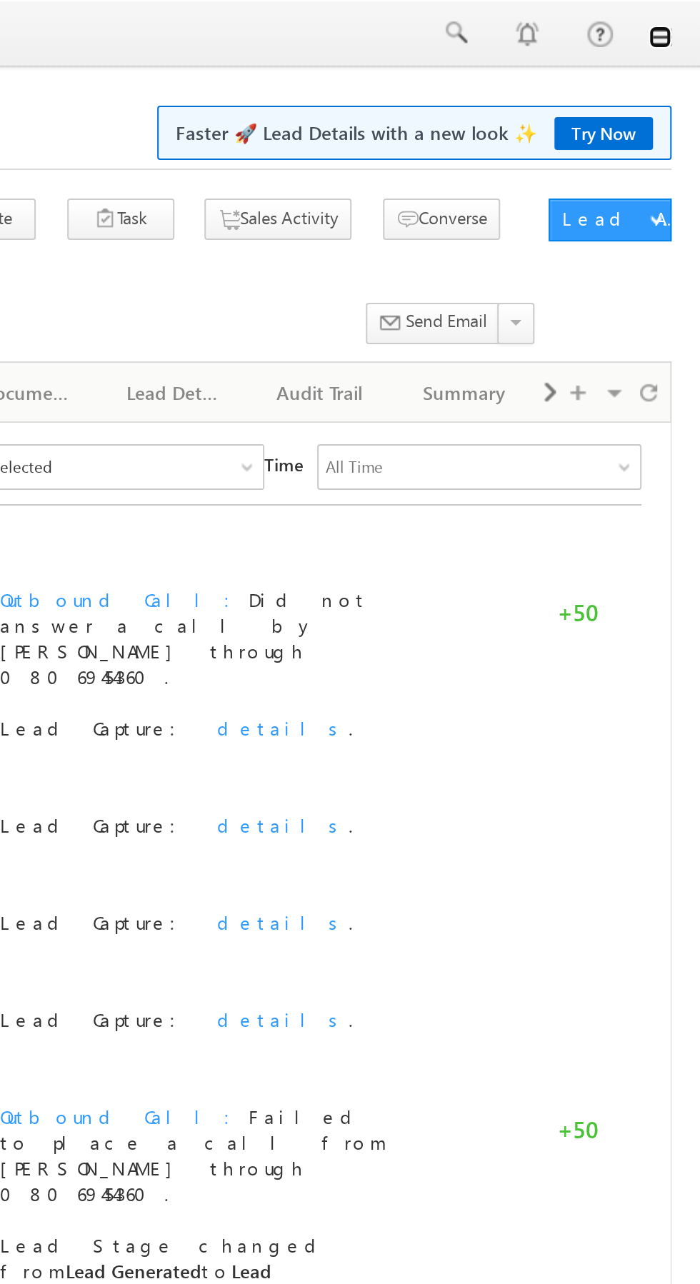
click at [680, 19] on link at bounding box center [679, 18] width 11 height 11
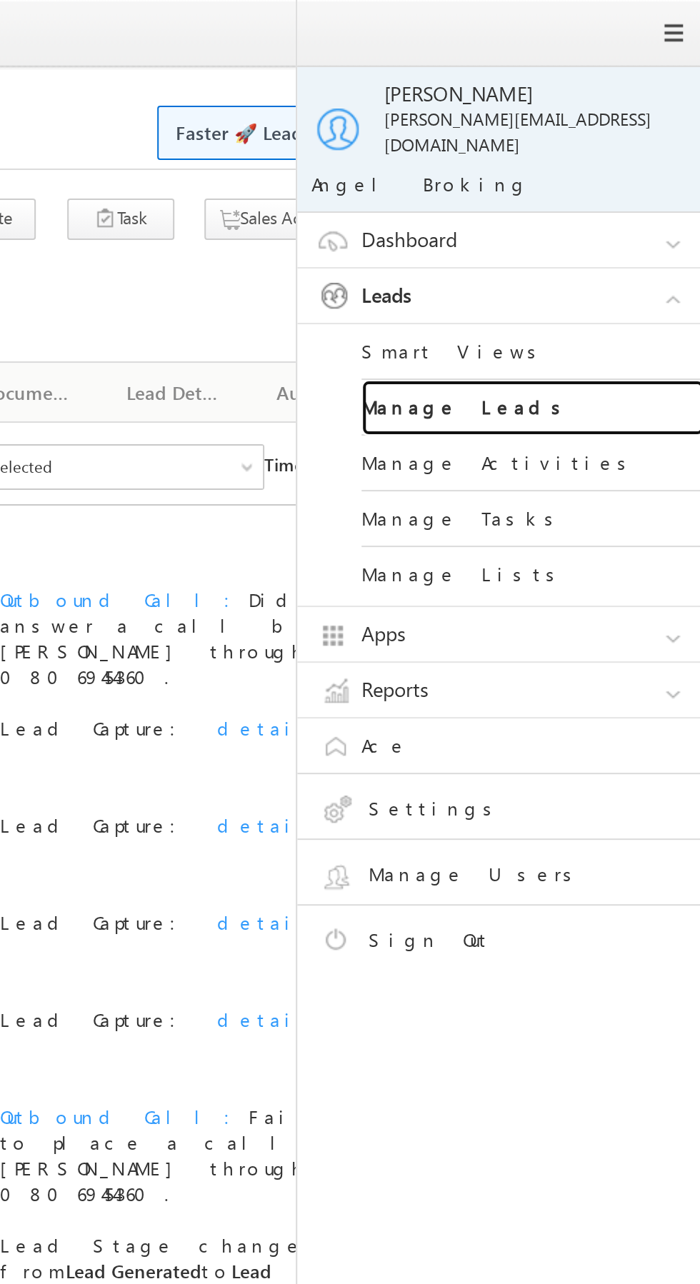
click at [626, 191] on link "Manage Leads" at bounding box center [616, 204] width 171 height 28
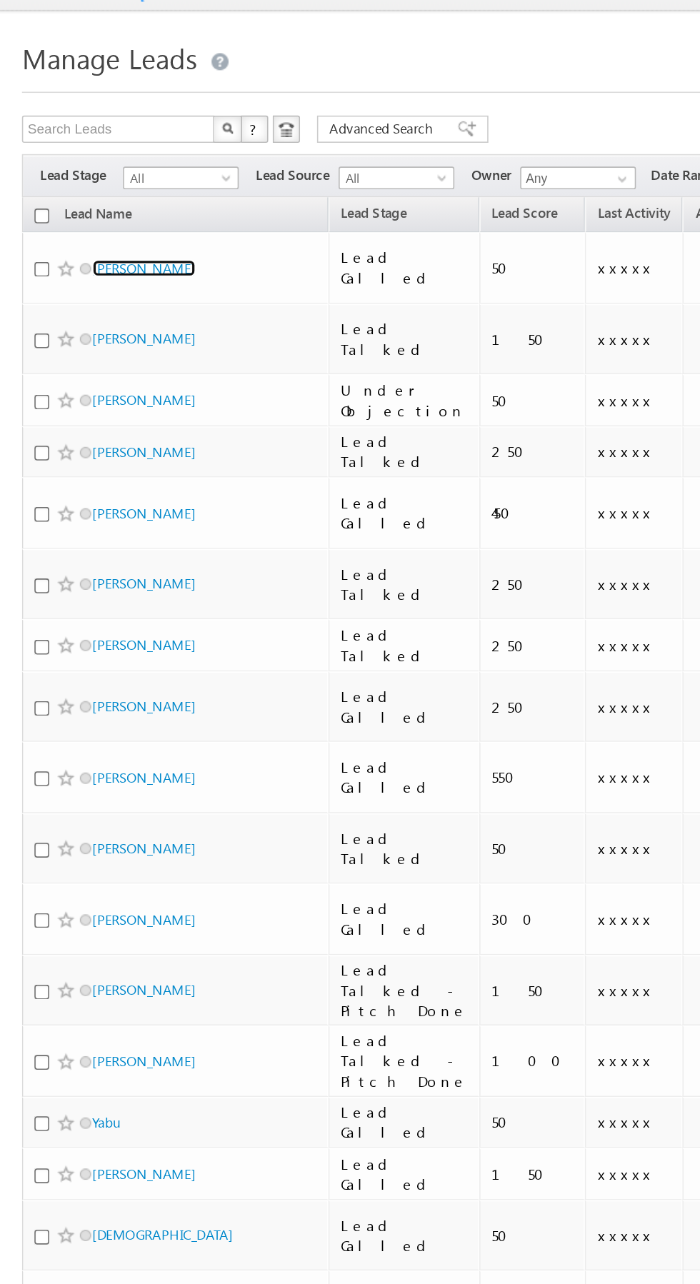
click at [91, 193] on link "[PERSON_NAME]" at bounding box center [91, 195] width 65 height 11
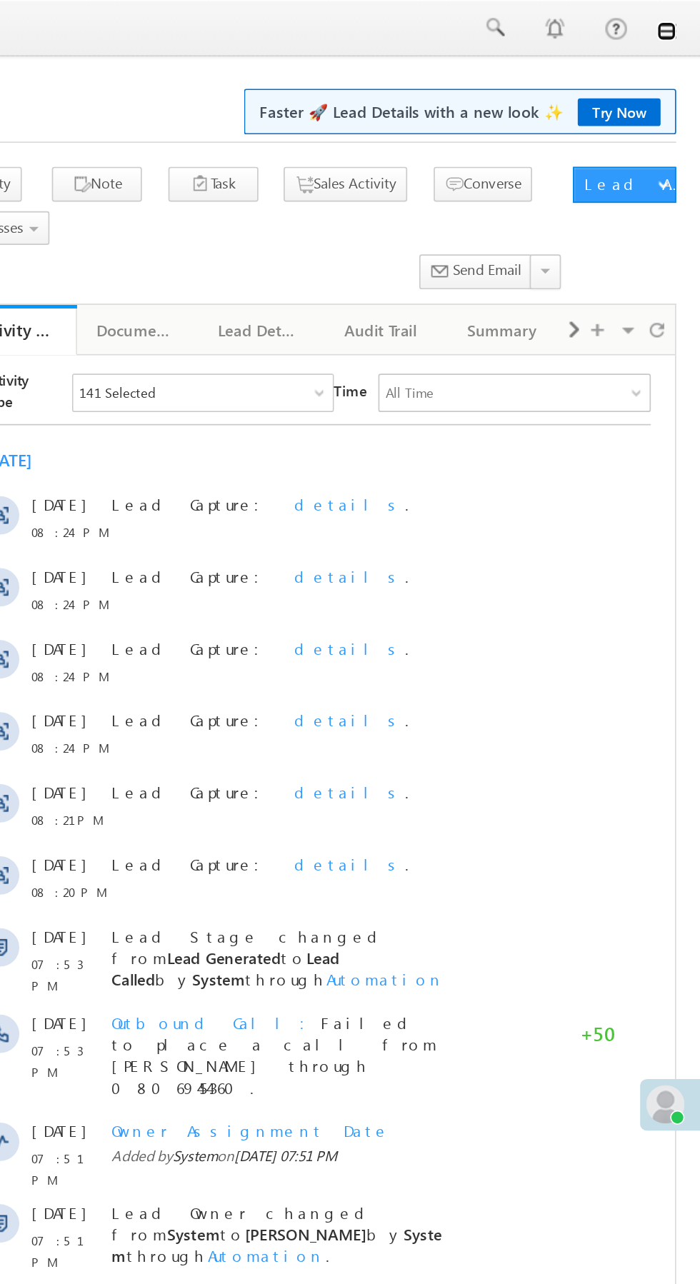
click at [683, 18] on link at bounding box center [679, 18] width 11 height 11
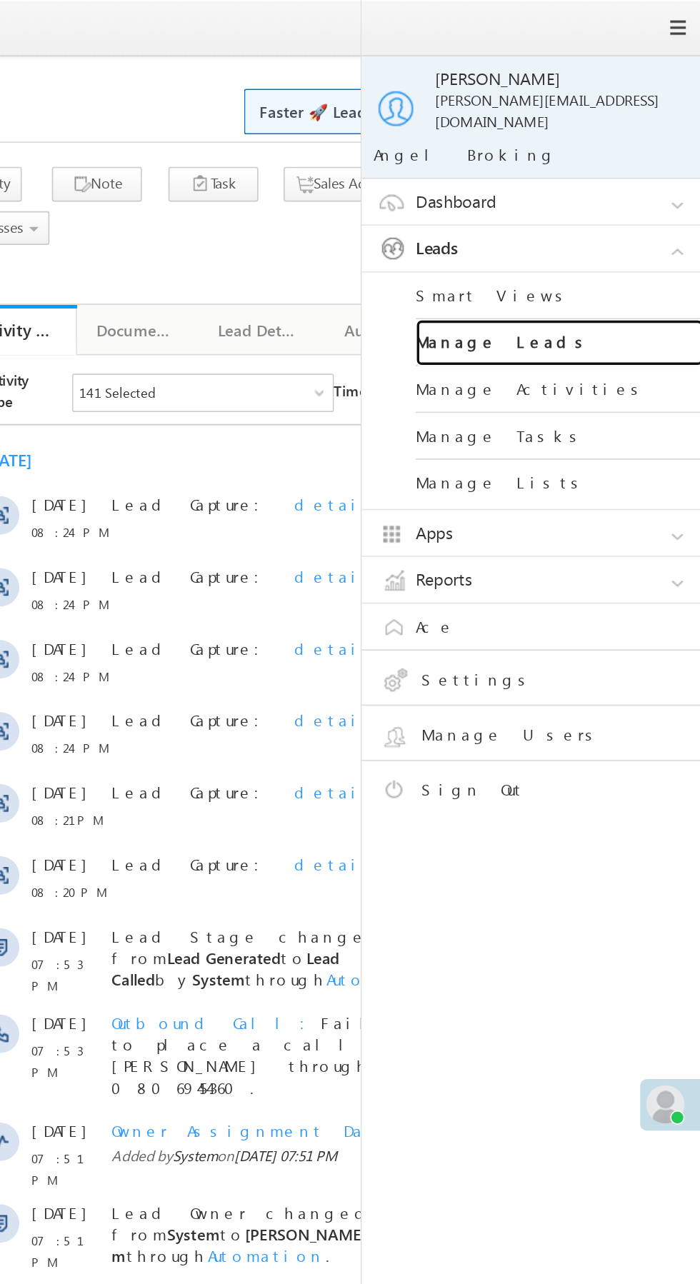
click at [621, 192] on link "Manage Leads" at bounding box center [616, 204] width 171 height 28
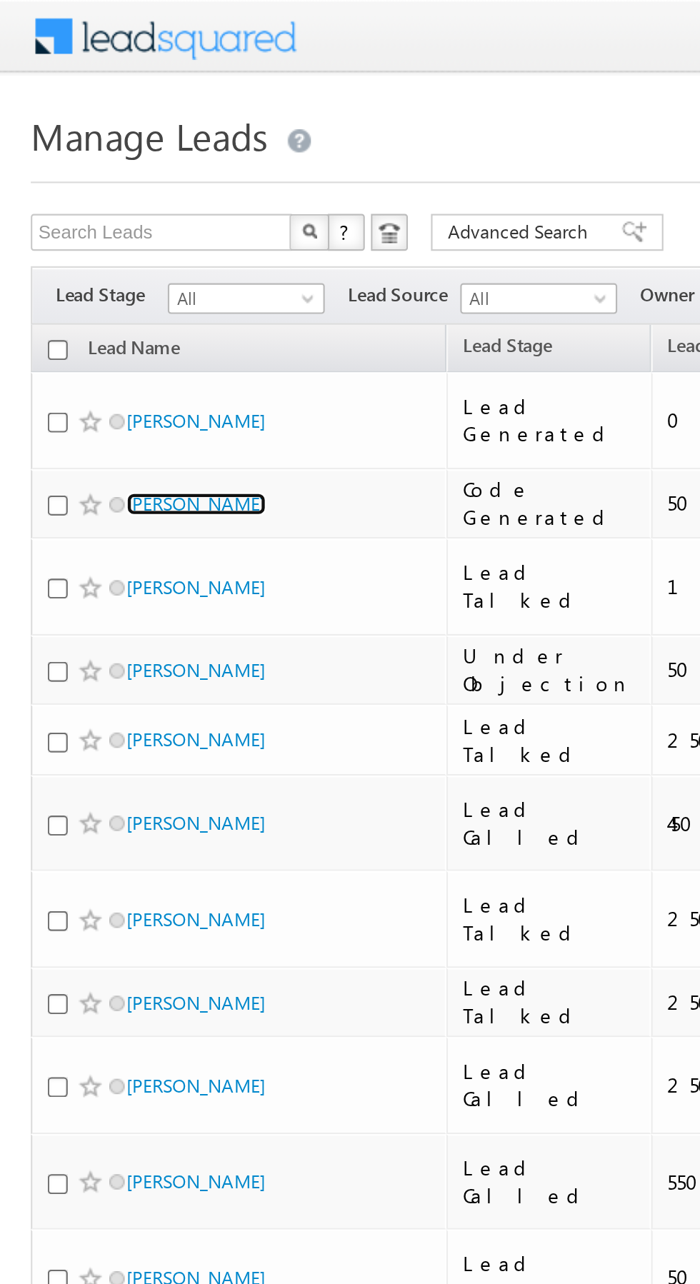
click at [109, 229] on link "[PERSON_NAME]" at bounding box center [91, 234] width 65 height 11
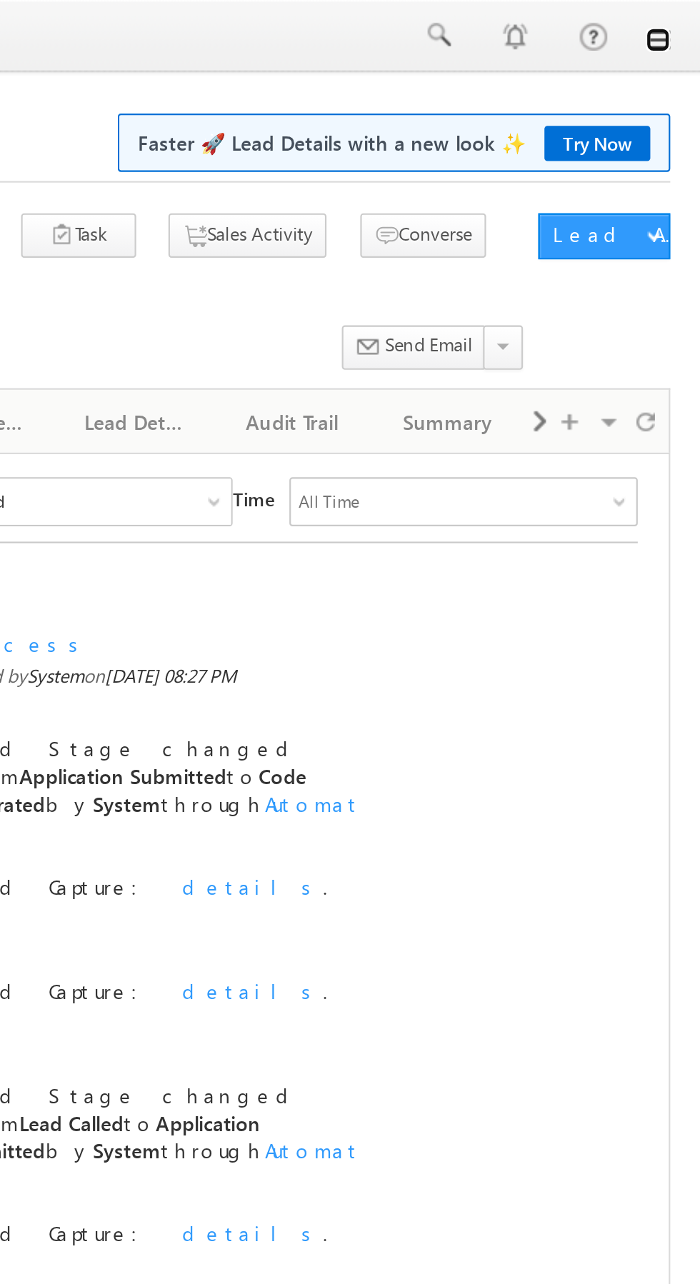
click at [681, 24] on link at bounding box center [679, 18] width 11 height 11
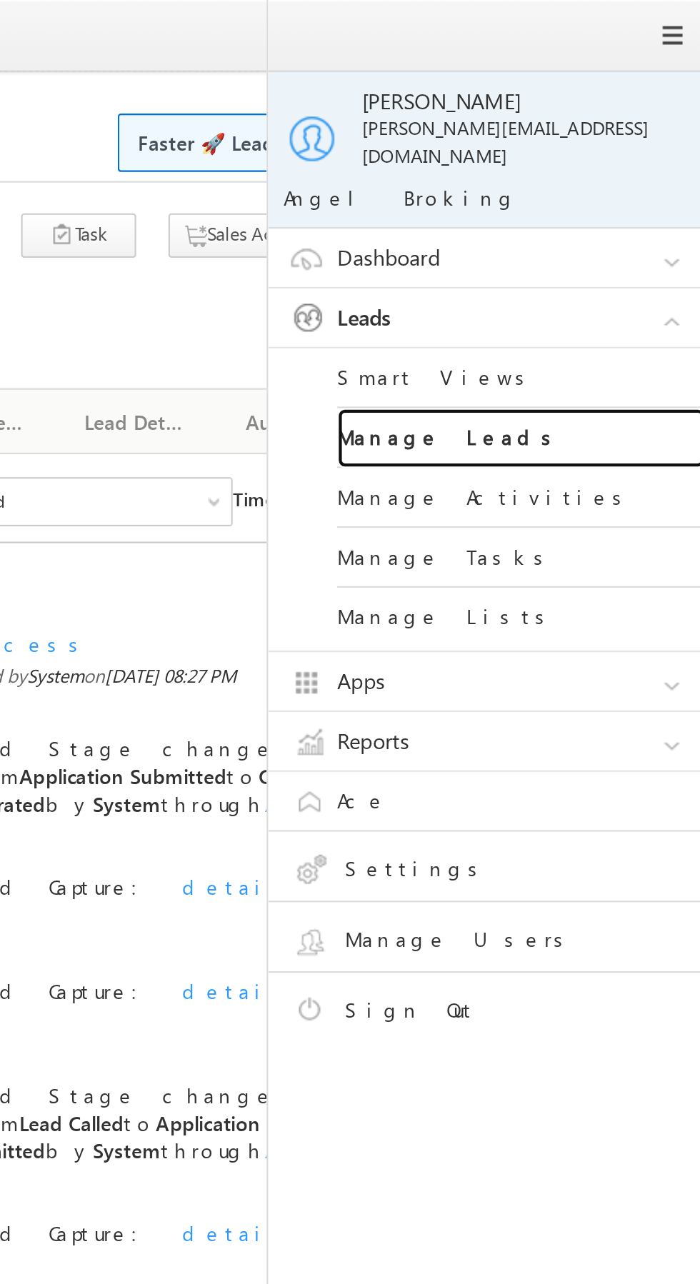
click at [620, 191] on link "Manage Leads" at bounding box center [616, 204] width 171 height 28
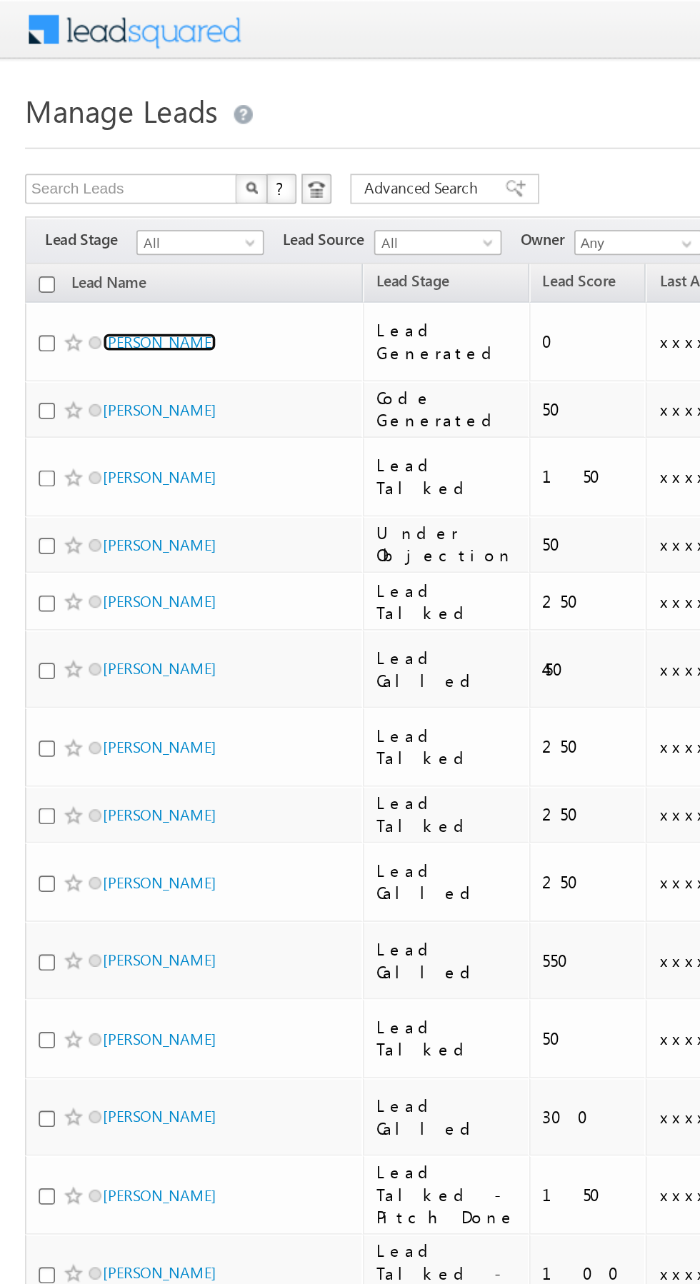
click at [116, 190] on link "Shravan singh sisodiya" at bounding box center [91, 195] width 65 height 11
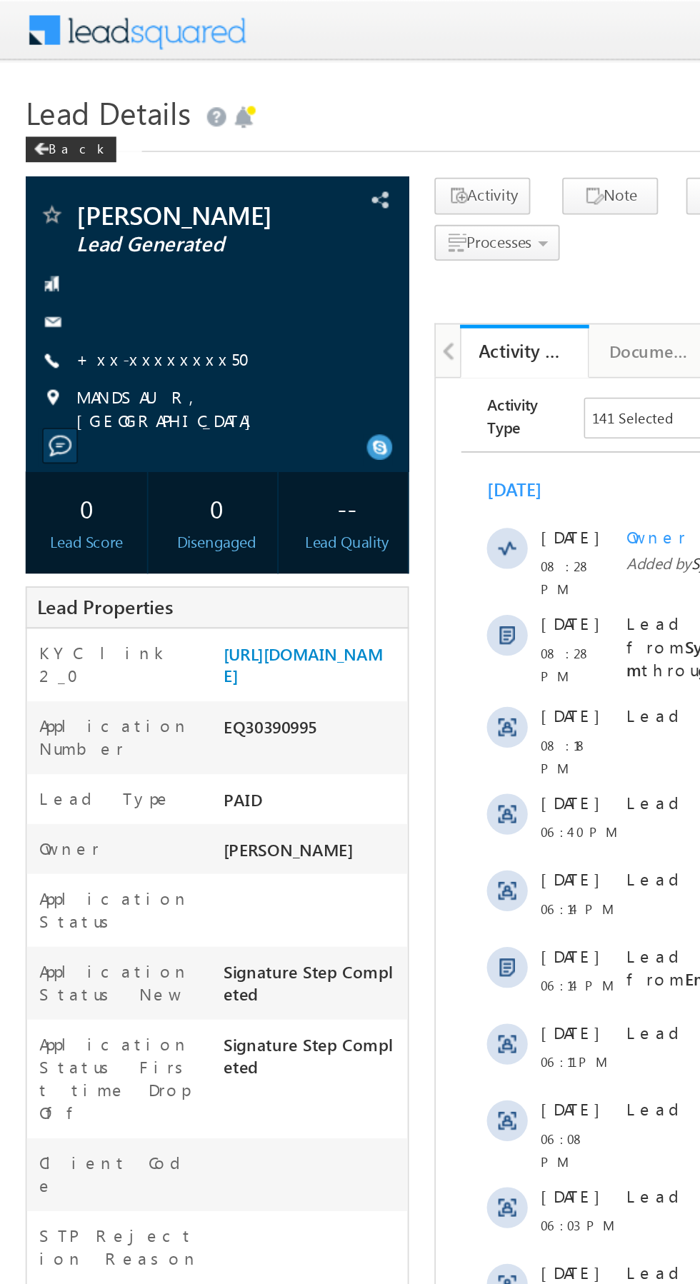
click at [91, 206] on link "+xx-xxxxxxxx50" at bounding box center [96, 200] width 106 height 12
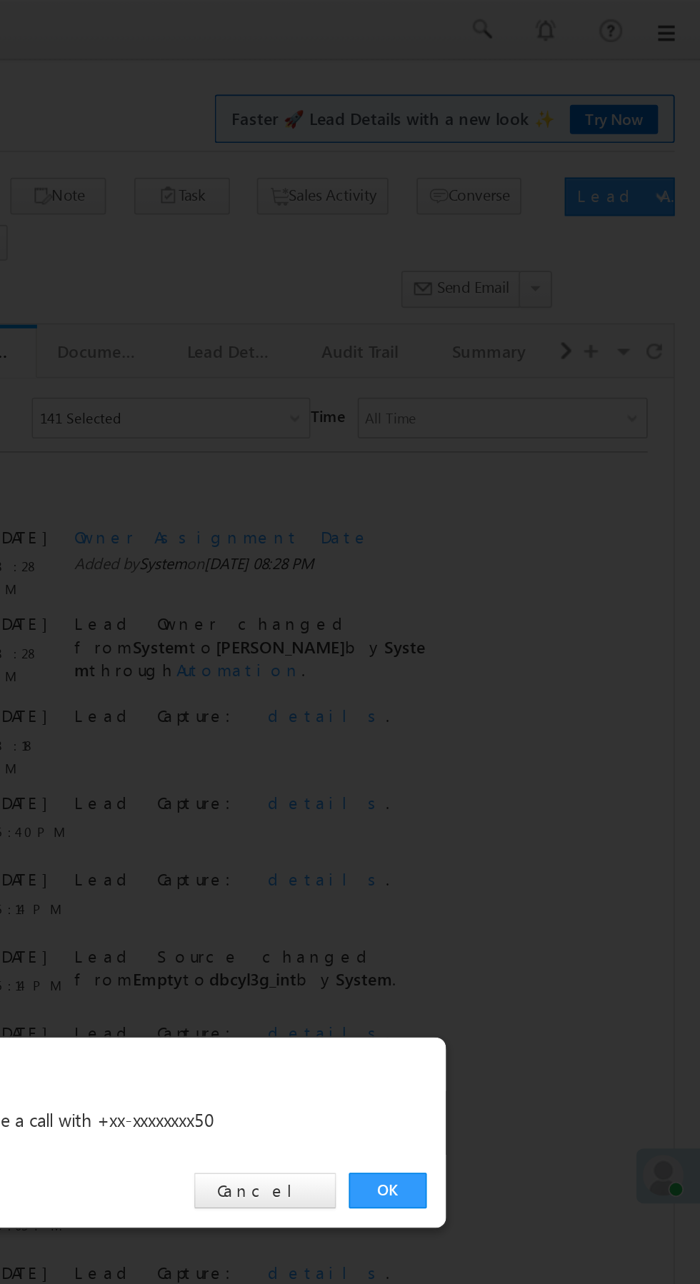
click at [531, 662] on link "OK" at bounding box center [525, 666] width 44 height 20
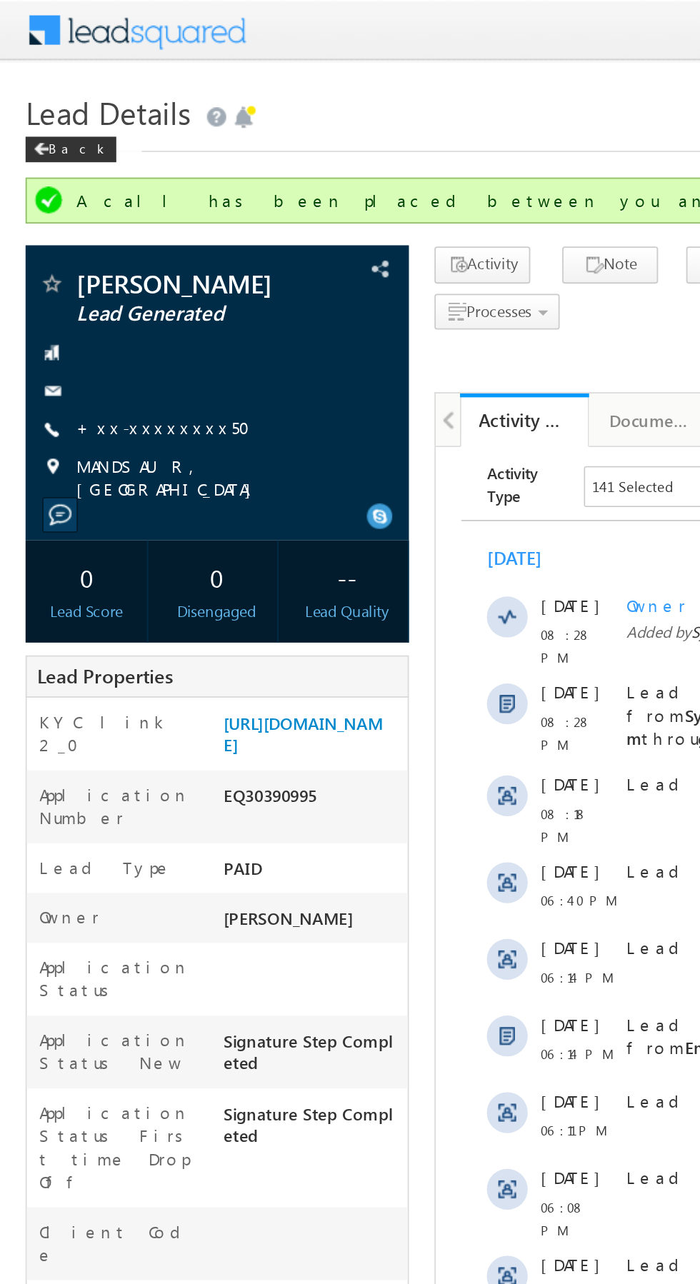
click at [162, 390] on div "Lead Properties" at bounding box center [121, 378] width 214 height 24
click at [170, 422] on link "https://angelbroking1-pk3em7sa.customui-test.leadsquared.com?leadId=858174e9-09…" at bounding box center [169, 410] width 89 height 24
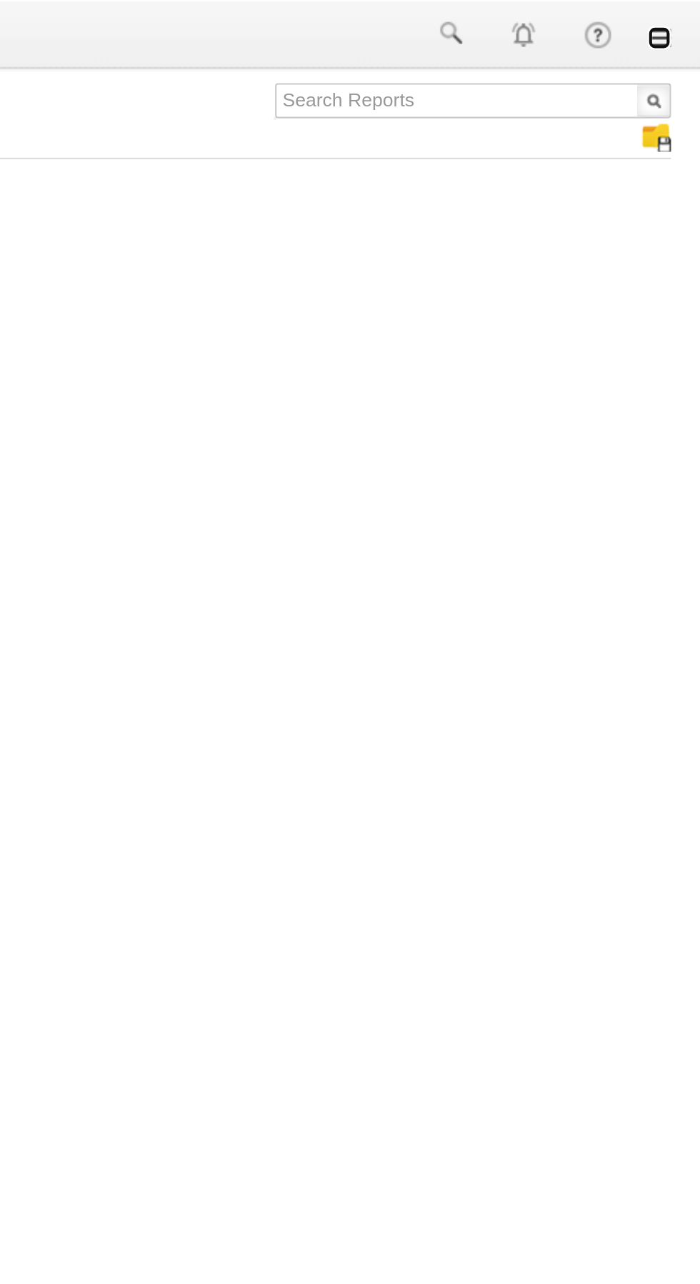
click at [680, 22] on link at bounding box center [679, 18] width 11 height 11
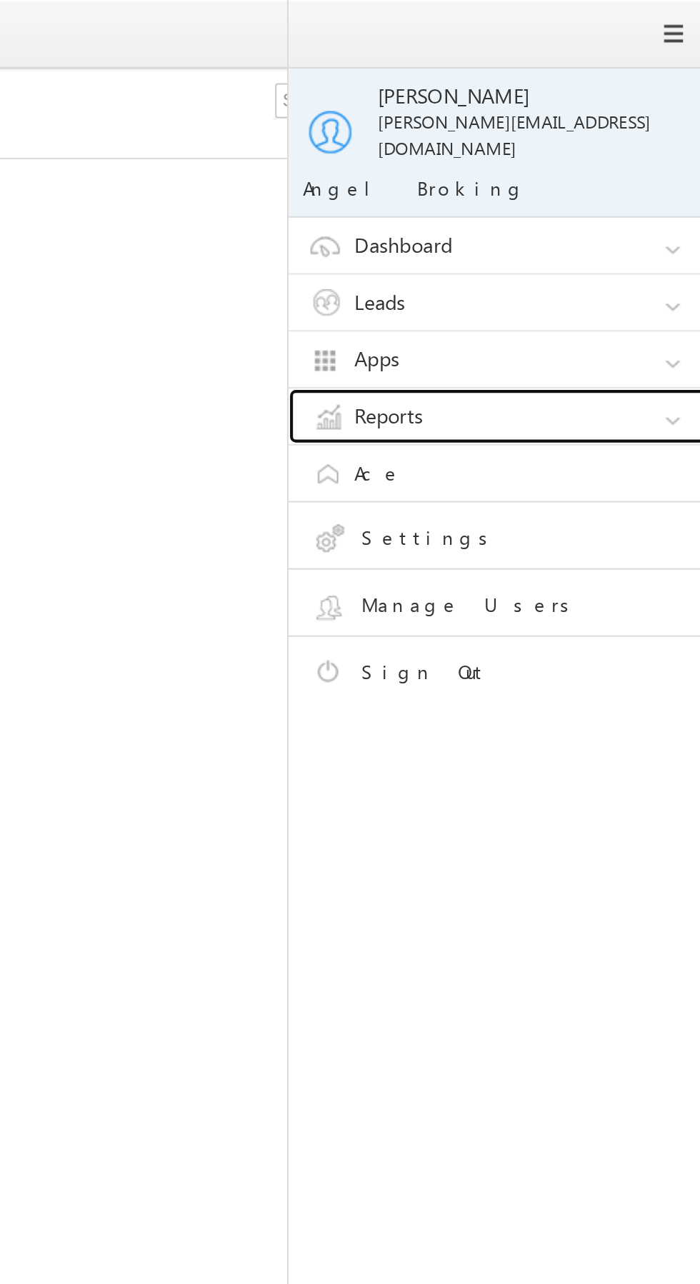
click at [619, 190] on link "Reports" at bounding box center [605, 203] width 214 height 27
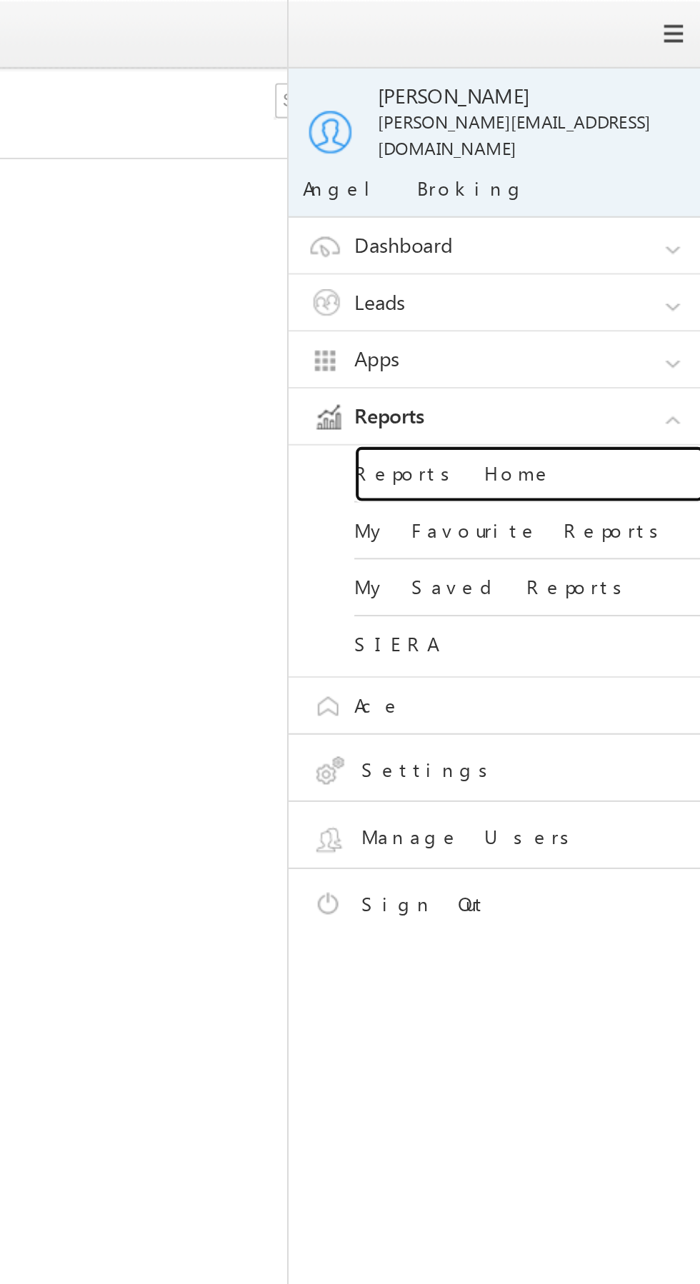
click at [610, 220] on link "Reports Home" at bounding box center [616, 232] width 171 height 28
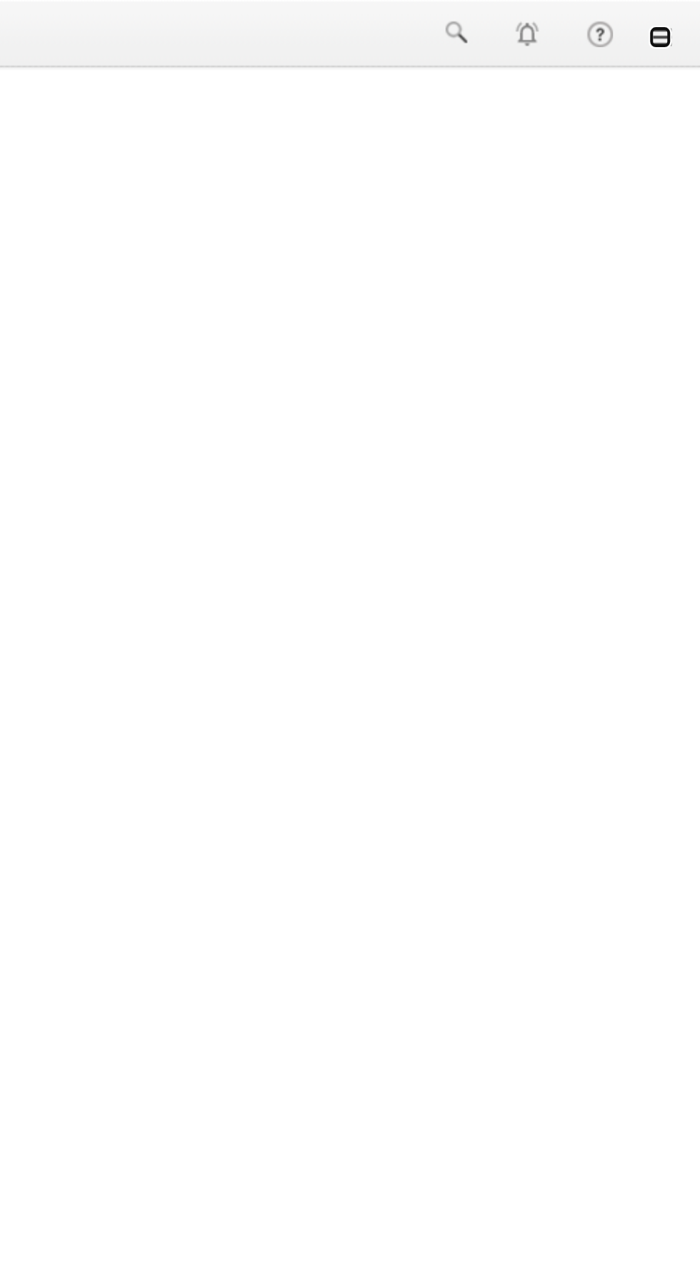
click at [683, 21] on link at bounding box center [679, 18] width 11 height 11
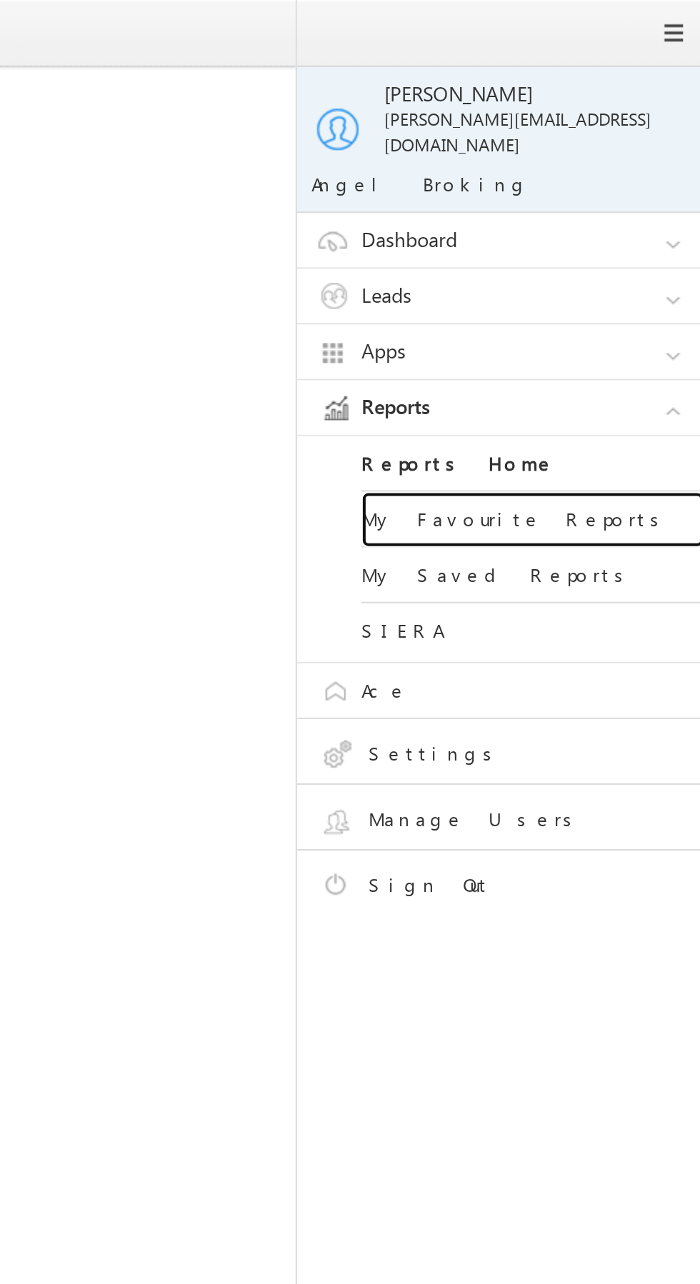
click at [621, 250] on link "My Favourite Reports" at bounding box center [616, 260] width 171 height 28
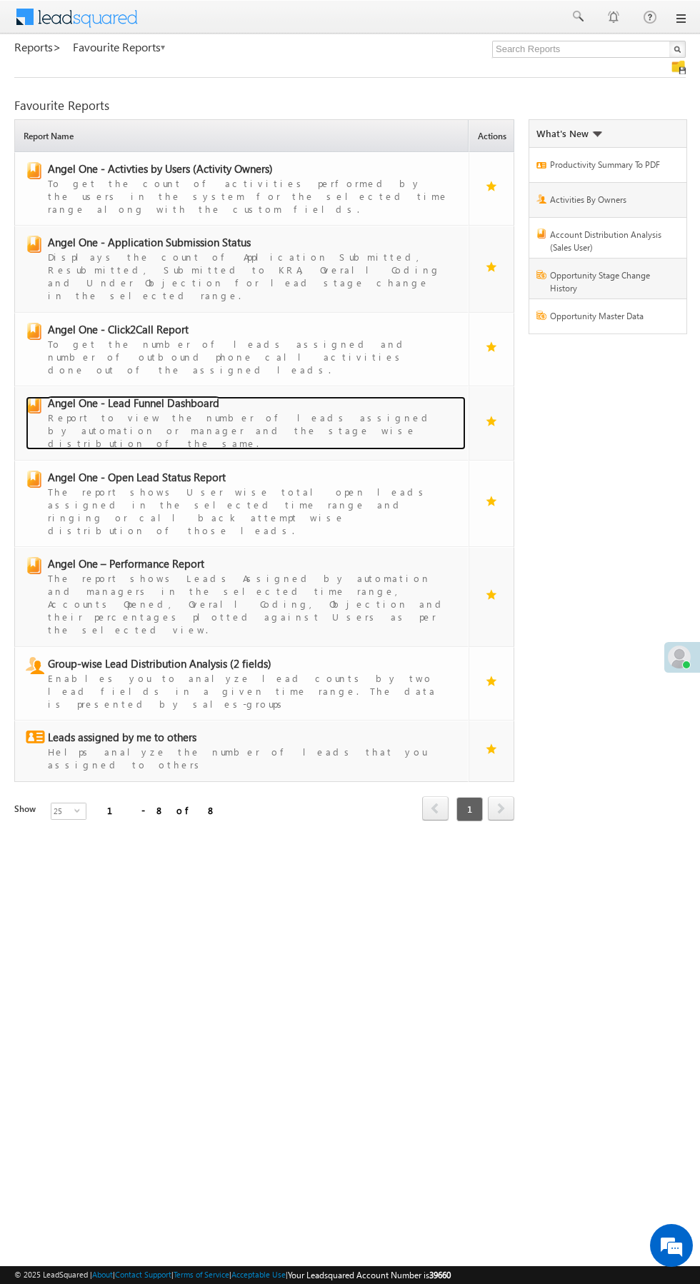
click at [181, 410] on div "Report to view the number of leads assigned by automation or manager and the st…" at bounding box center [249, 430] width 403 height 40
